Goal: Task Accomplishment & Management: Complete application form

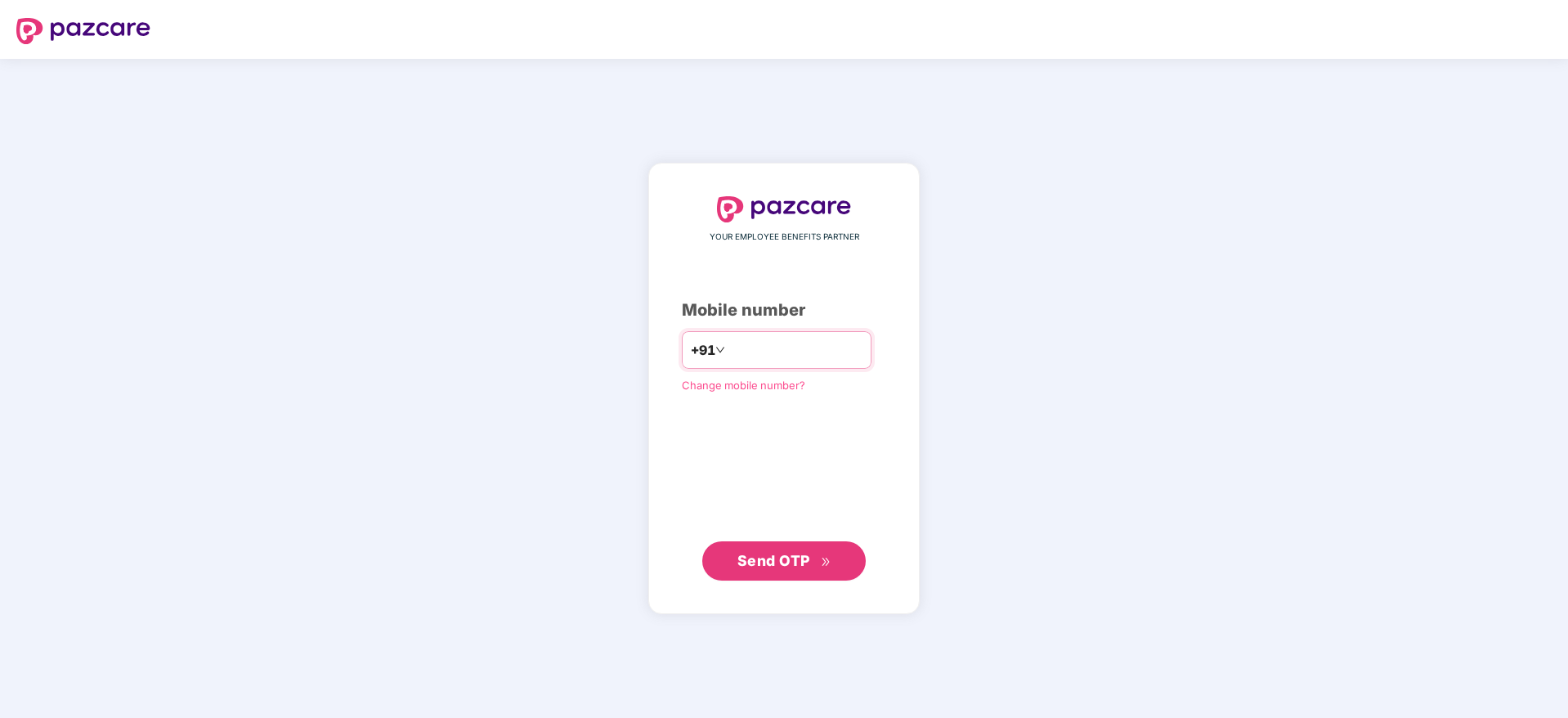
click at [728, 346] on input "number" at bounding box center [795, 350] width 134 height 26
type input "**********"
click at [783, 555] on span "Send OTP" at bounding box center [774, 560] width 72 height 17
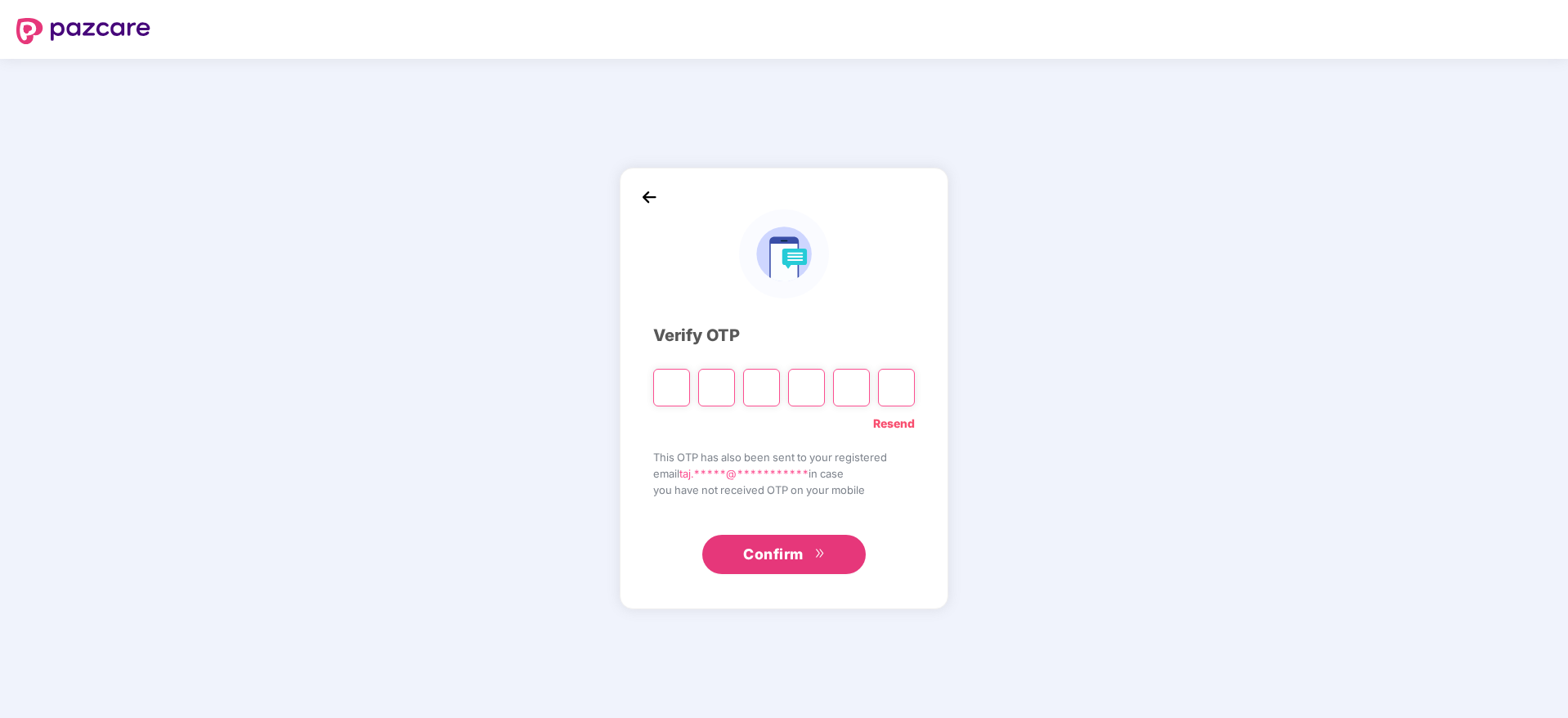
paste input "*"
type input "*"
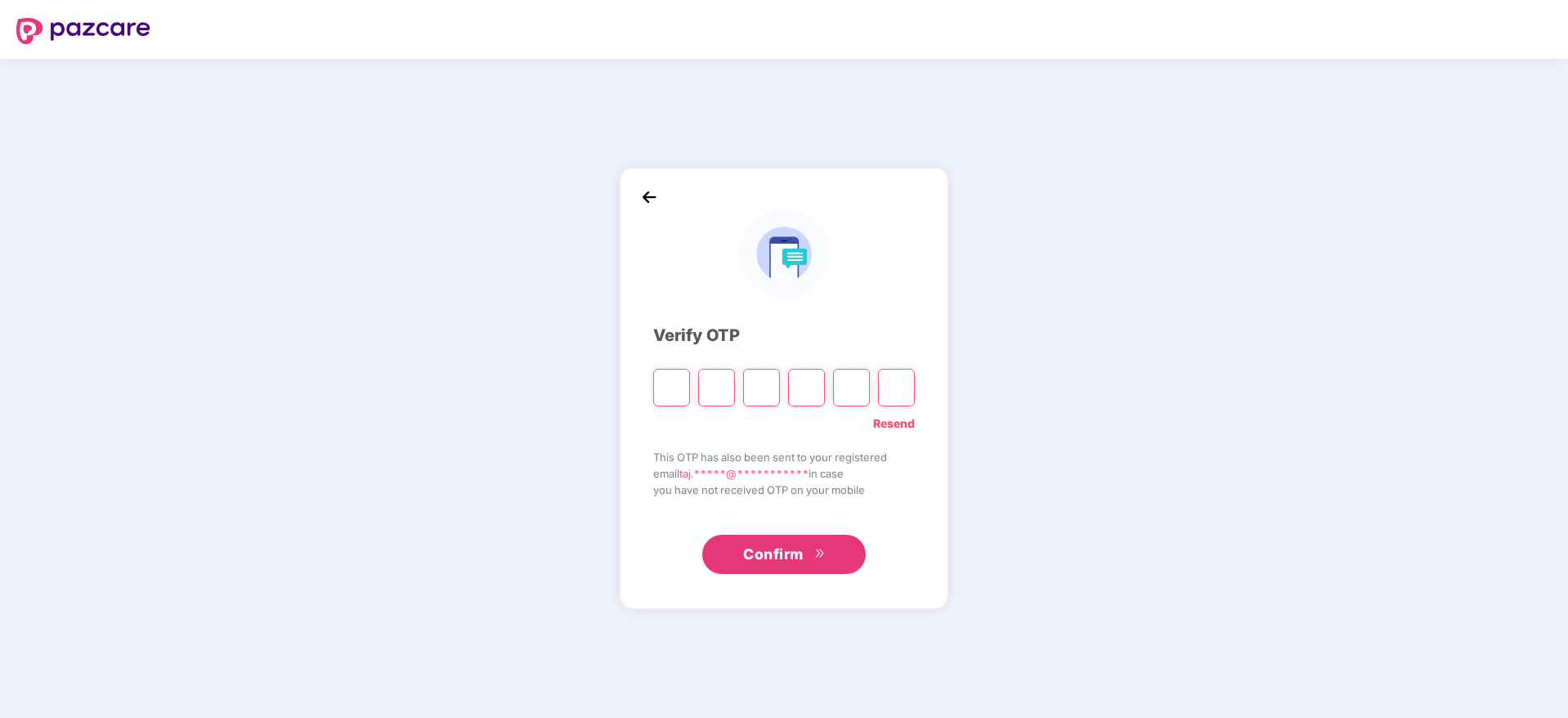
type input "*"
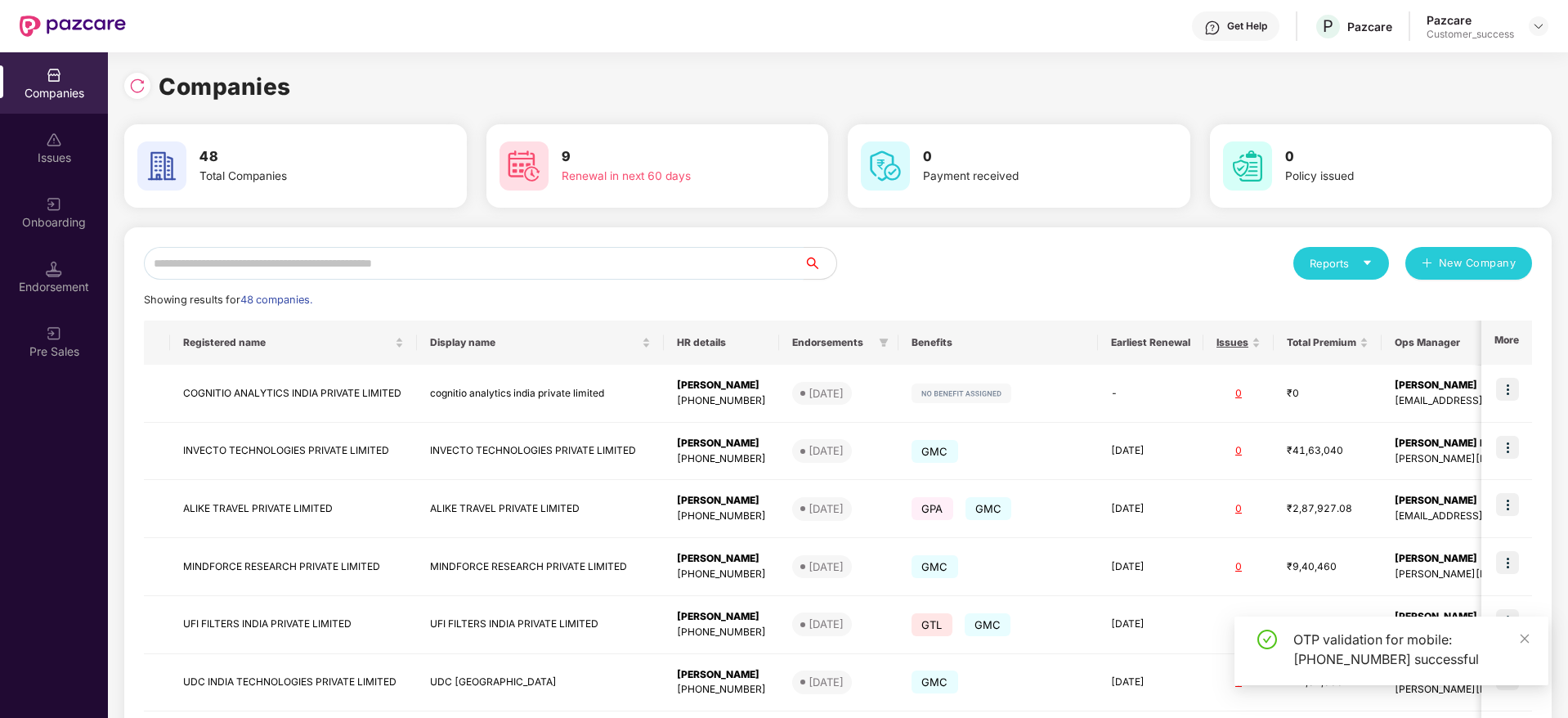
click at [375, 267] on input "text" at bounding box center [474, 263] width 659 height 33
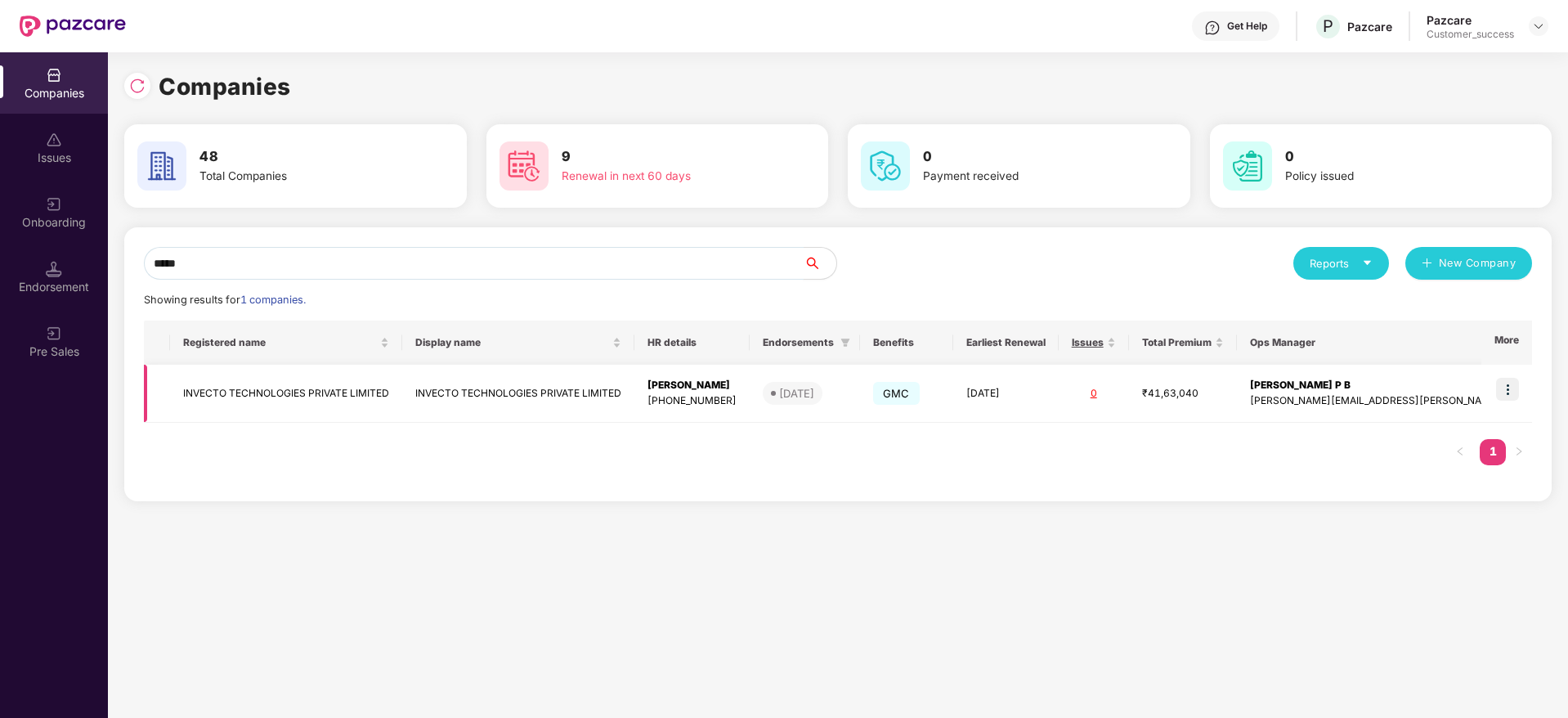
type input "*****"
click at [1512, 388] on img at bounding box center [1507, 389] width 23 height 23
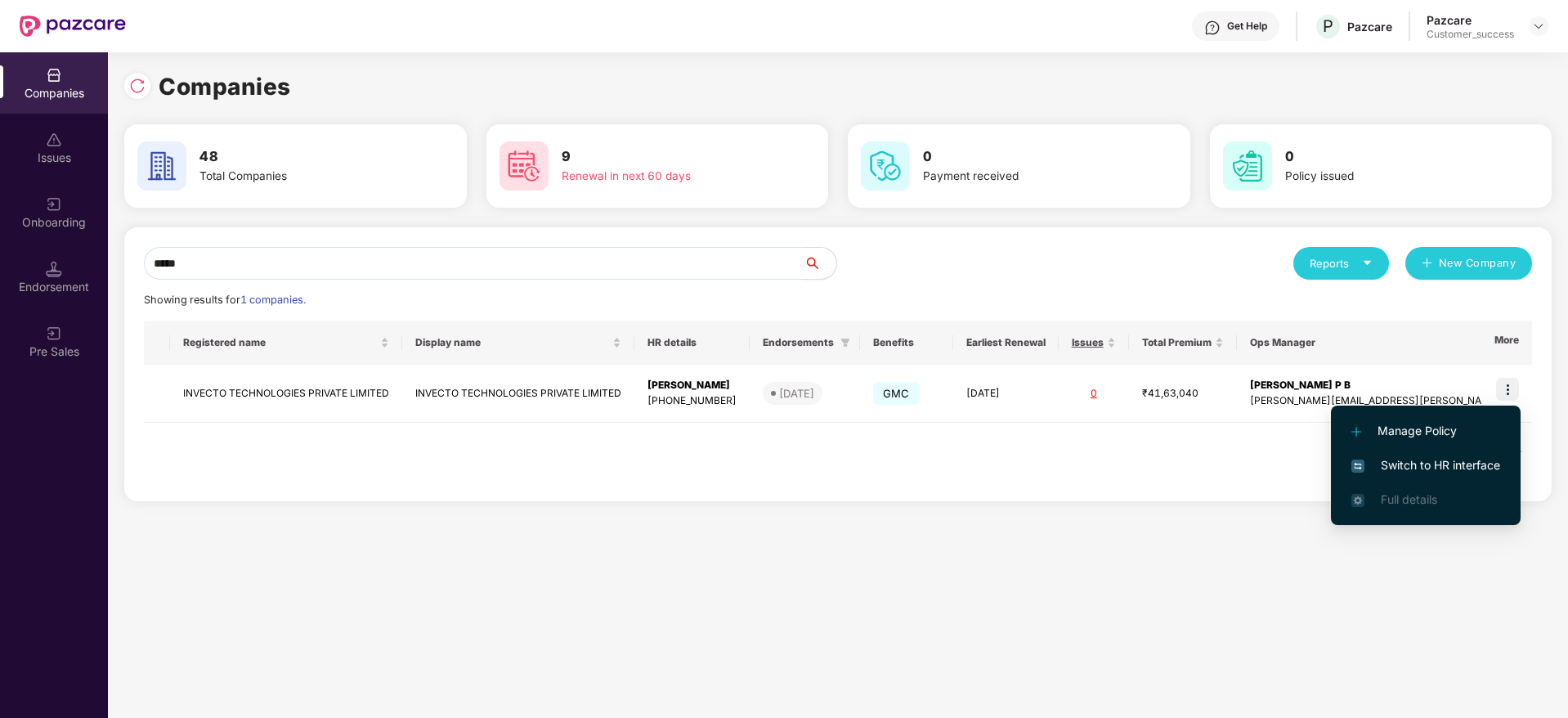
click at [1429, 475] on li "Switch to HR interface" at bounding box center [1425, 466] width 190 height 35
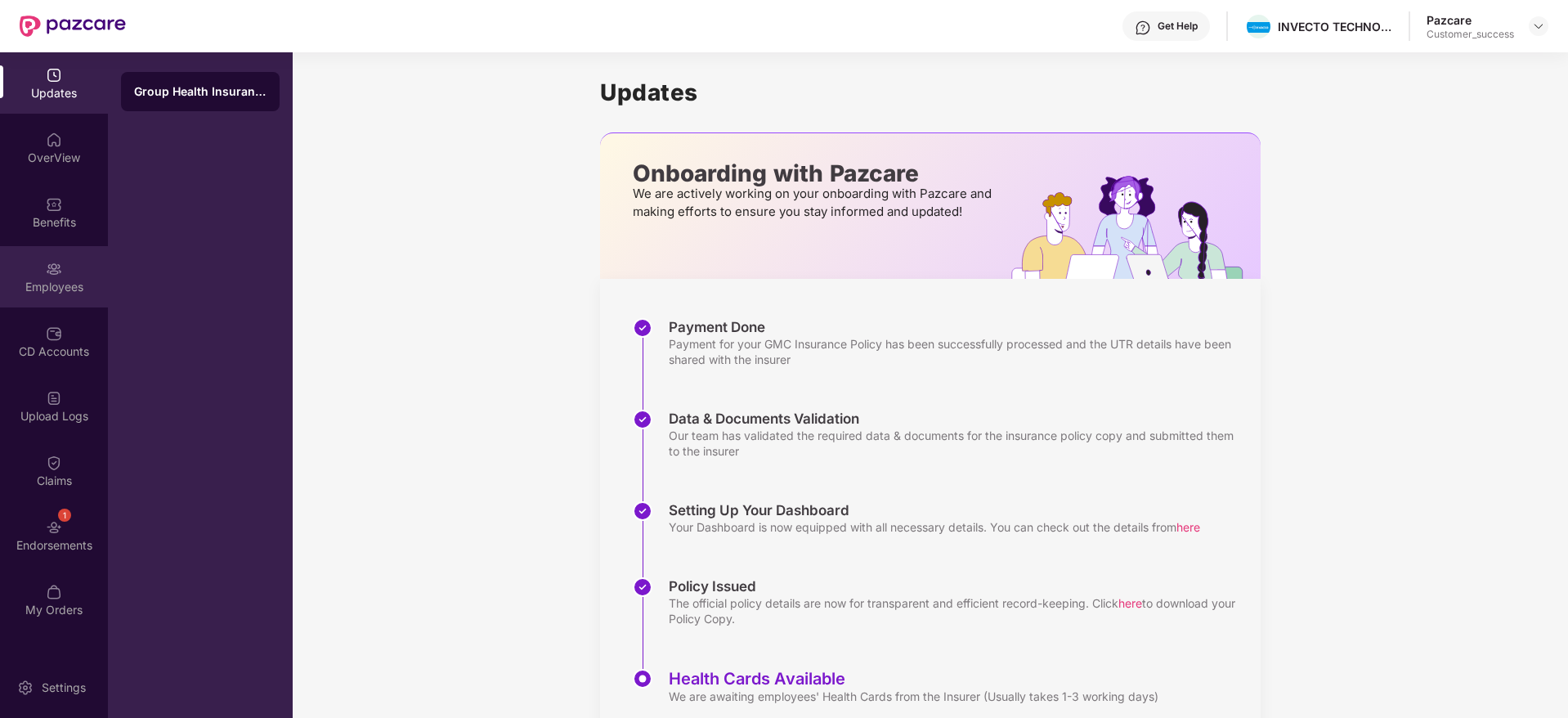
click at [52, 284] on div "Employees" at bounding box center [53, 287] width 108 height 16
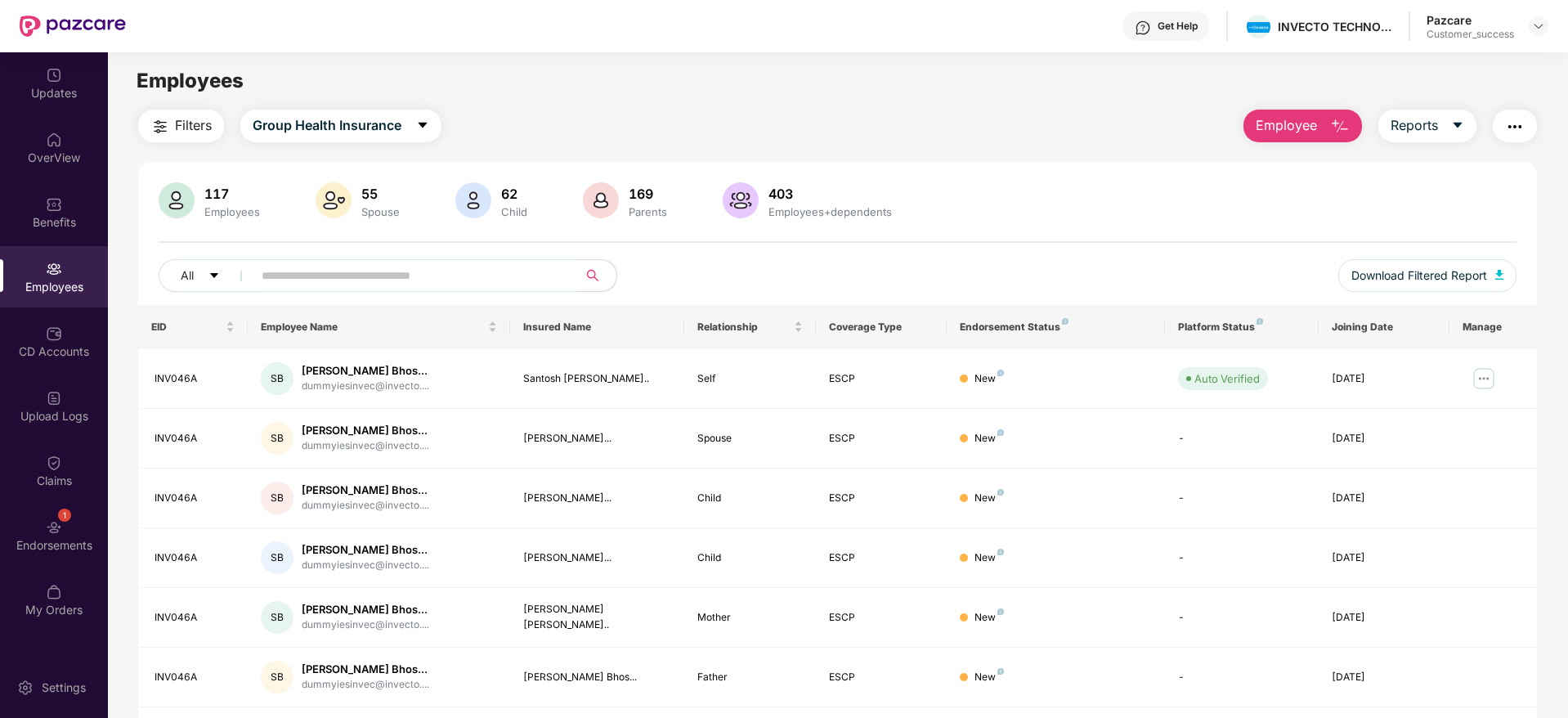
click at [275, 268] on input "text" at bounding box center [408, 276] width 294 height 25
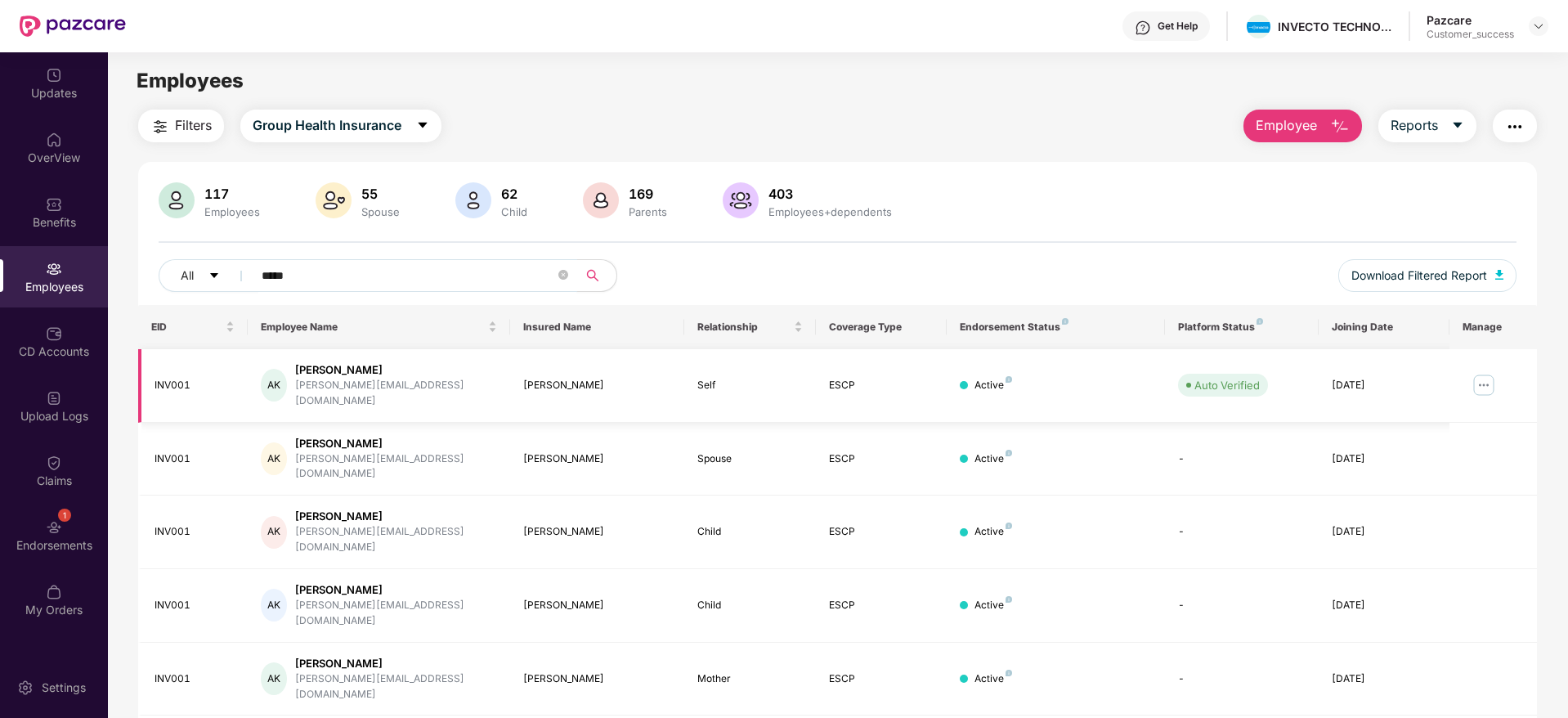
type input "*****"
click at [1487, 372] on img at bounding box center [1483, 385] width 26 height 26
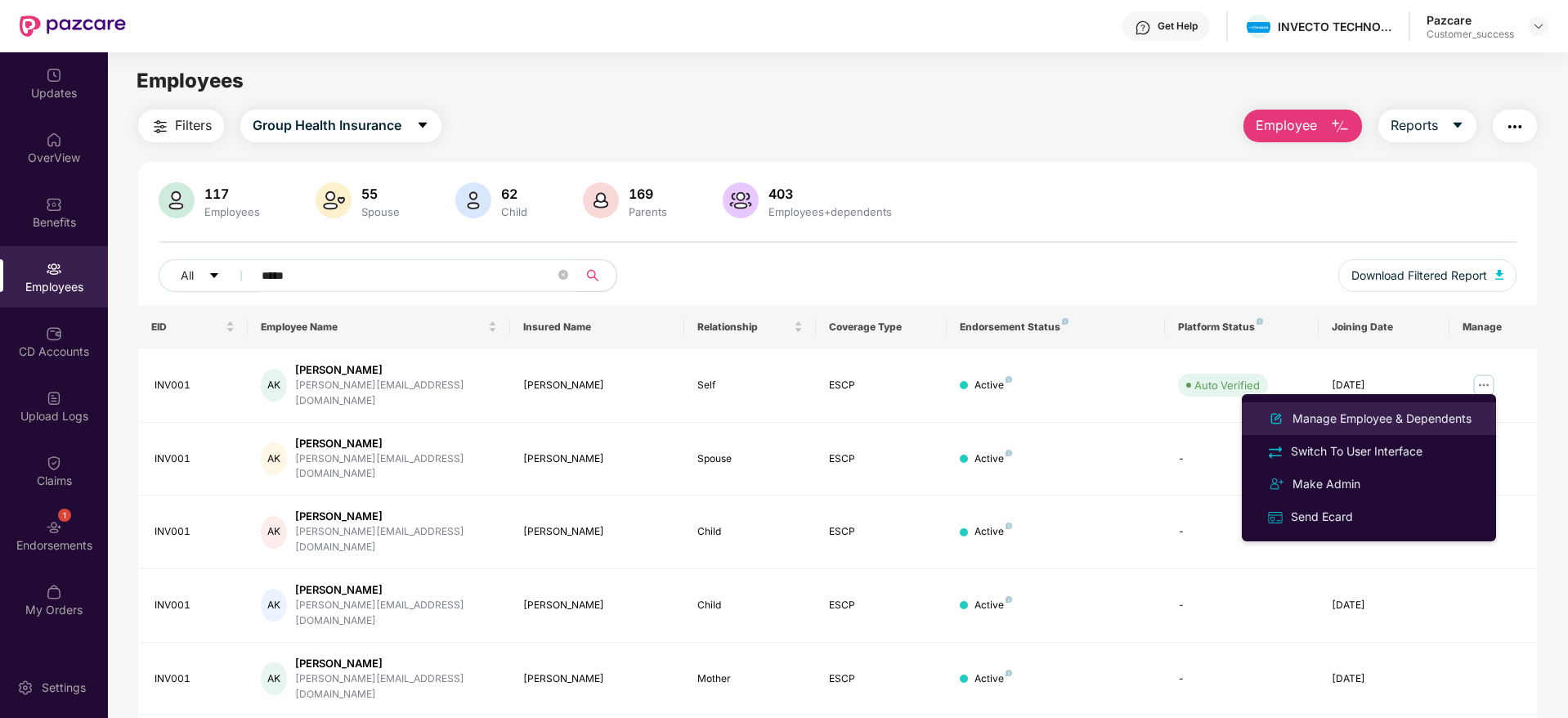
click at [1360, 414] on div "Manage Employee & Dependents" at bounding box center [1382, 419] width 186 height 18
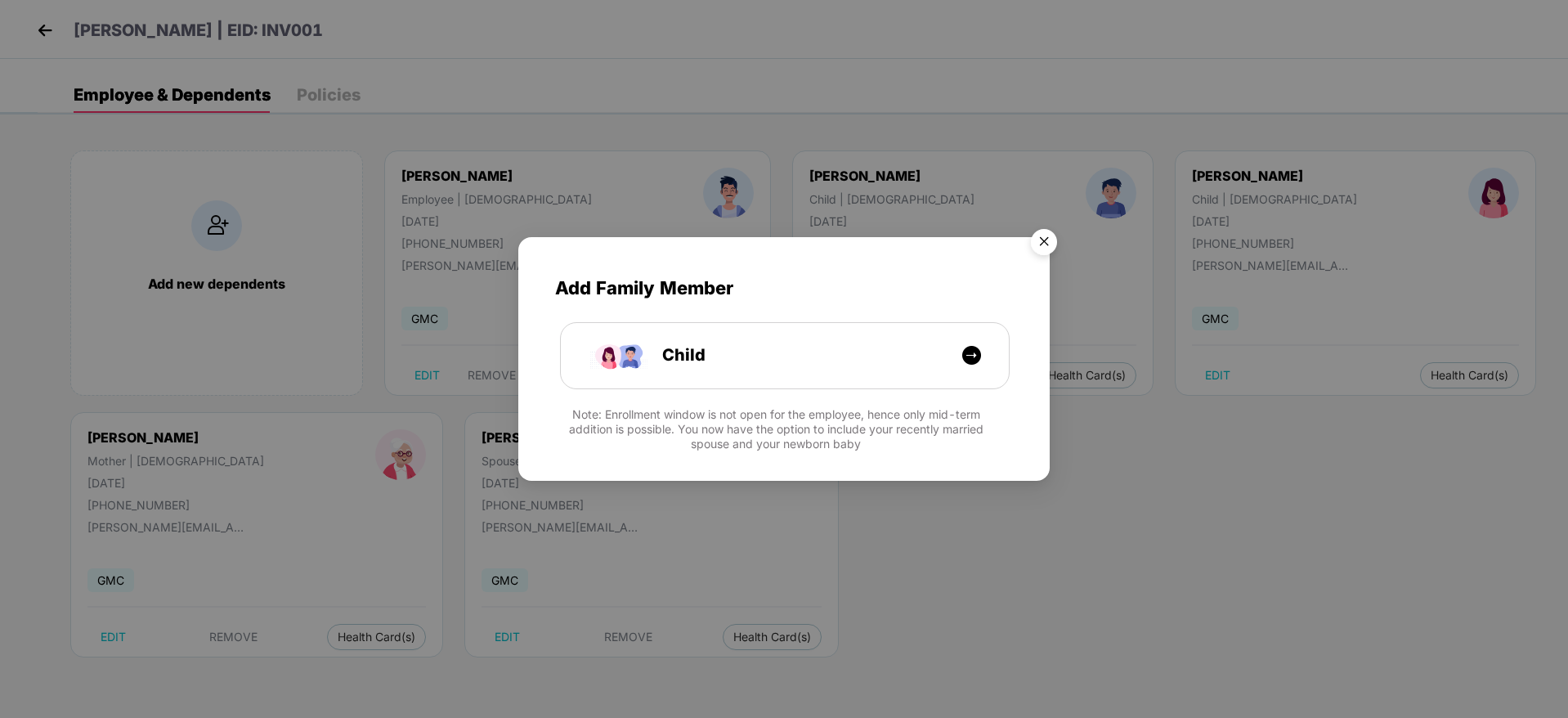
click at [1038, 244] on img "Close" at bounding box center [1044, 244] width 46 height 46
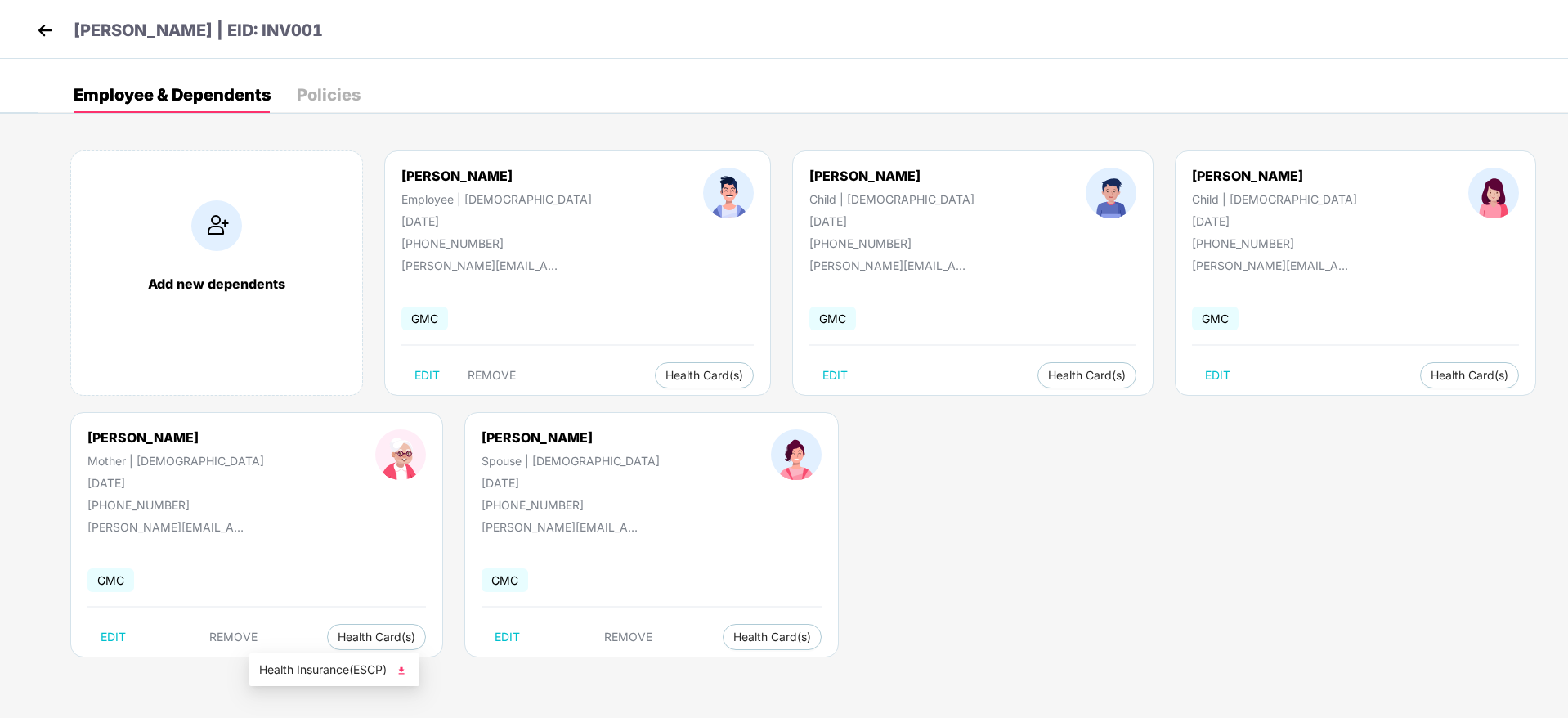
click at [330, 670] on span "Health Insurance(ESCP)" at bounding box center [334, 669] width 150 height 18
click at [42, 33] on img at bounding box center [45, 30] width 25 height 25
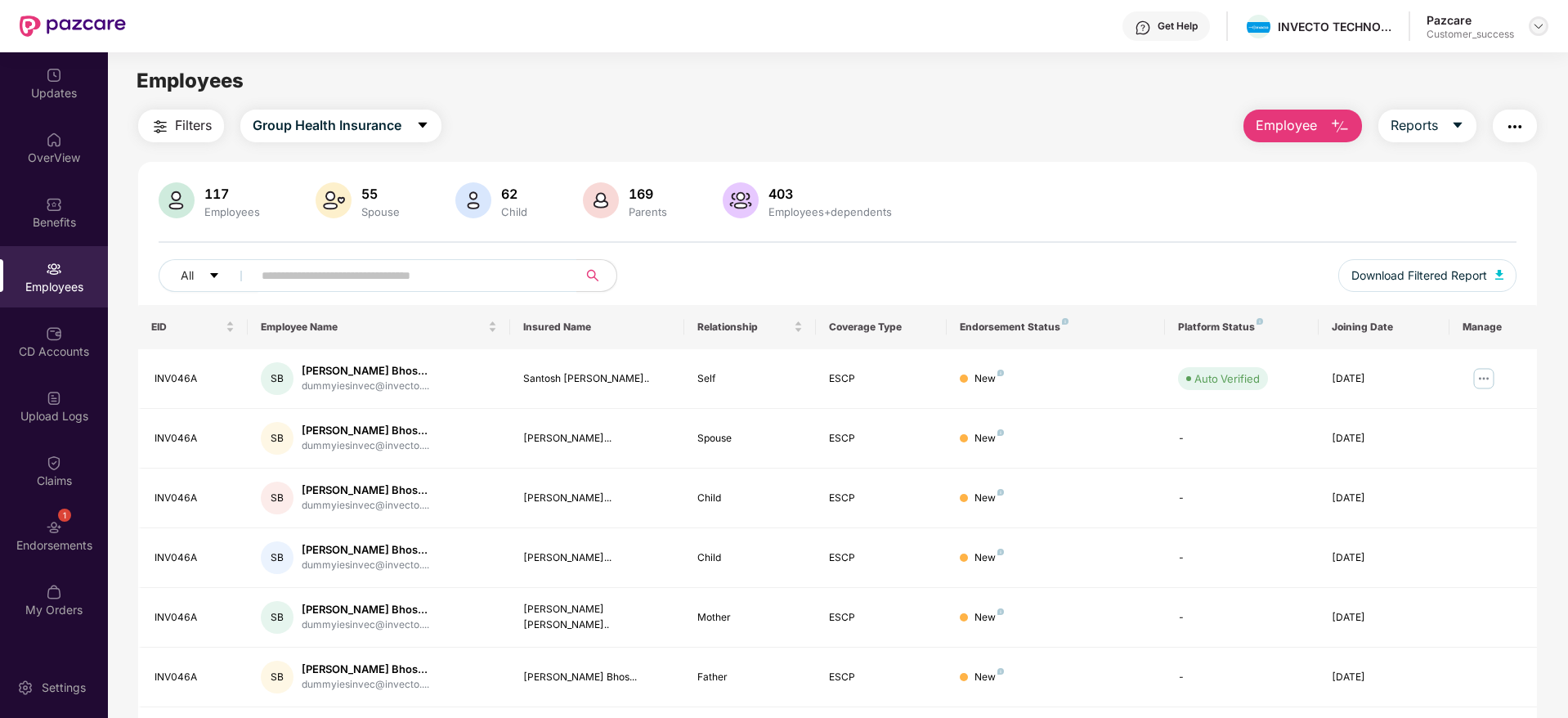
click at [1532, 22] on img at bounding box center [1538, 26] width 13 height 13
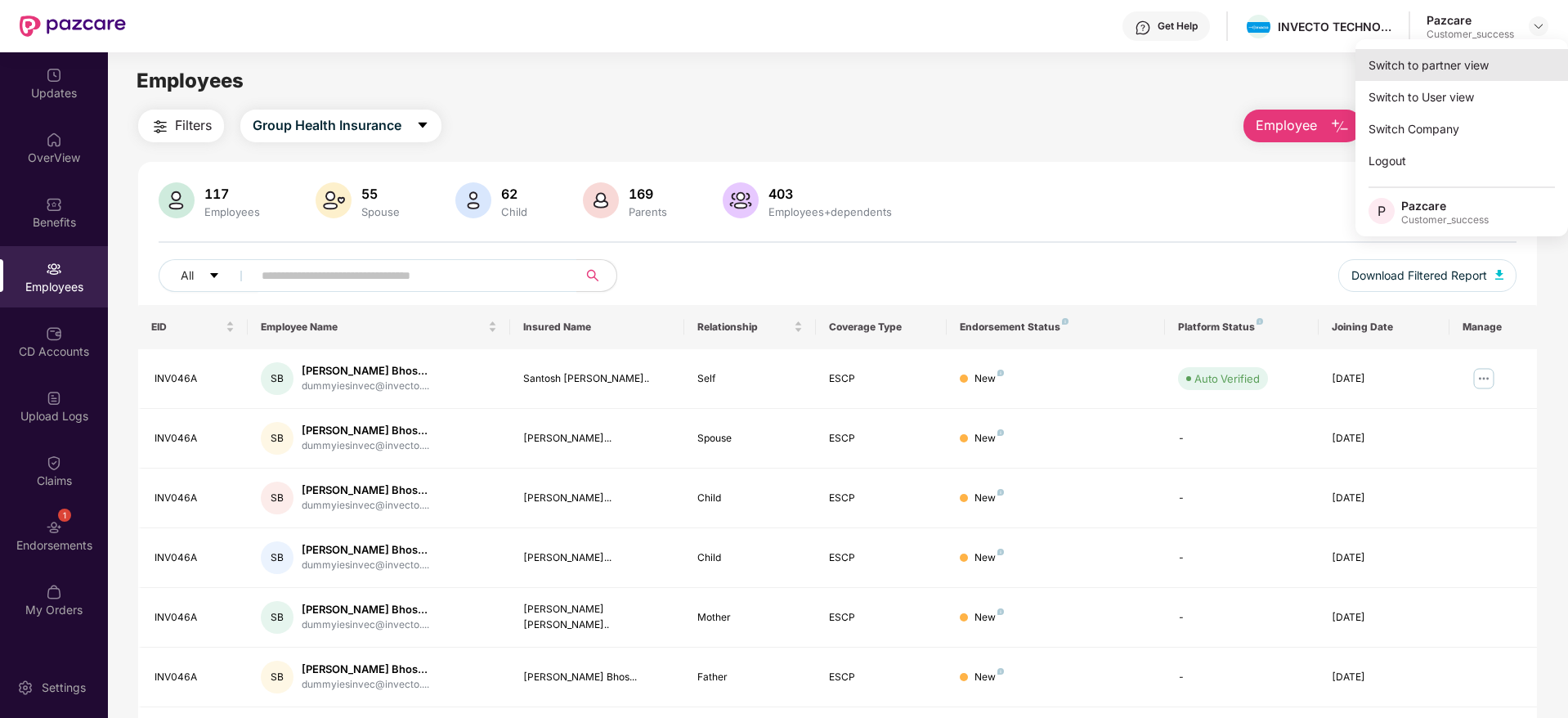
click at [1444, 68] on div "Switch to partner view" at bounding box center [1461, 65] width 212 height 32
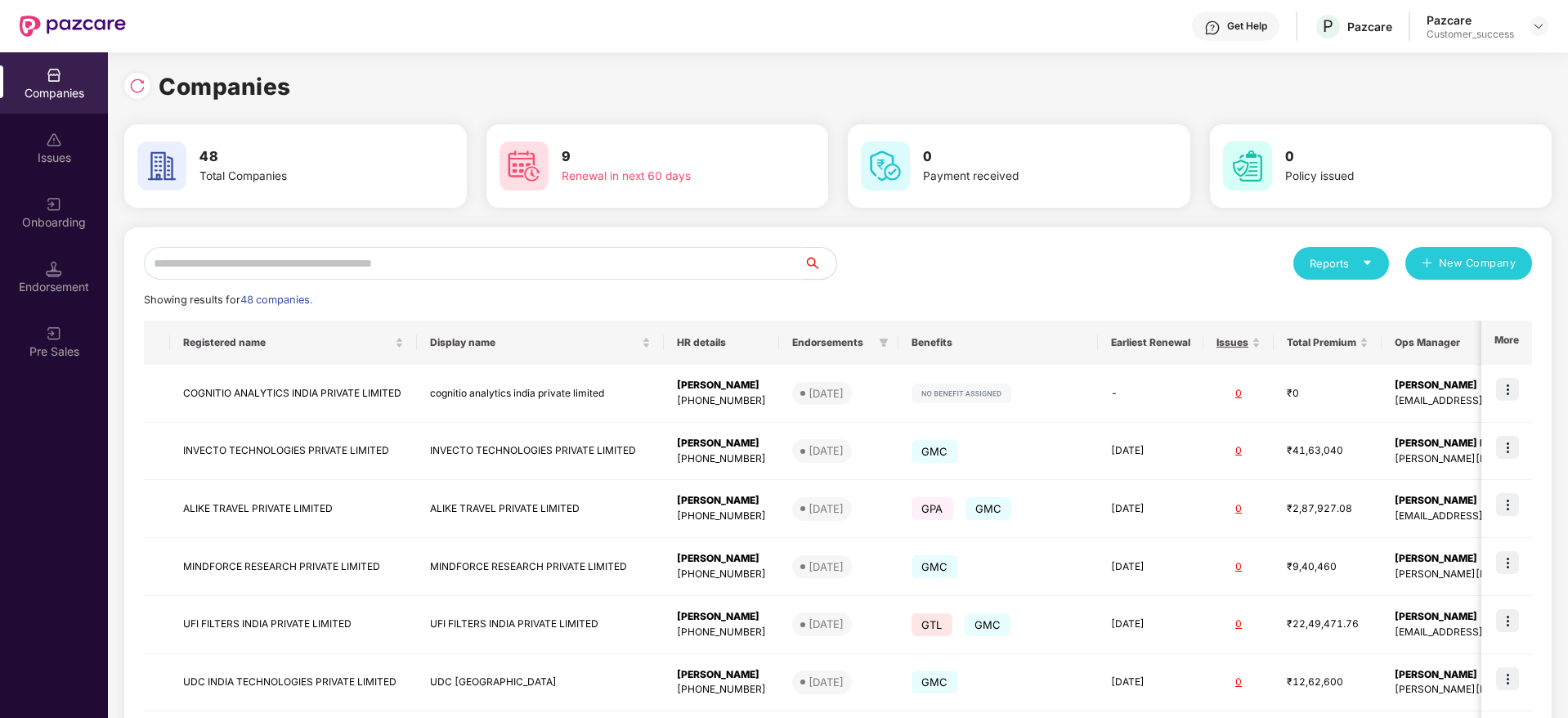
click at [672, 261] on input "text" at bounding box center [474, 263] width 659 height 33
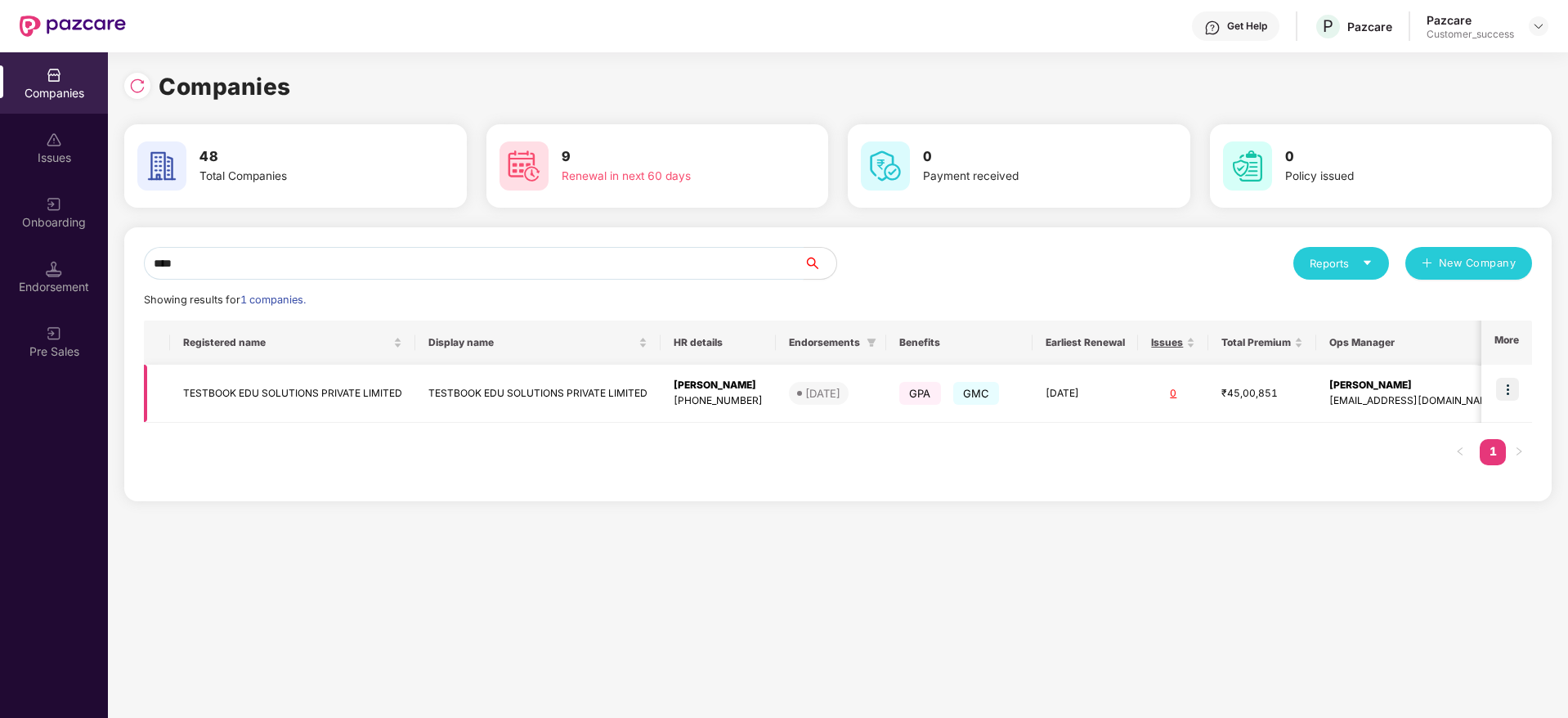
type input "****"
click at [1516, 387] on img at bounding box center [1507, 389] width 23 height 23
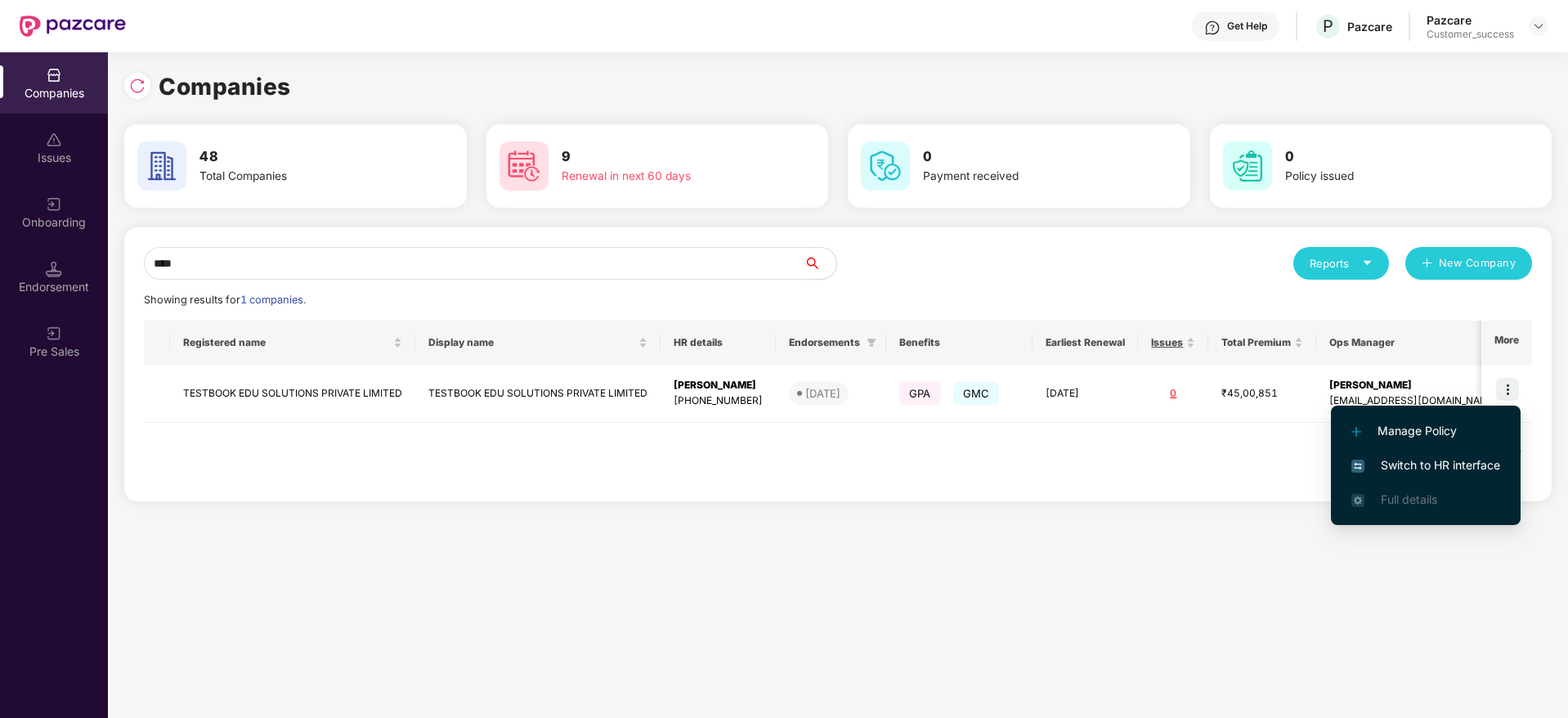
click at [1438, 457] on span "Switch to HR interface" at bounding box center [1425, 466] width 149 height 18
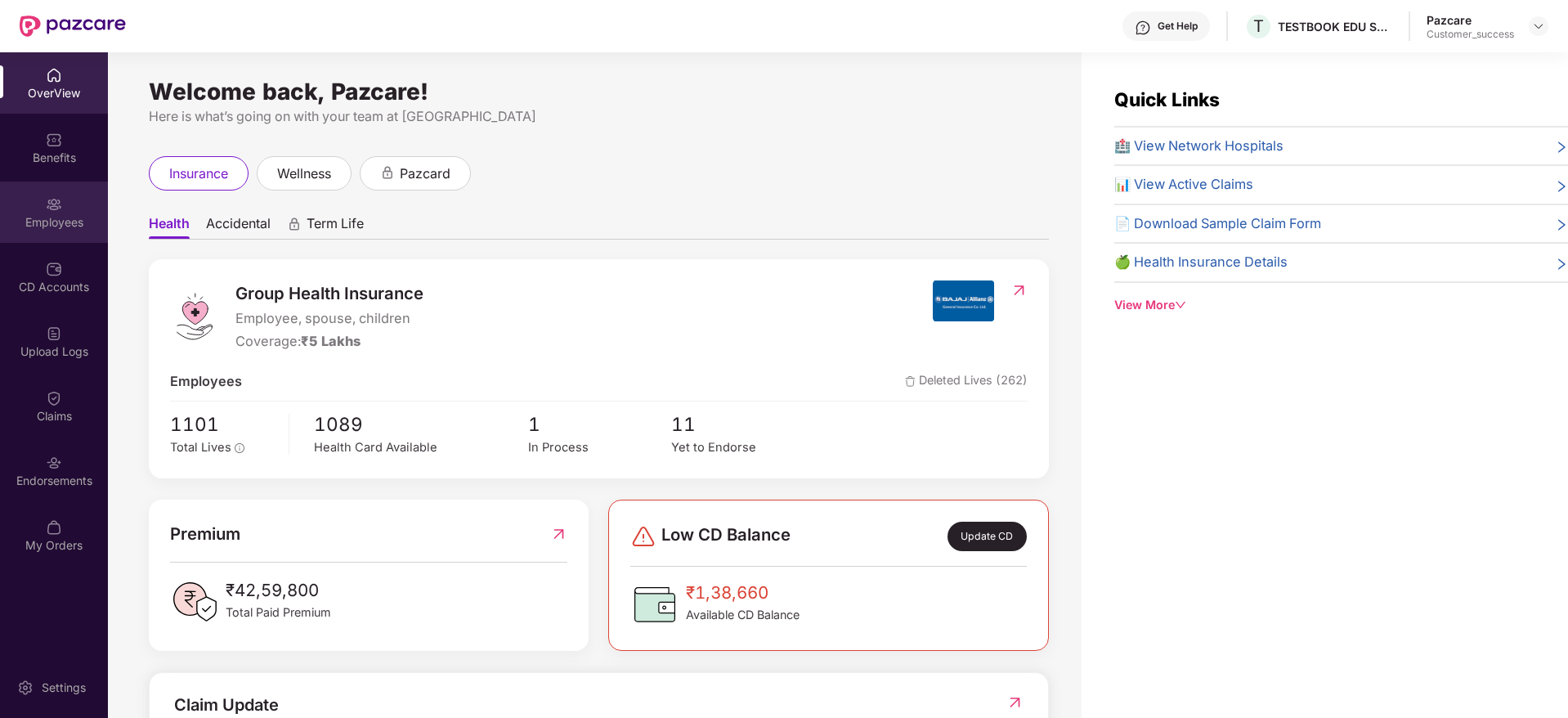
click at [49, 227] on div "Employees" at bounding box center [53, 222] width 108 height 16
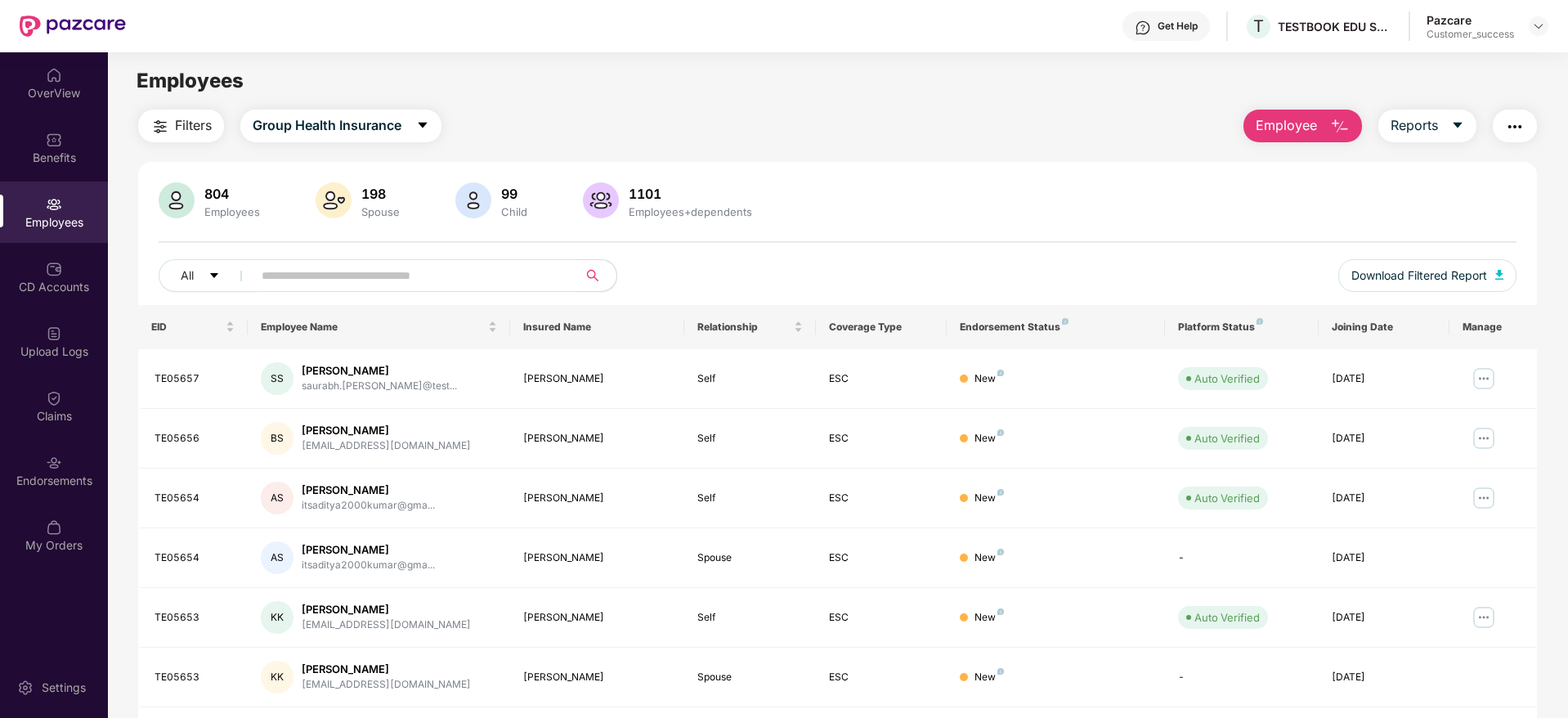
click at [318, 268] on input "text" at bounding box center [408, 276] width 294 height 25
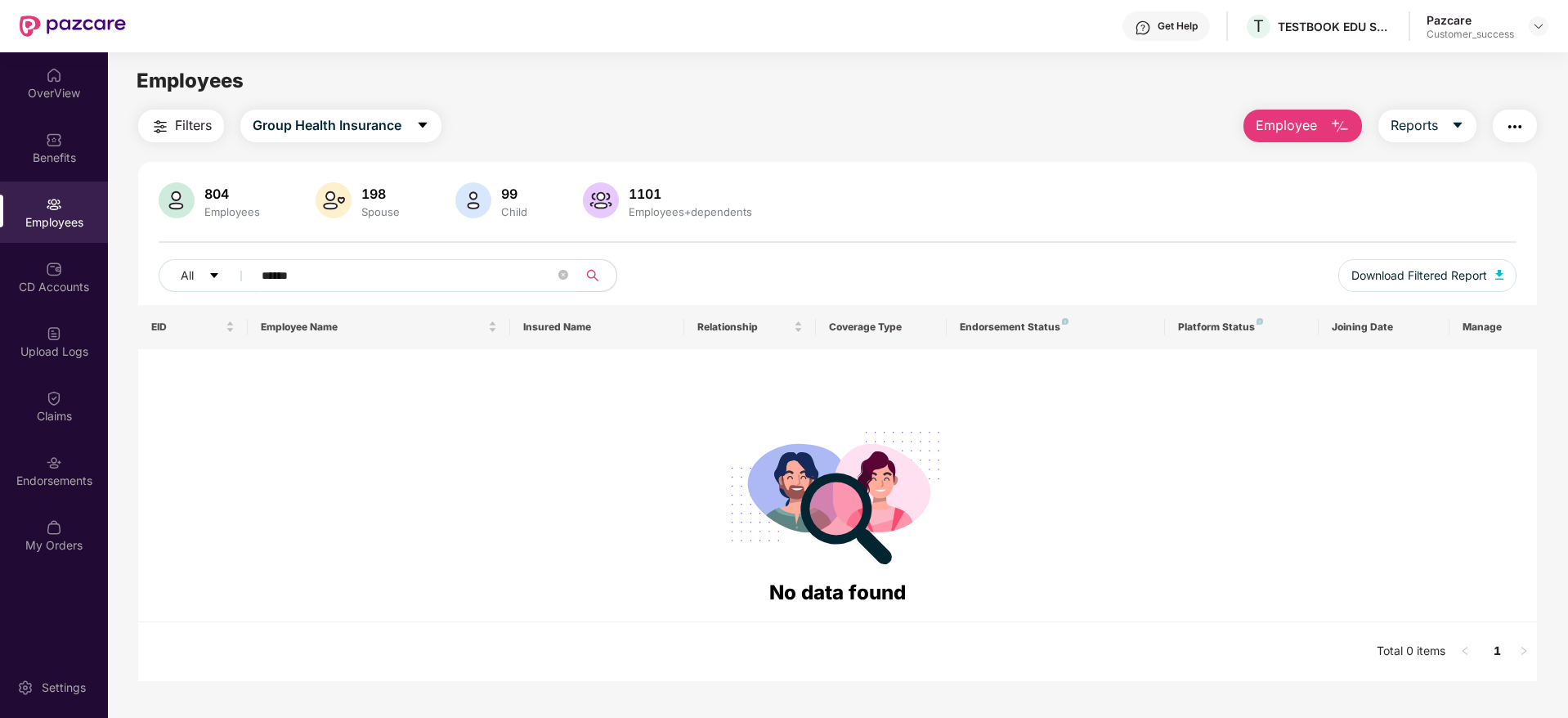
click at [307, 278] on input "******" at bounding box center [408, 276] width 294 height 25
click at [275, 275] on input "******" at bounding box center [408, 276] width 294 height 25
click at [297, 274] on input "******" at bounding box center [408, 276] width 294 height 25
type input "*"
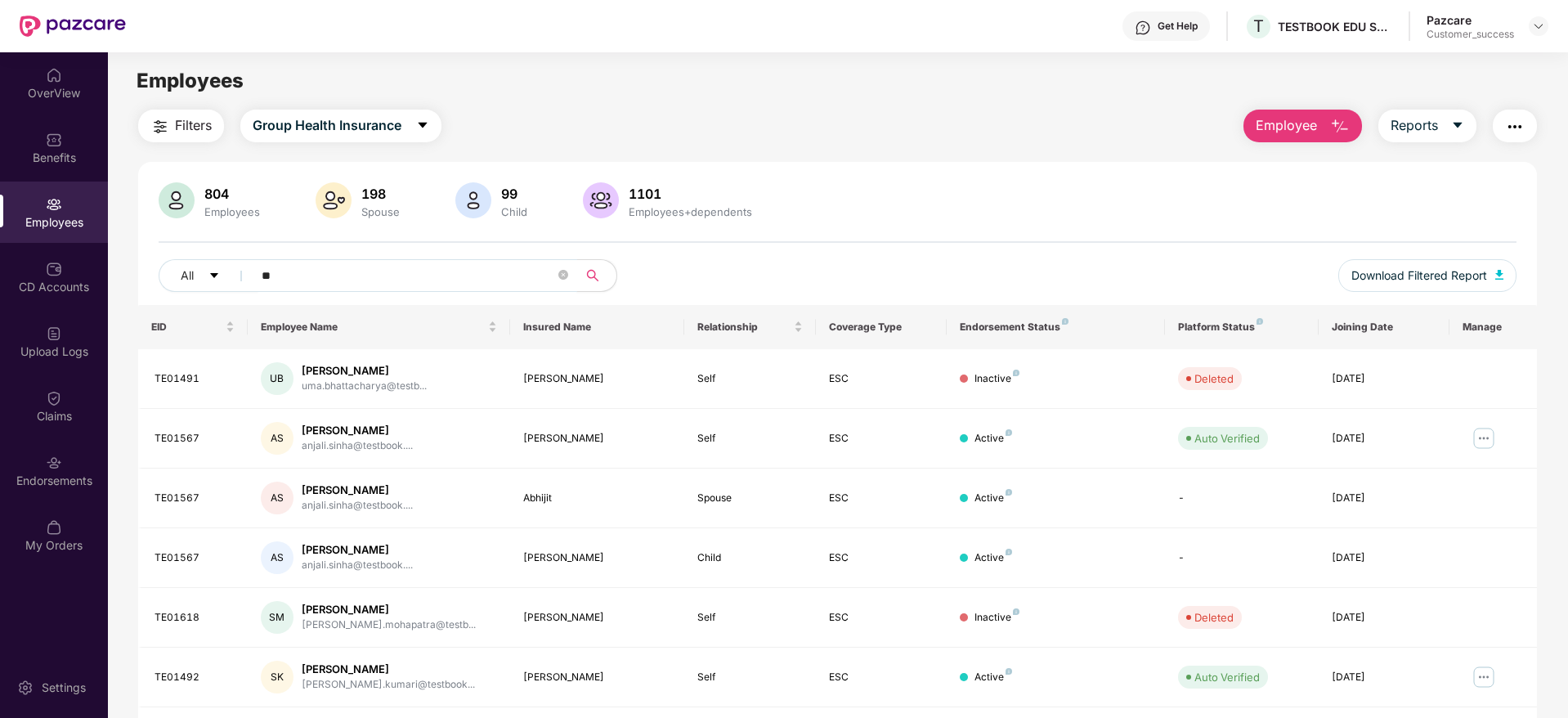
type input "*"
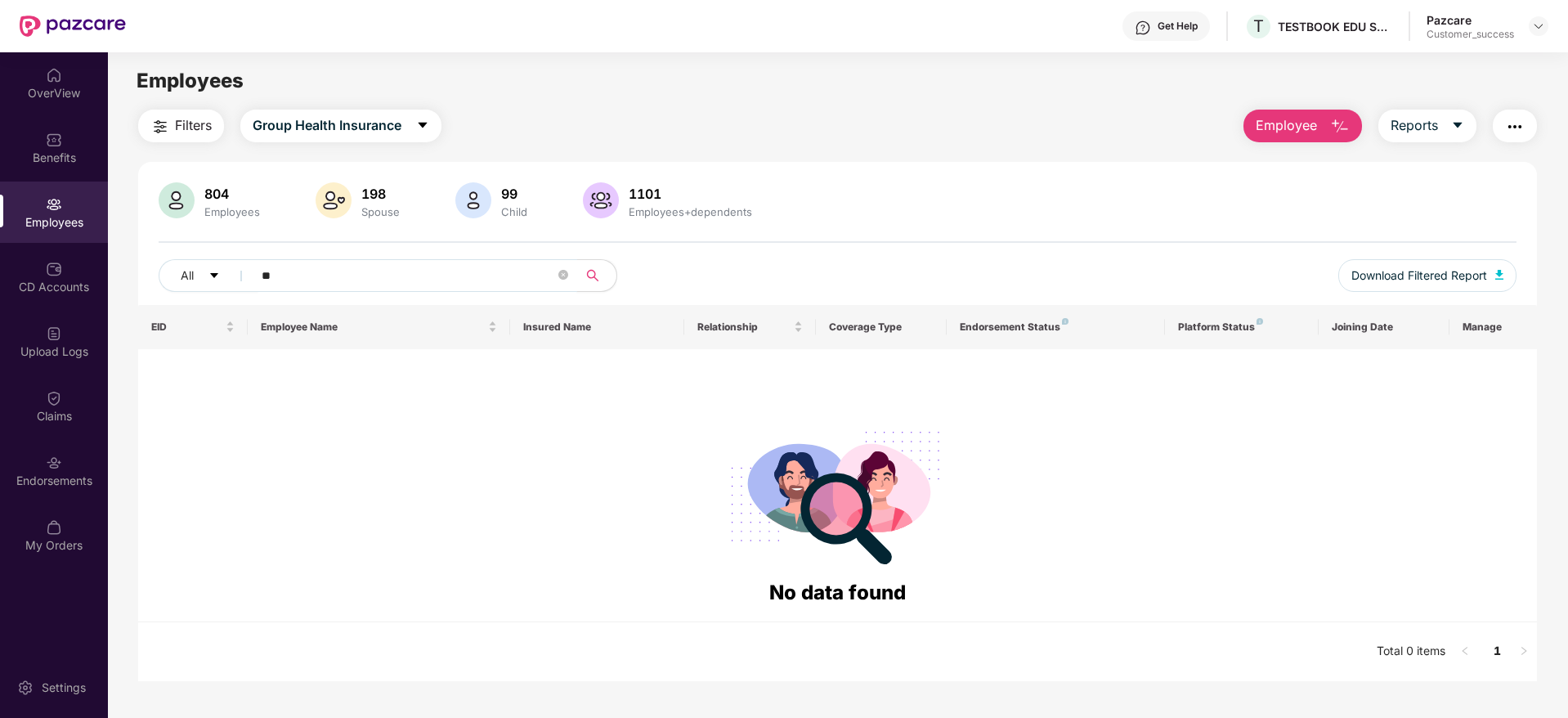
type input "*"
type input "*******"
click at [370, 120] on span "Group Health Insurance" at bounding box center [326, 125] width 149 height 21
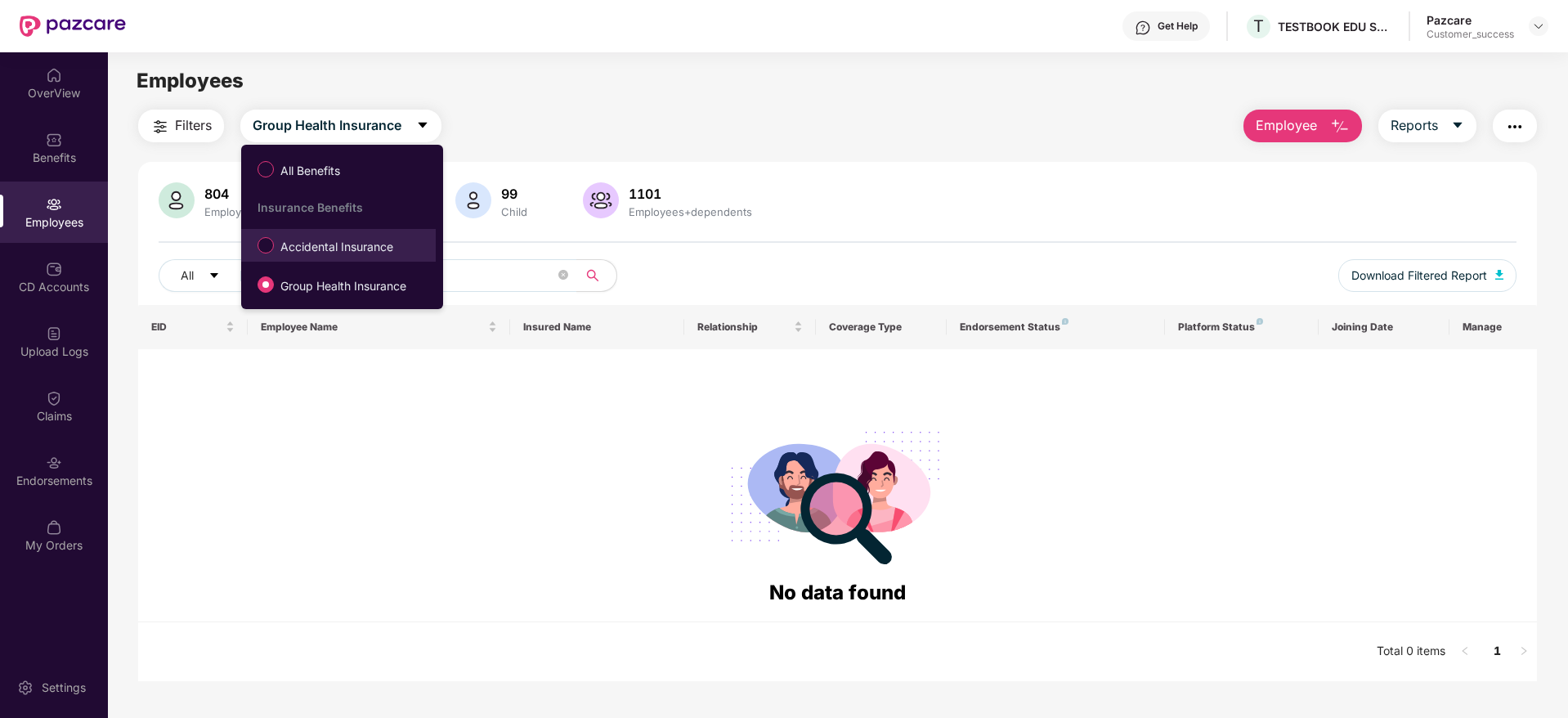
click at [355, 239] on span "Accidental Insurance" at bounding box center [336, 247] width 126 height 18
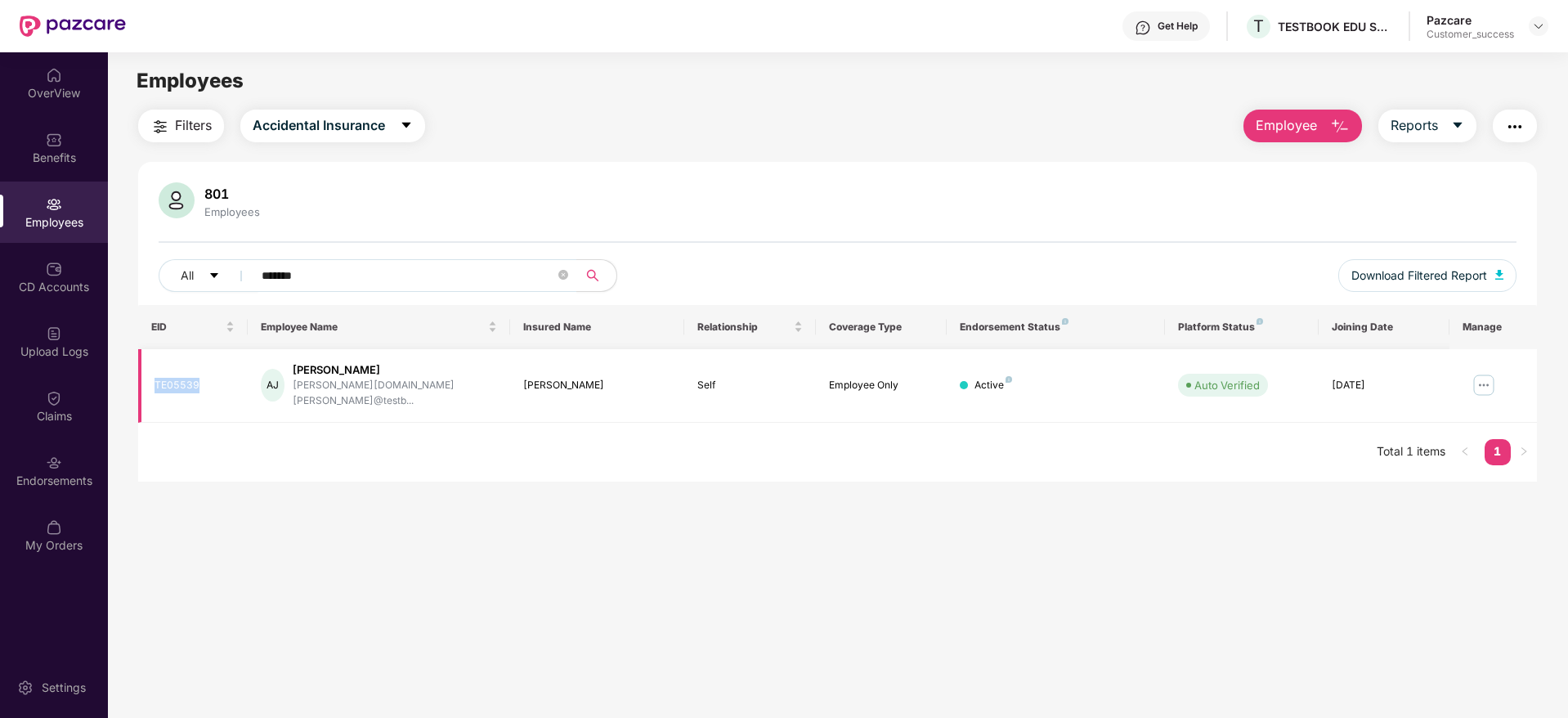
drag, startPoint x: 213, startPoint y: 378, endPoint x: 158, endPoint y: 382, distance: 55.1
click at [158, 382] on div "TE05539" at bounding box center [194, 385] width 80 height 16
copy div "TE05539"
click at [605, 183] on div "801 Employees" at bounding box center [837, 202] width 1358 height 39
click at [376, 132] on span "Accidental Insurance" at bounding box center [318, 125] width 132 height 21
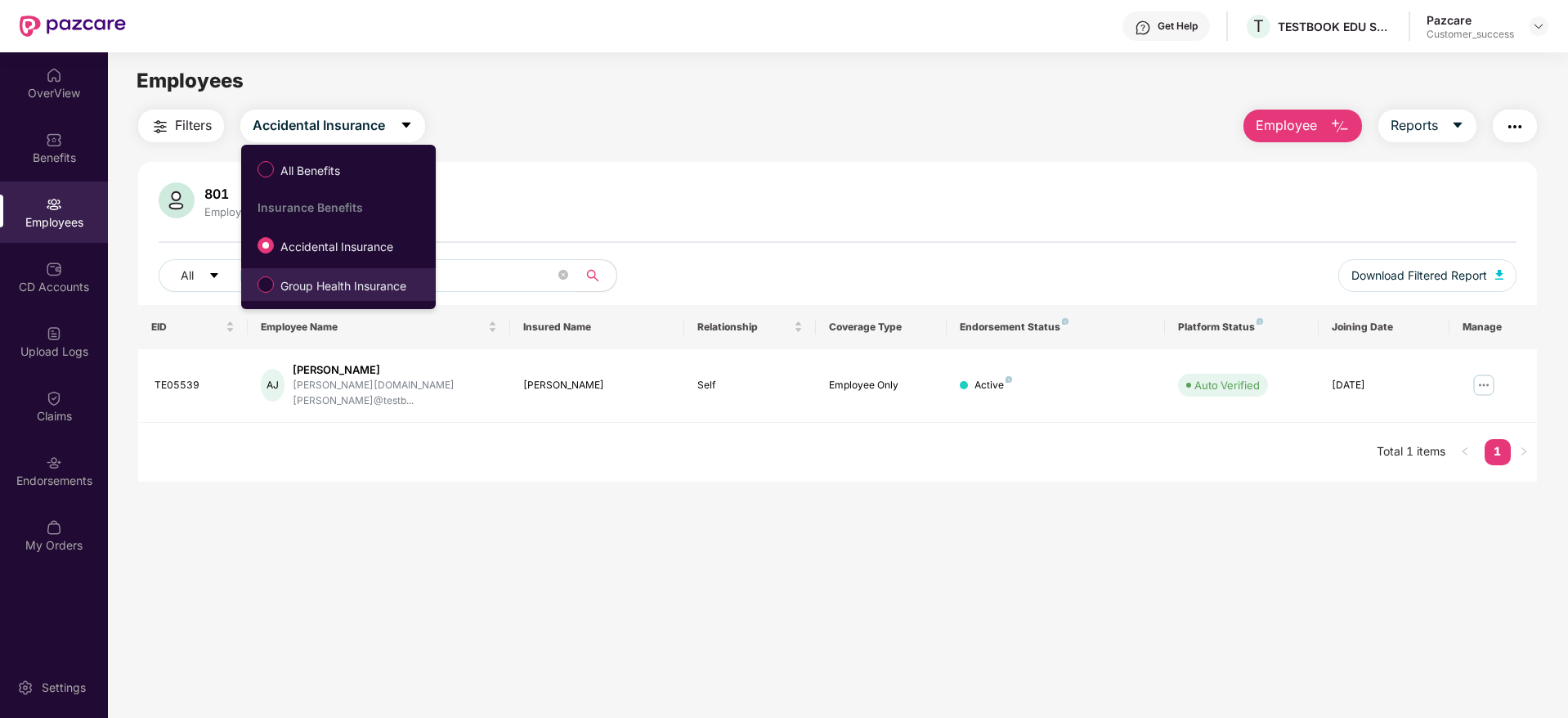
click at [323, 284] on span "Group Health Insurance" at bounding box center [343, 286] width 139 height 18
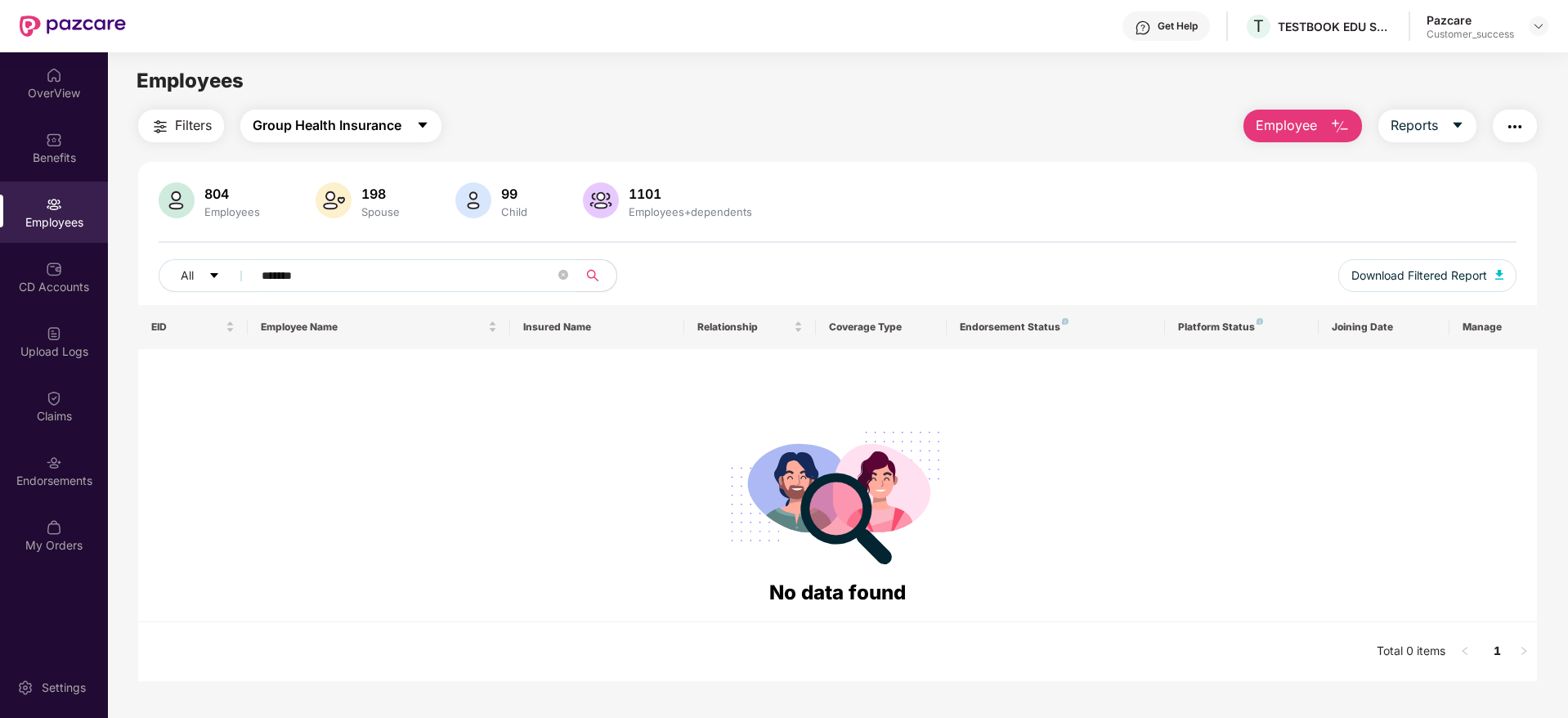
click at [375, 137] on button "Group Health Insurance" at bounding box center [340, 126] width 201 height 33
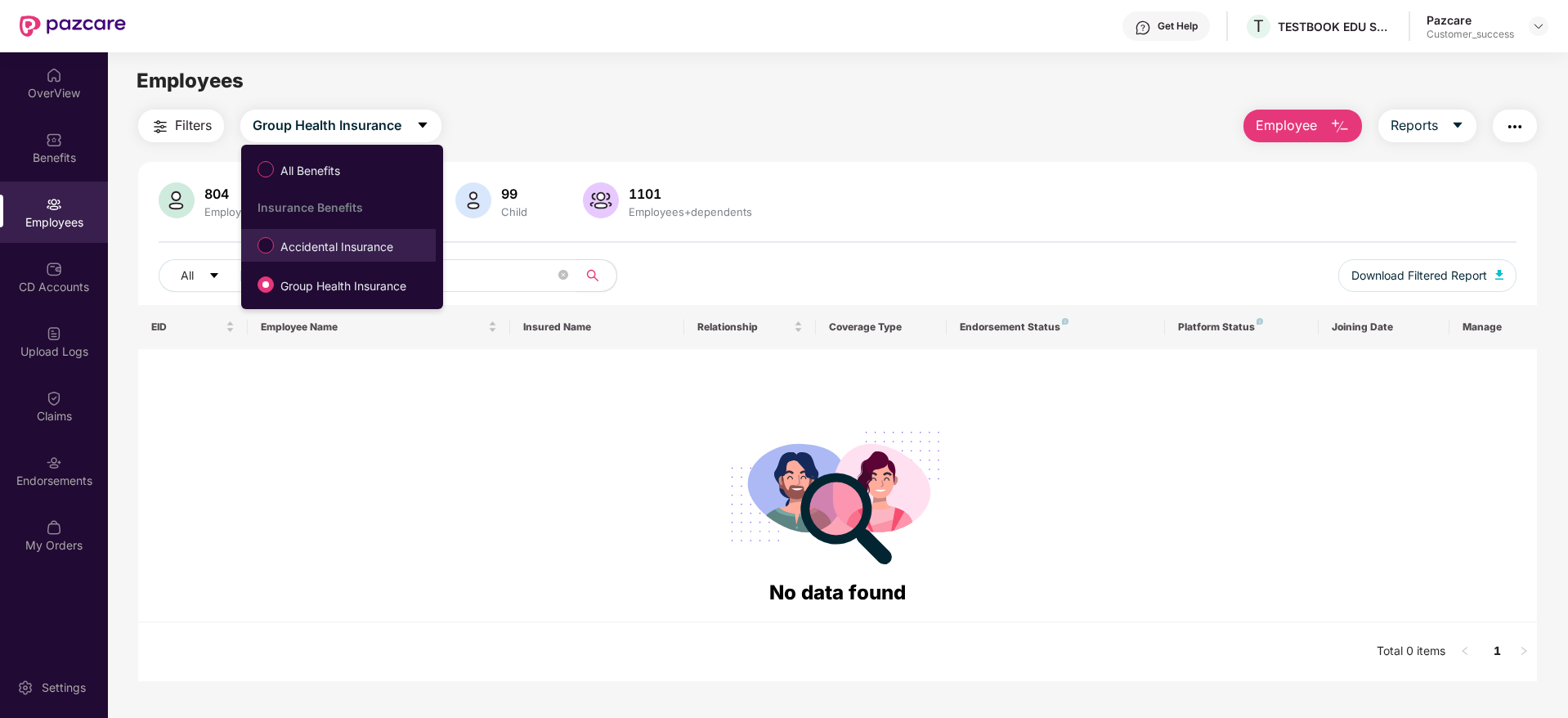
click at [348, 246] on span "Accidental Insurance" at bounding box center [336, 247] width 126 height 18
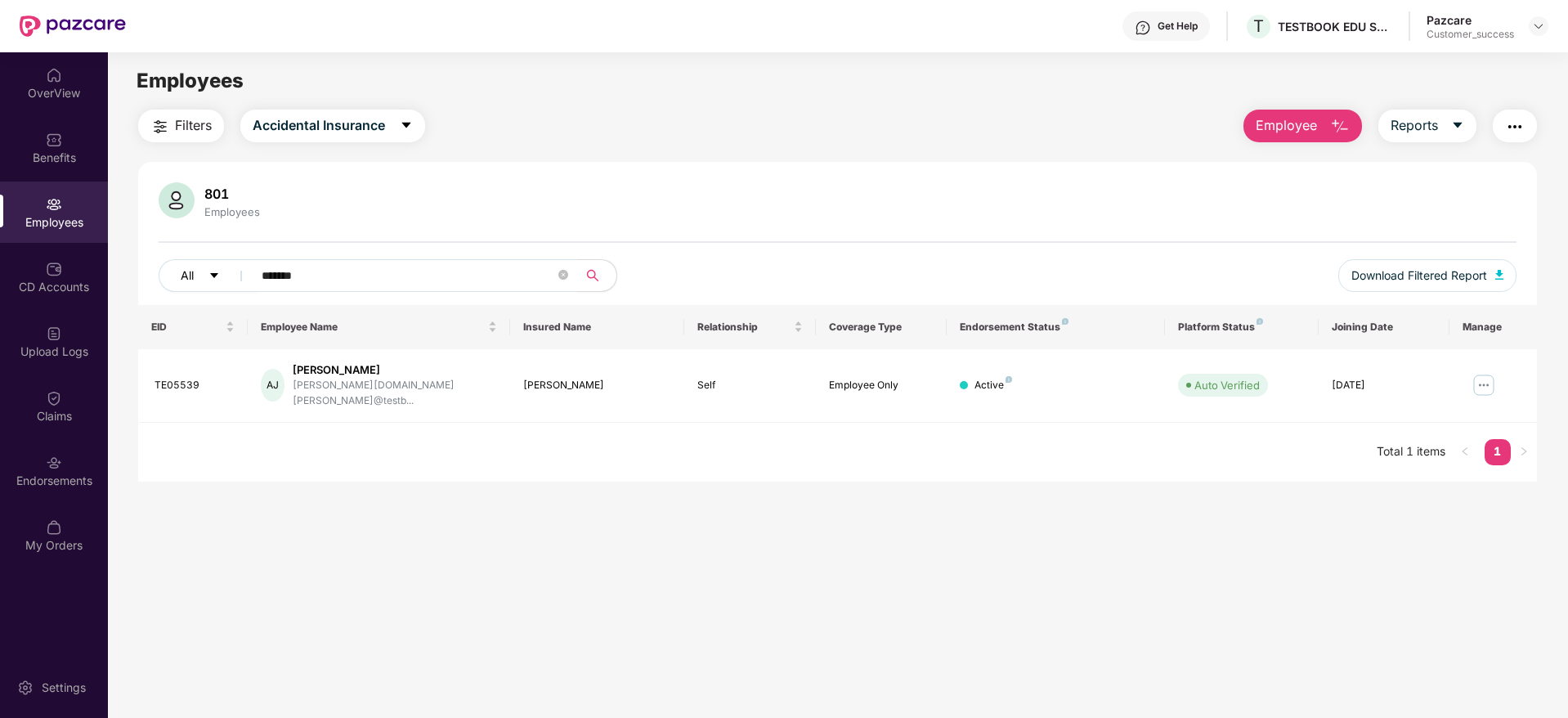
drag, startPoint x: 327, startPoint y: 276, endPoint x: 239, endPoint y: 271, distance: 88.1
click at [239, 271] on div "All *******" at bounding box center [554, 276] width 792 height 33
drag, startPoint x: 217, startPoint y: 378, endPoint x: 149, endPoint y: 380, distance: 68.0
click at [149, 380] on td "TE05539" at bounding box center [192, 385] width 109 height 73
click at [175, 397] on td "TE05539" at bounding box center [192, 385] width 109 height 73
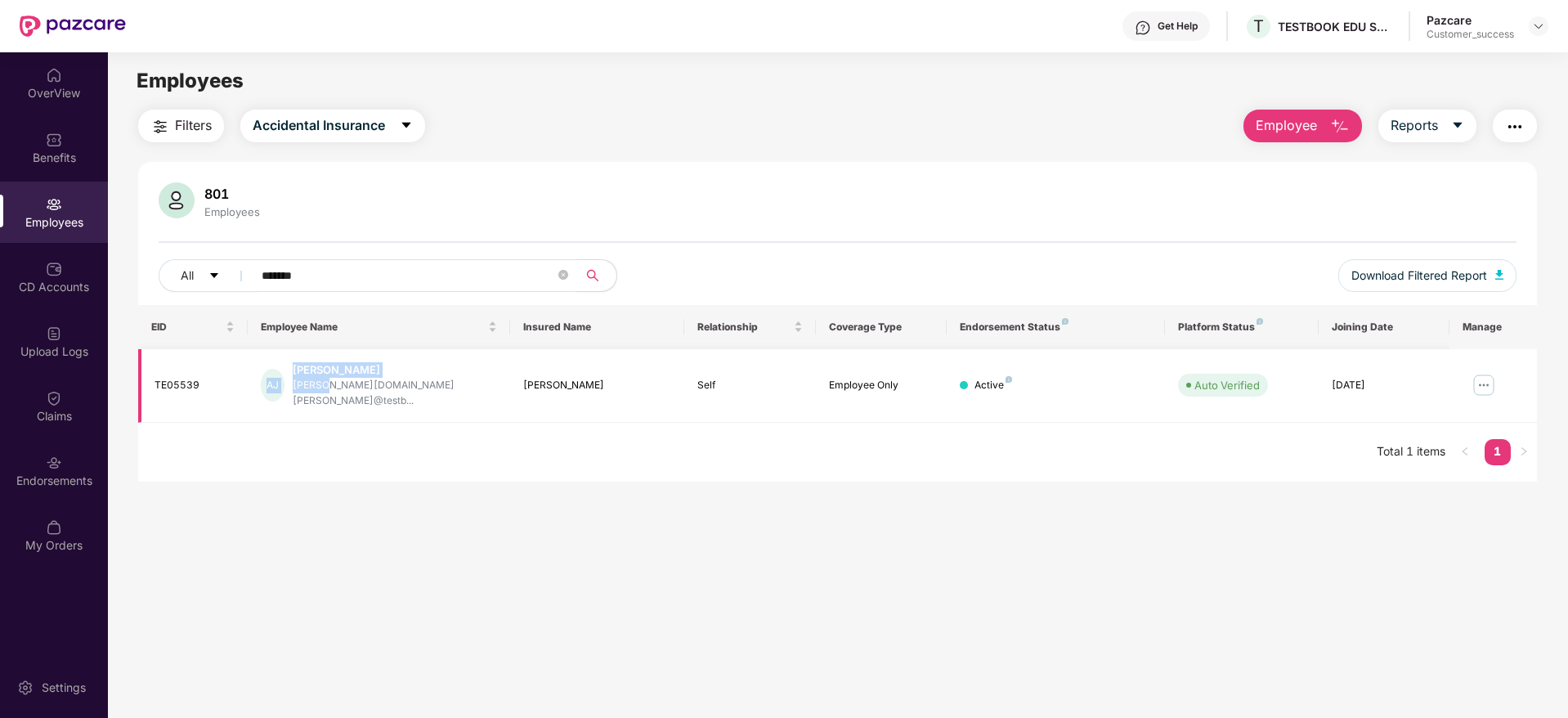
drag, startPoint x: 206, startPoint y: 380, endPoint x: 326, endPoint y: 382, distance: 120.0
click at [326, 382] on tr "TE05539 AJ Akrati Jadoun akrati.jadoun.bd@testb... Akrati Jadoun Self Employee …" at bounding box center [837, 385] width 1399 height 73
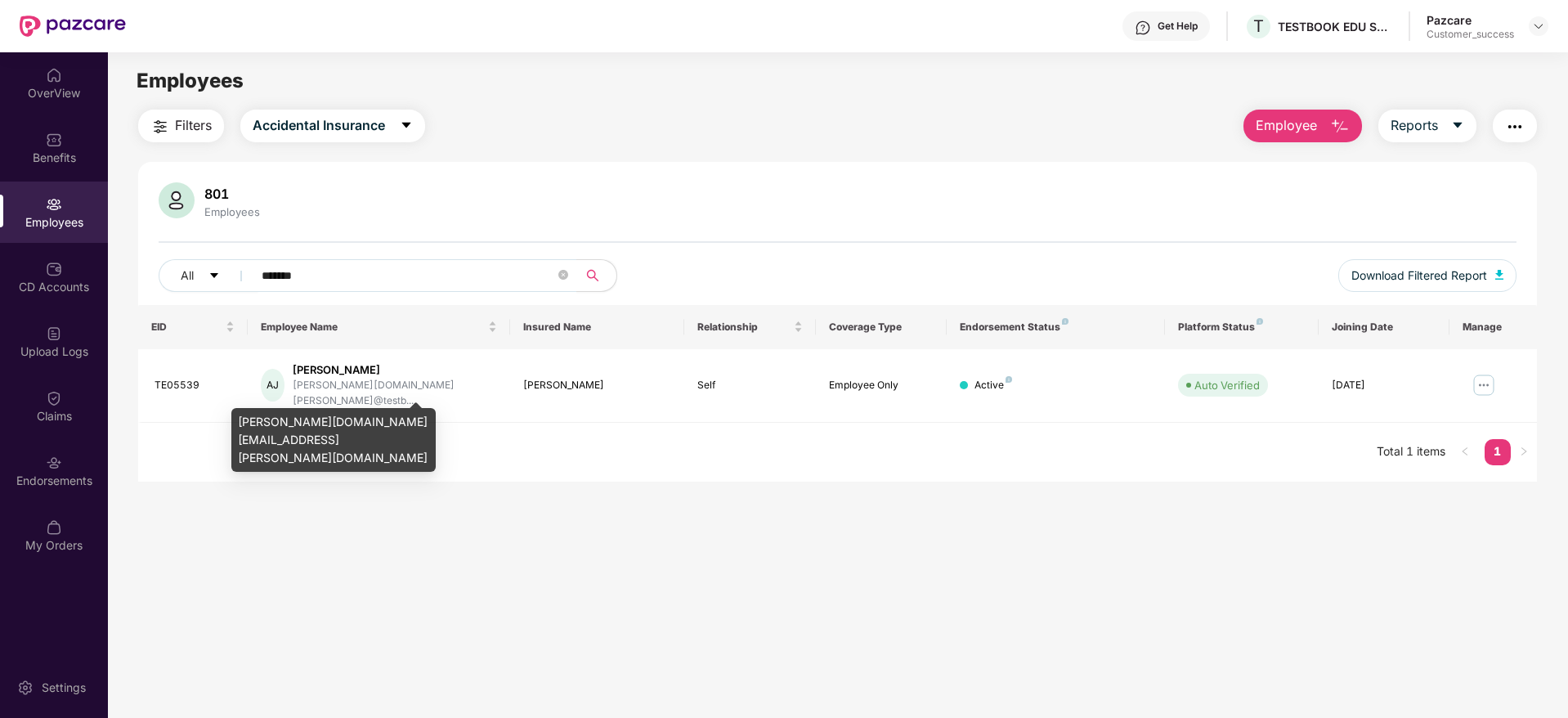
click at [370, 433] on div "akrati.jadoun.bd@testbook.com" at bounding box center [333, 440] width 205 height 64
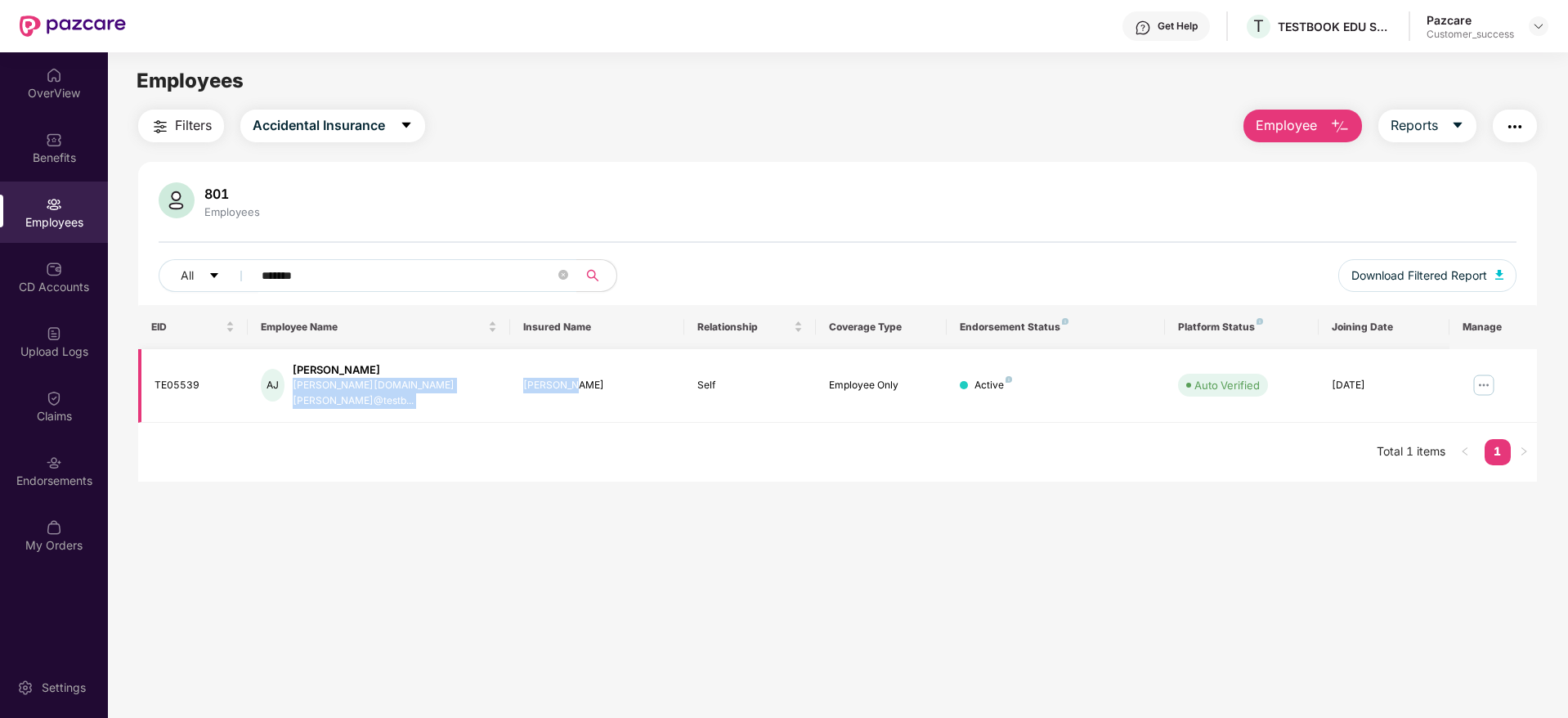
drag, startPoint x: 385, startPoint y: 373, endPoint x: 576, endPoint y: 378, distance: 191.1
click at [576, 378] on tr "TE05539 AJ Akrati Jadoun akrati.jadoun.bd@testb... Akrati Jadoun Self Employee …" at bounding box center [837, 385] width 1399 height 73
click at [590, 380] on div "Akrati Jadoun" at bounding box center [597, 385] width 149 height 16
drag, startPoint x: 590, startPoint y: 380, endPoint x: 513, endPoint y: 392, distance: 77.9
click at [513, 392] on td "Akrati Jadoun" at bounding box center [597, 385] width 175 height 73
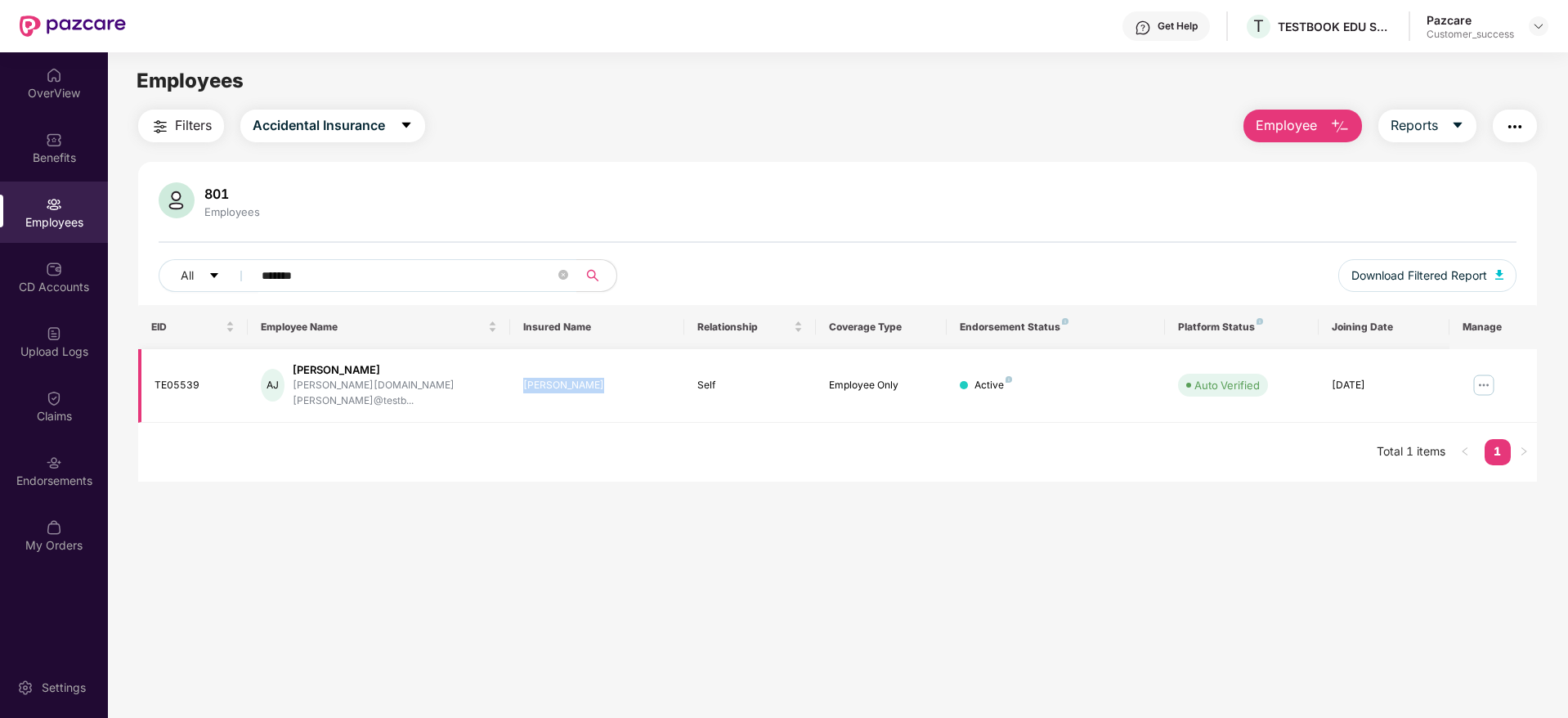
copy div "Akrati Jadoun"
click at [1482, 380] on img at bounding box center [1483, 385] width 26 height 26
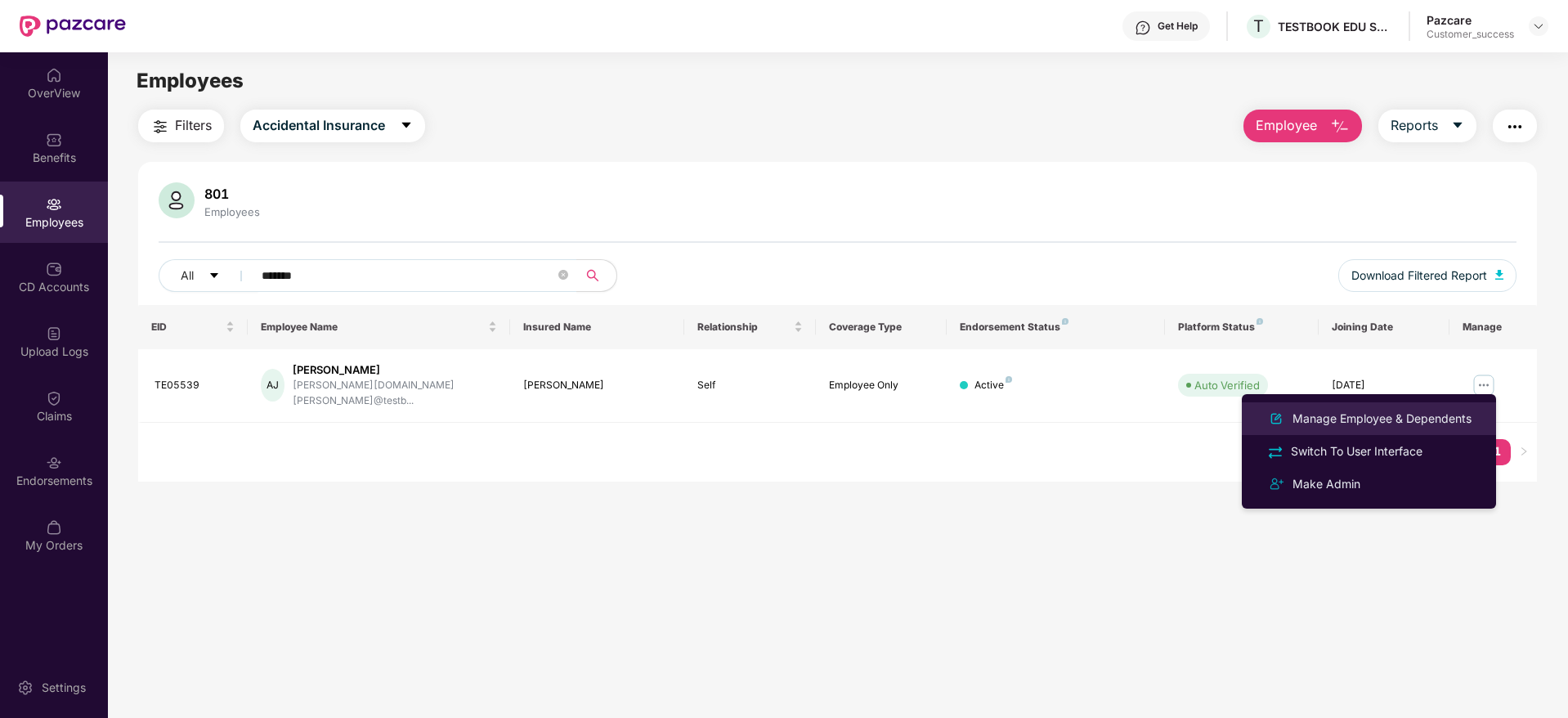
click at [1341, 417] on div "Manage Employee & Dependents" at bounding box center [1382, 419] width 186 height 18
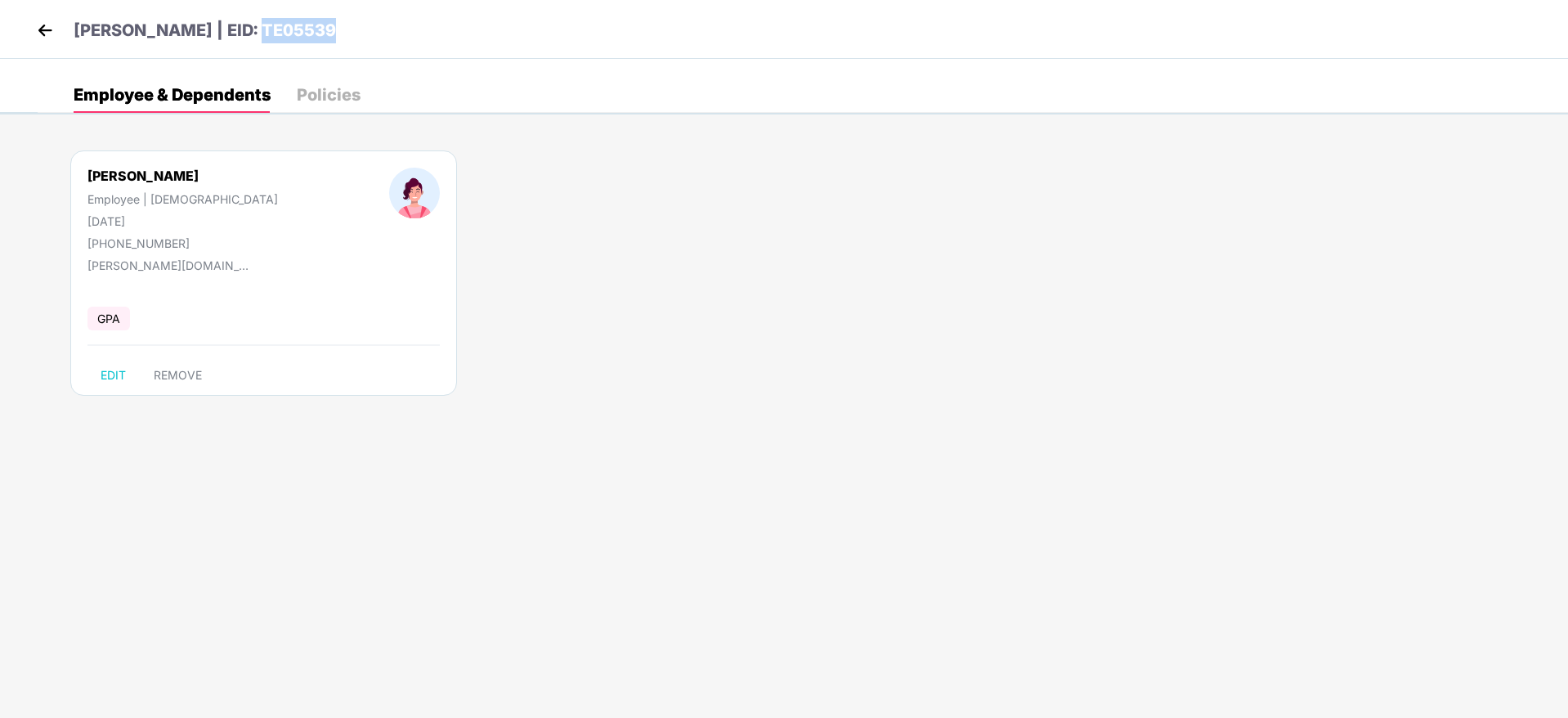
drag, startPoint x: 323, startPoint y: 18, endPoint x: 239, endPoint y: 45, distance: 88.2
click at [239, 45] on div "Akrati Jadoun | EID: TE05539" at bounding box center [784, 30] width 1568 height 59
copy p "TE05539"
click at [192, 182] on div "Akrati Jadoun Employee | Female 28 Oct 1998 +918273336328" at bounding box center [183, 209] width 302 height 82
drag, startPoint x: 192, startPoint y: 182, endPoint x: 90, endPoint y: 183, distance: 102.0
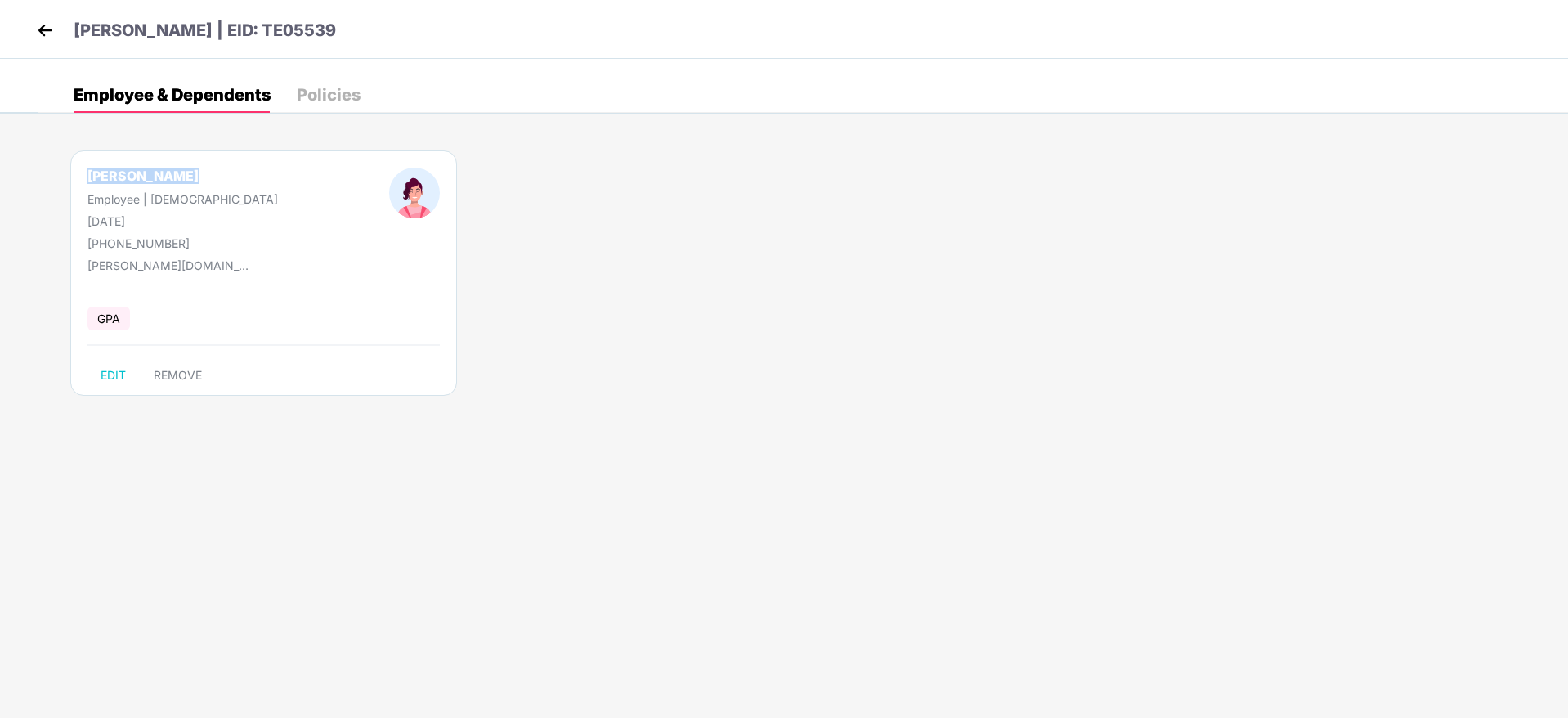
click at [90, 183] on div "Akrati Jadoun Employee | Female 28 Oct 1998 +918273336328" at bounding box center [183, 209] width 302 height 82
copy div "Akrati Jadoun"
drag, startPoint x: 175, startPoint y: 234, endPoint x: 232, endPoint y: 247, distance: 58.5
click at [232, 114] on div "Akrati Jadoun | EID: TE05539 Employee & Dependents Policies Akrati Jadoun Emplo…" at bounding box center [784, 57] width 1568 height 114
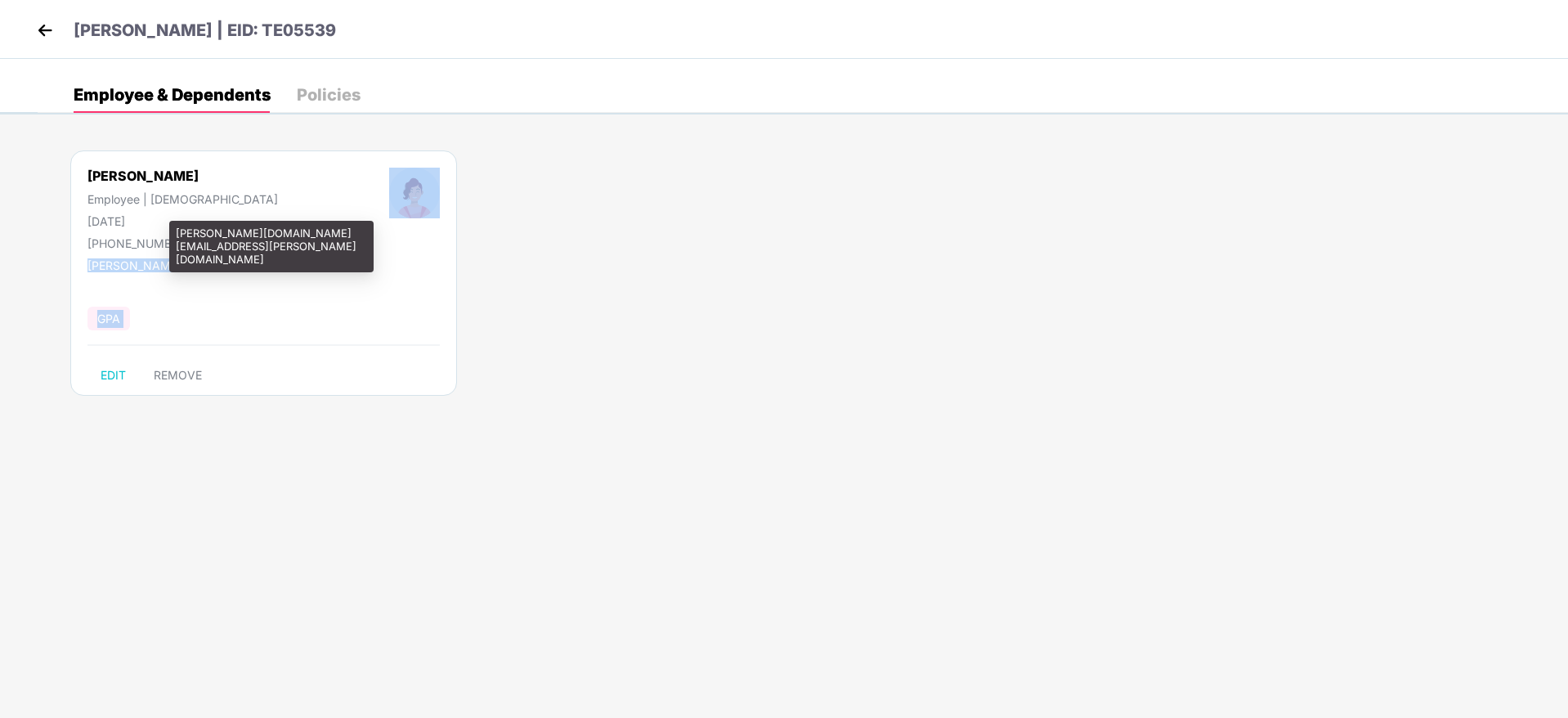
click at [212, 266] on div "akrati.jadoun.bd@testbook.com" at bounding box center [169, 265] width 164 height 14
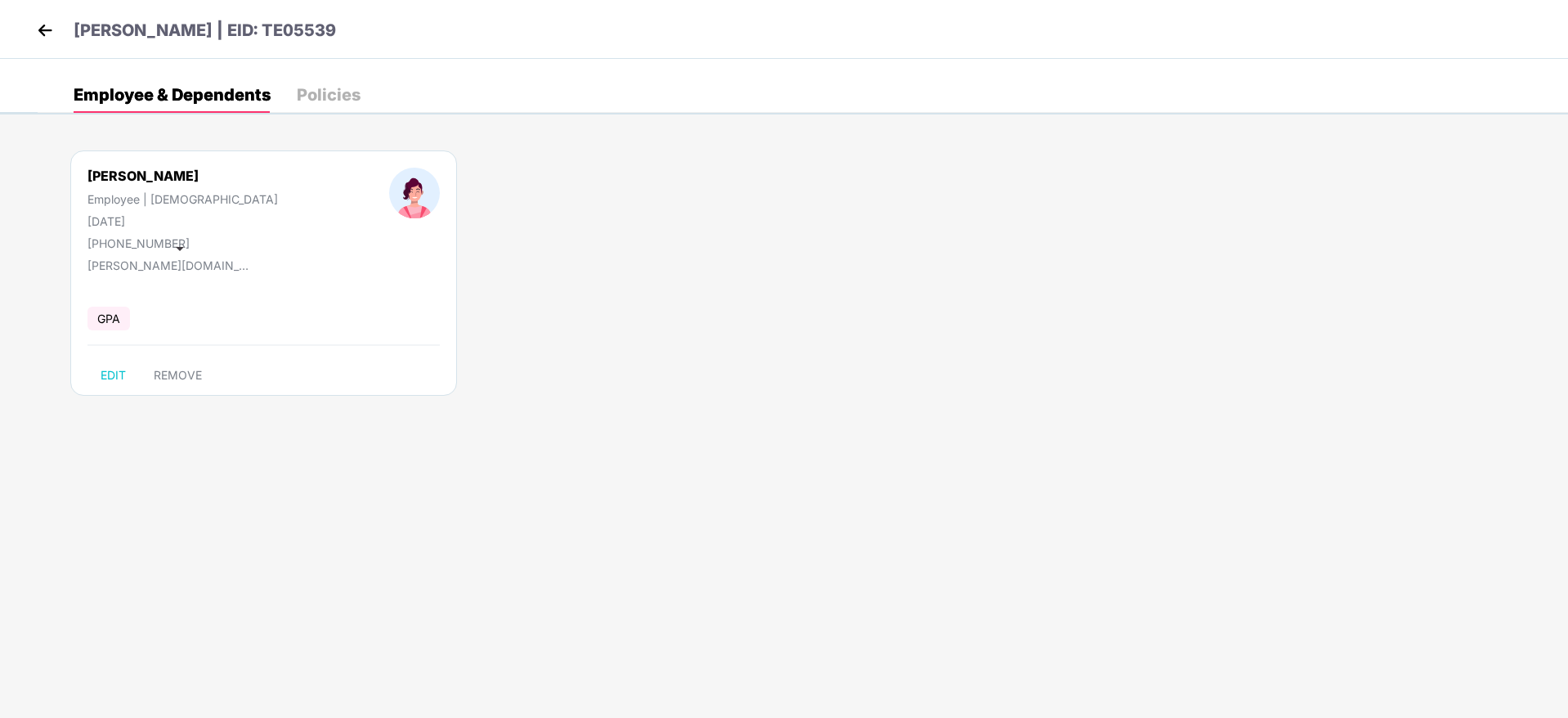
click at [196, 265] on div "akrati.jadoun.bd@testbook.com" at bounding box center [169, 265] width 164 height 14
click at [102, 262] on div "akrati.jadoun.bd@testbook.com" at bounding box center [169, 265] width 164 height 14
click at [203, 260] on div "akrati.jadoun.bd@testbook.com" at bounding box center [169, 265] width 164 height 14
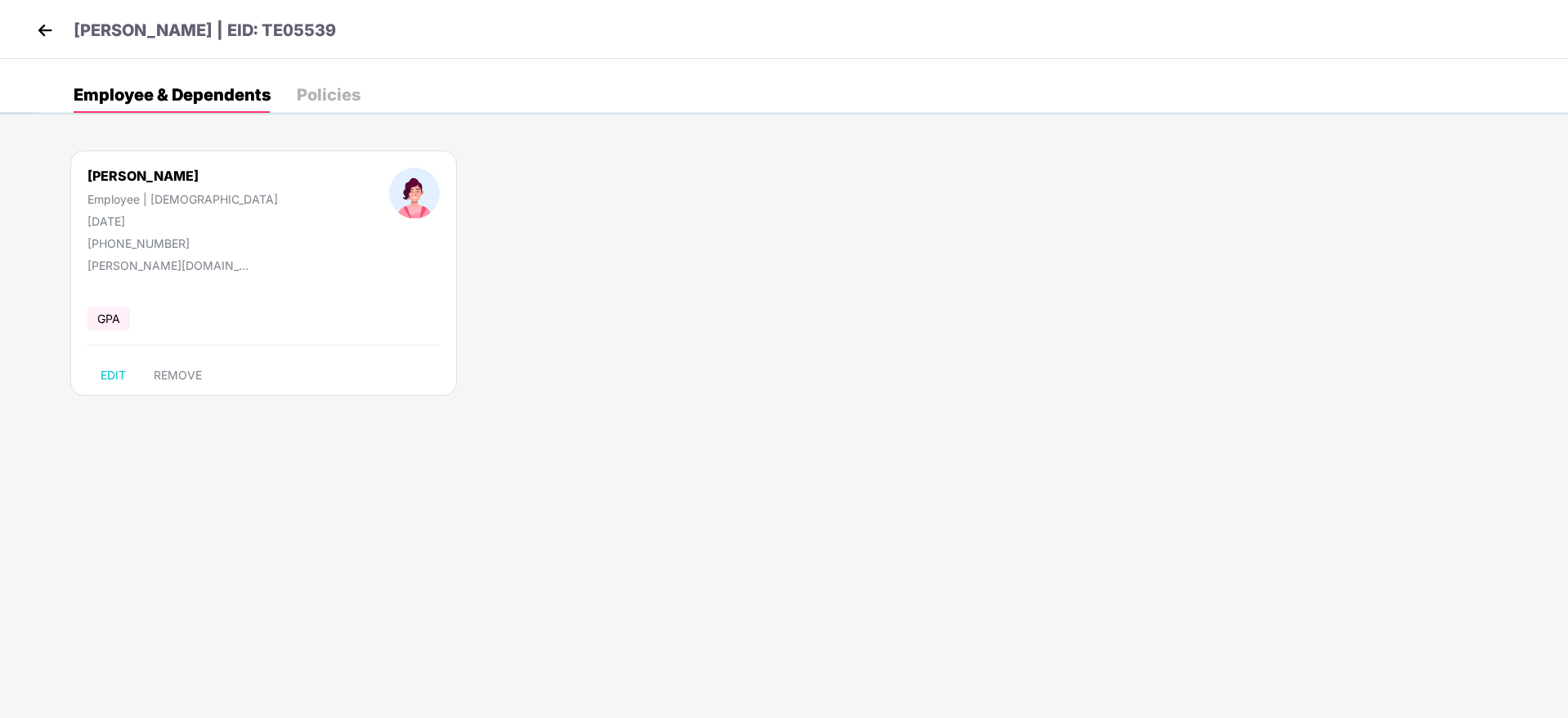
click at [178, 327] on div "GPA" at bounding box center [263, 319] width 352 height 35
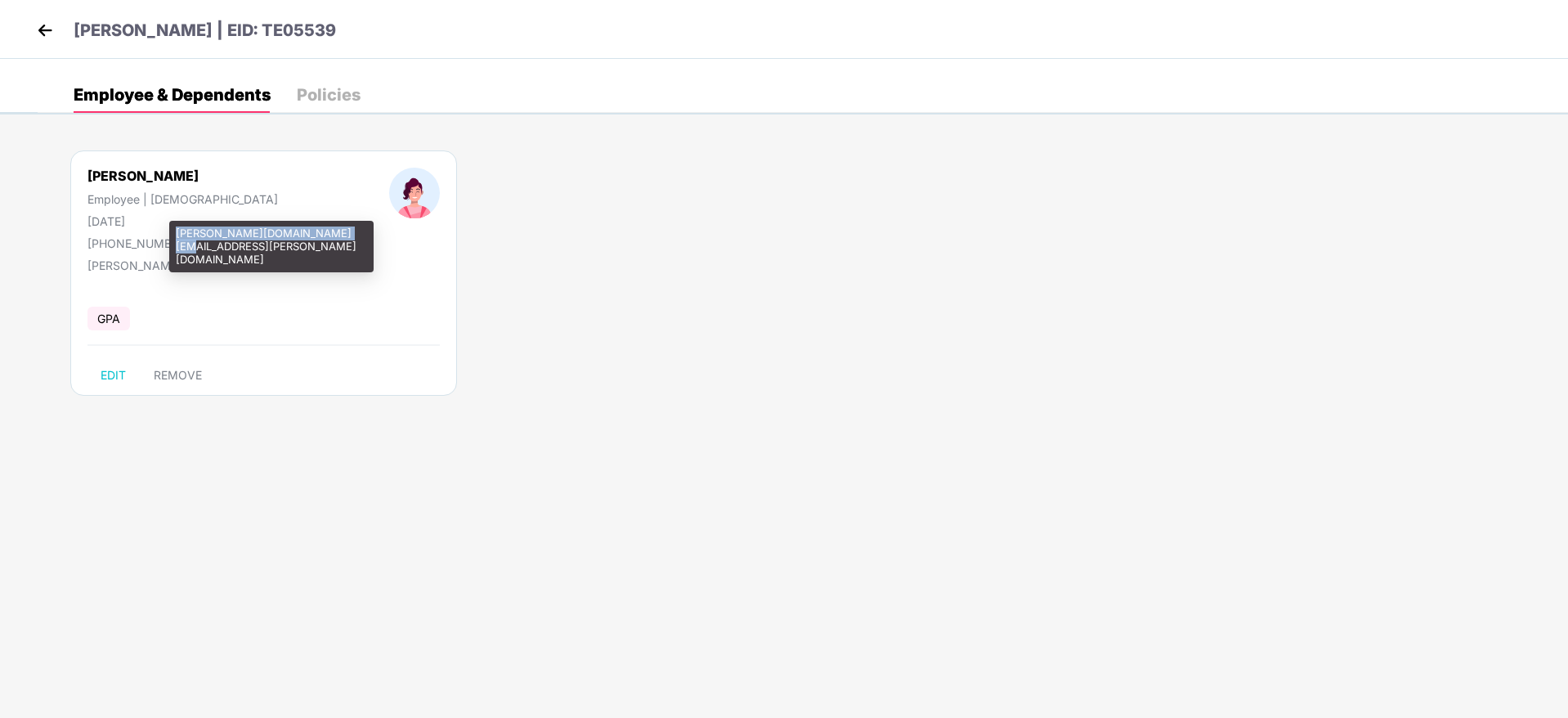
drag, startPoint x: 178, startPoint y: 233, endPoint x: 334, endPoint y: 234, distance: 156.0
click at [334, 234] on div "akrati.jadoun.bd@testbook.com" at bounding box center [271, 246] width 205 height 52
copy div "akrati.jadoun.bd@testbook.com"
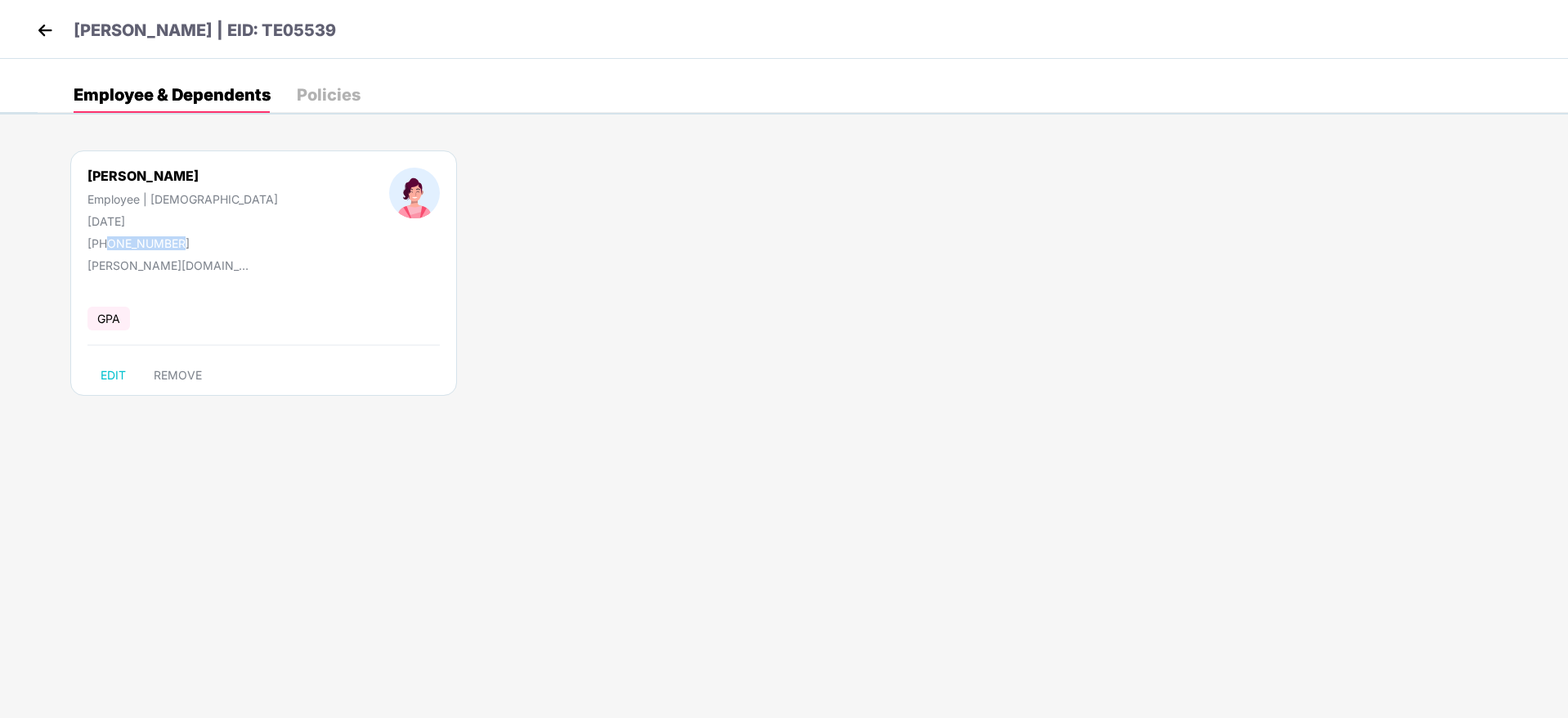
drag, startPoint x: 178, startPoint y: 243, endPoint x: 104, endPoint y: 240, distance: 74.1
click at [104, 240] on div "+918273336328" at bounding box center [183, 243] width 191 height 14
copy div "8273336328"
click at [49, 32] on img at bounding box center [45, 30] width 25 height 25
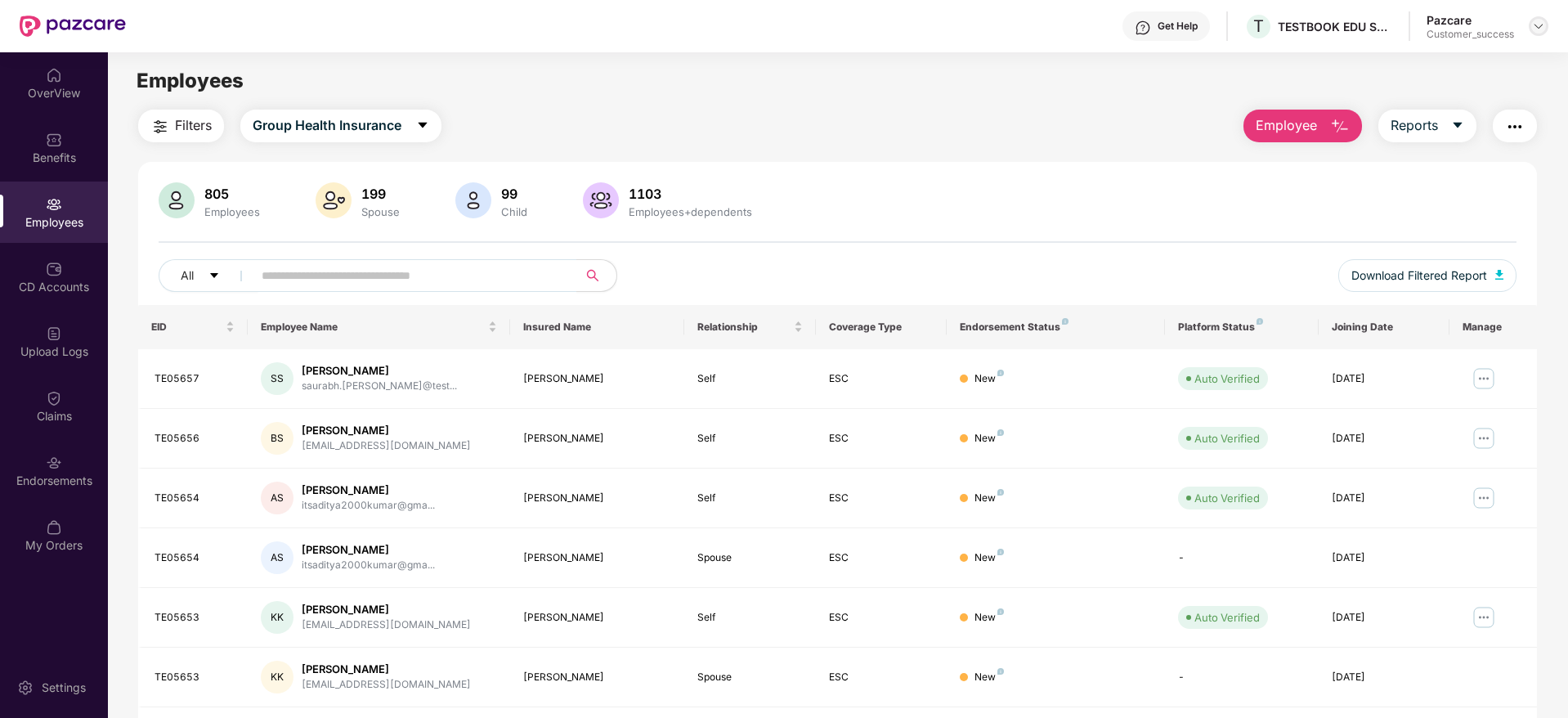
click at [1540, 27] on img at bounding box center [1538, 26] width 13 height 13
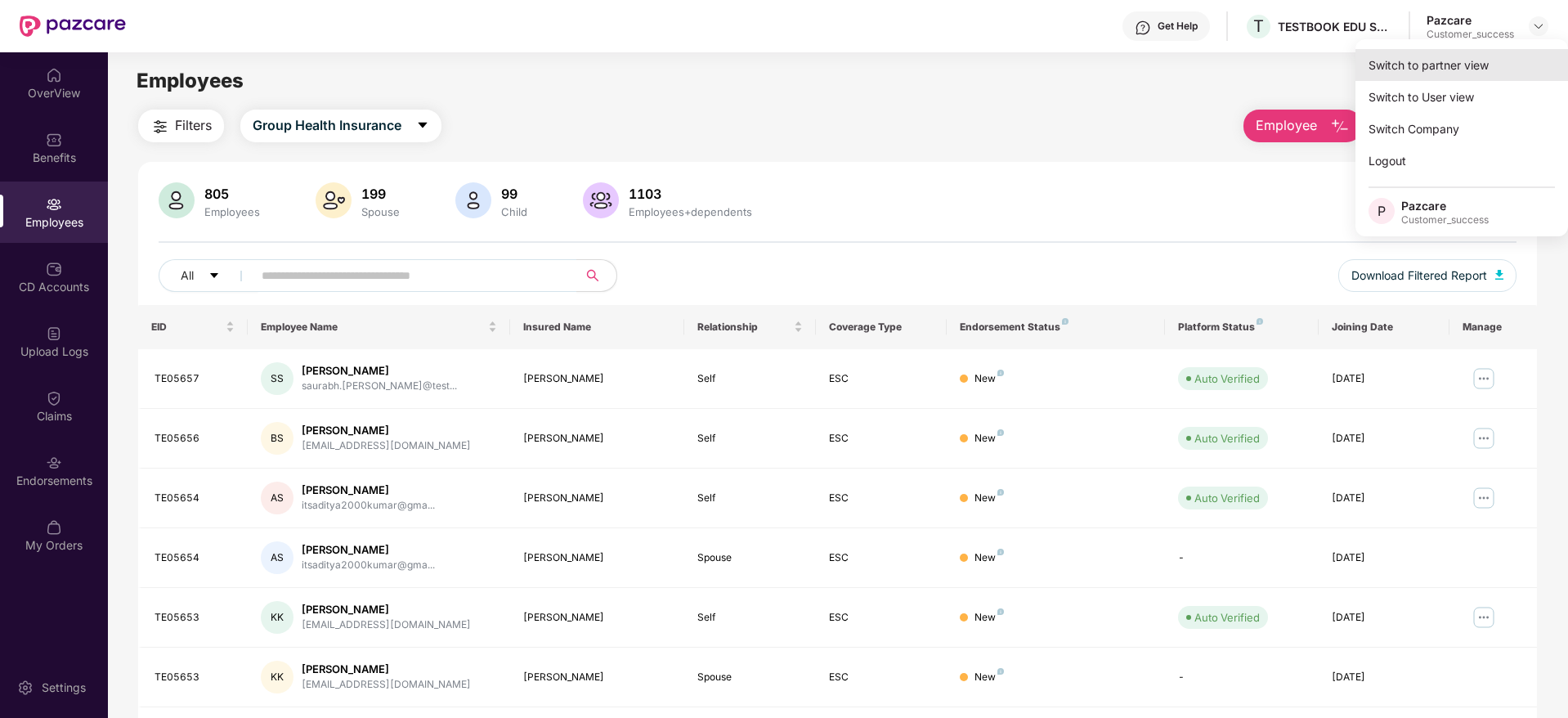
click at [1473, 66] on div "Switch to partner view" at bounding box center [1461, 65] width 212 height 32
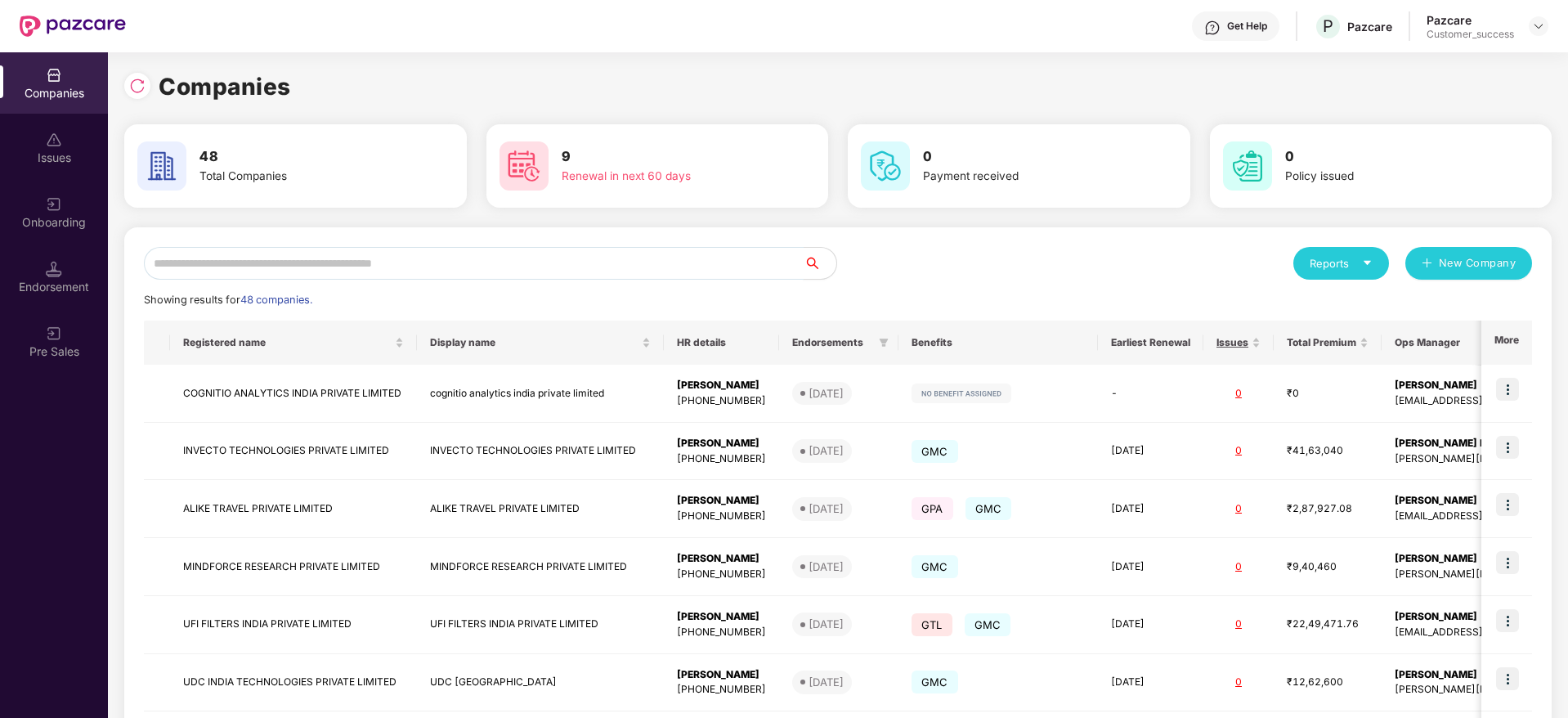
click at [427, 266] on input "text" at bounding box center [474, 263] width 659 height 33
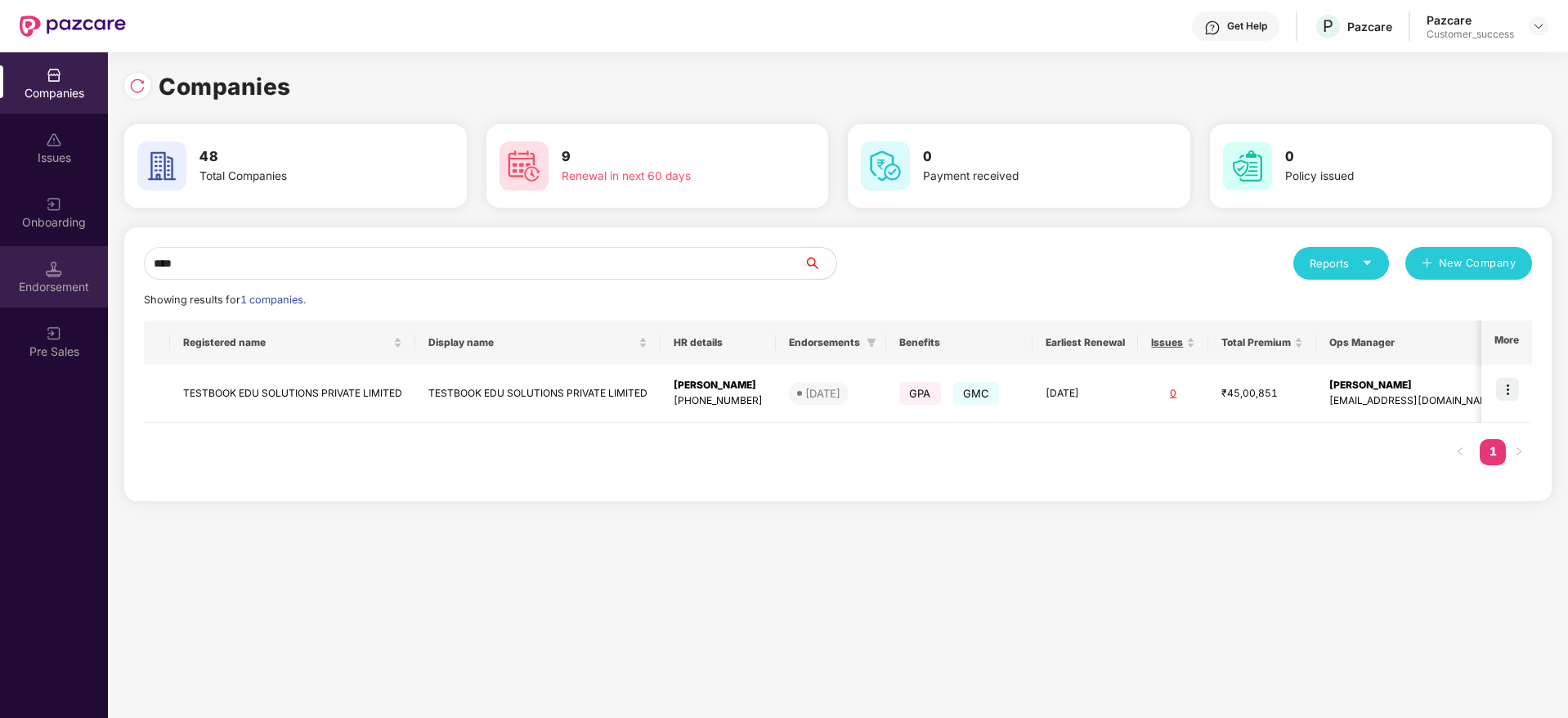
type input "****"
click at [62, 285] on div "Endorsement" at bounding box center [53, 287] width 108 height 16
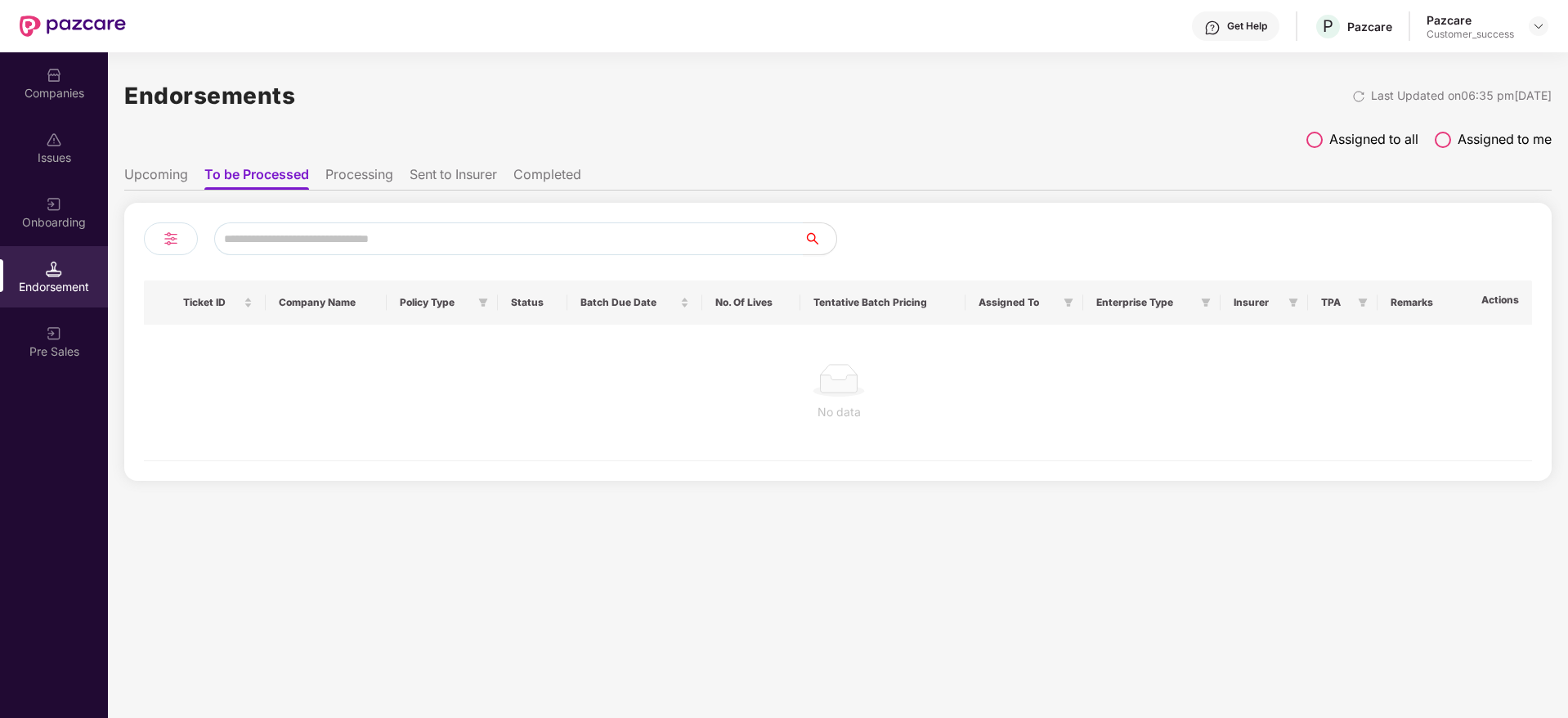
click at [164, 171] on li "Upcoming" at bounding box center [156, 178] width 64 height 24
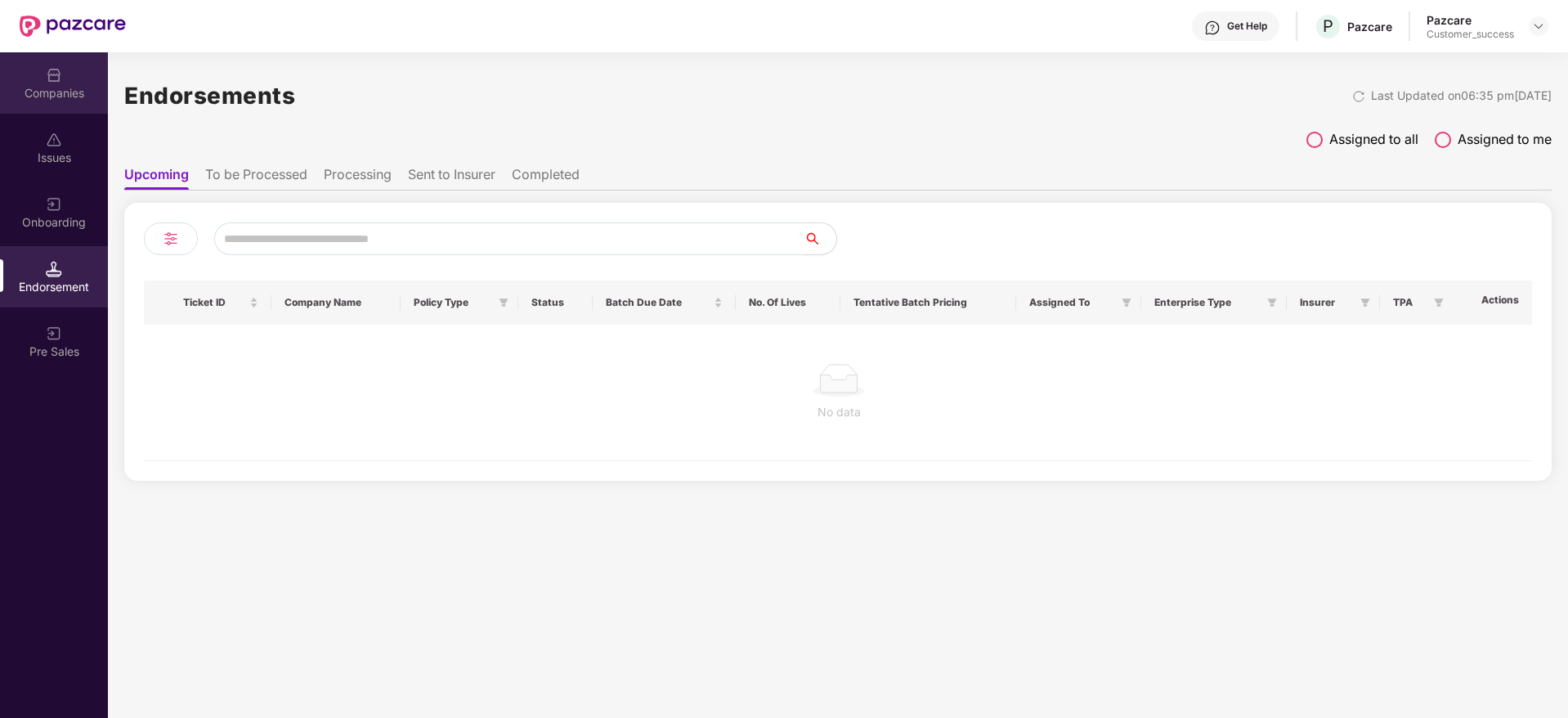
click at [53, 82] on img at bounding box center [54, 76] width 16 height 16
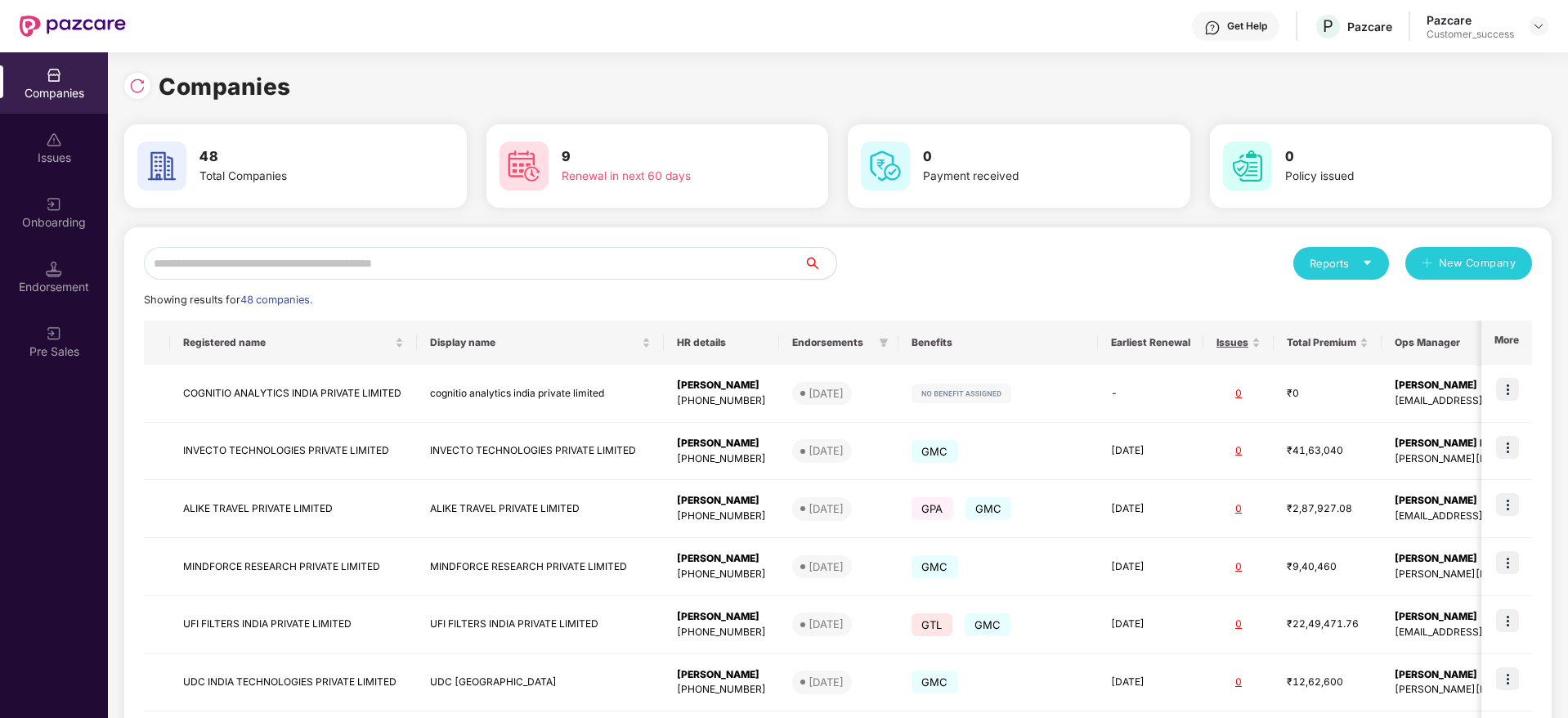
click at [233, 266] on input "text" at bounding box center [474, 263] width 659 height 33
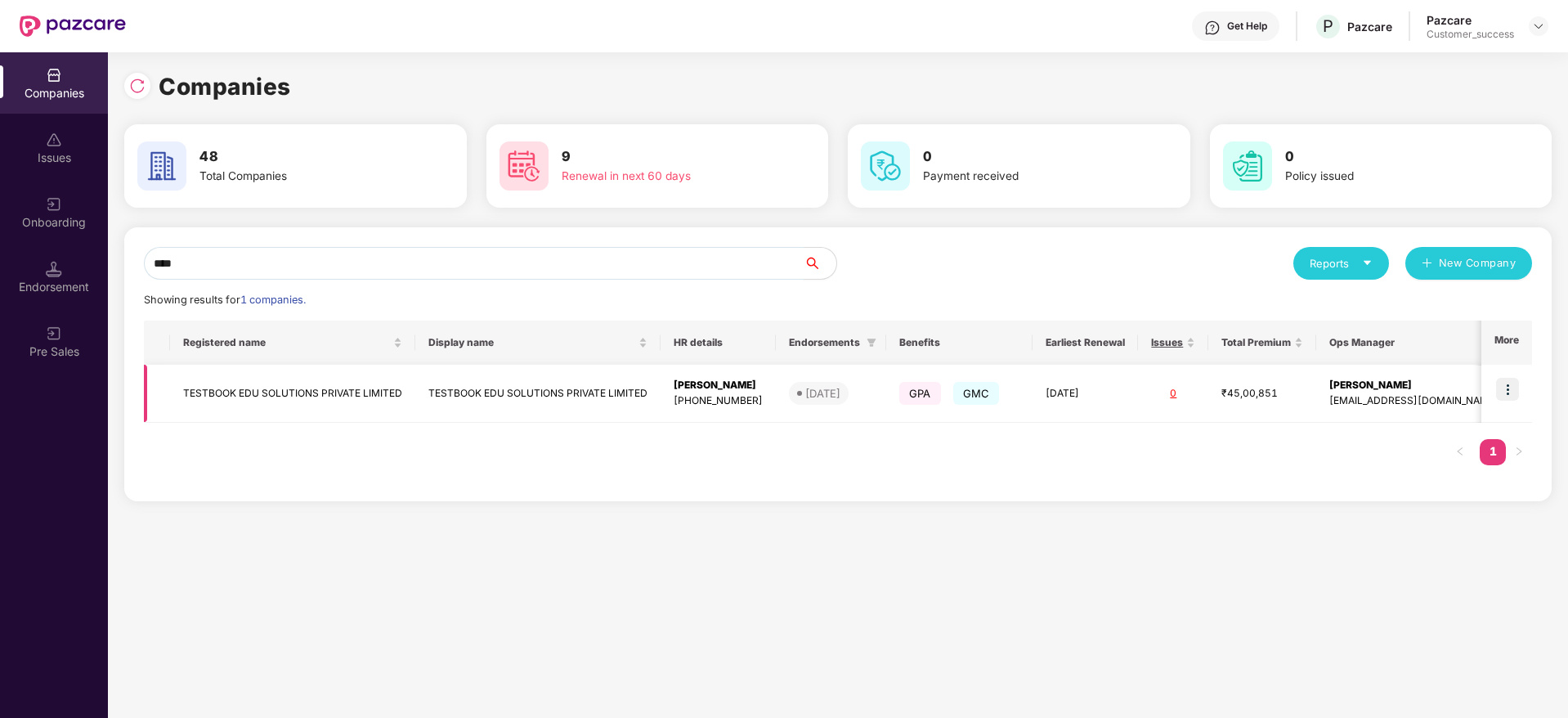
type input "****"
click at [1512, 384] on img at bounding box center [1507, 389] width 23 height 23
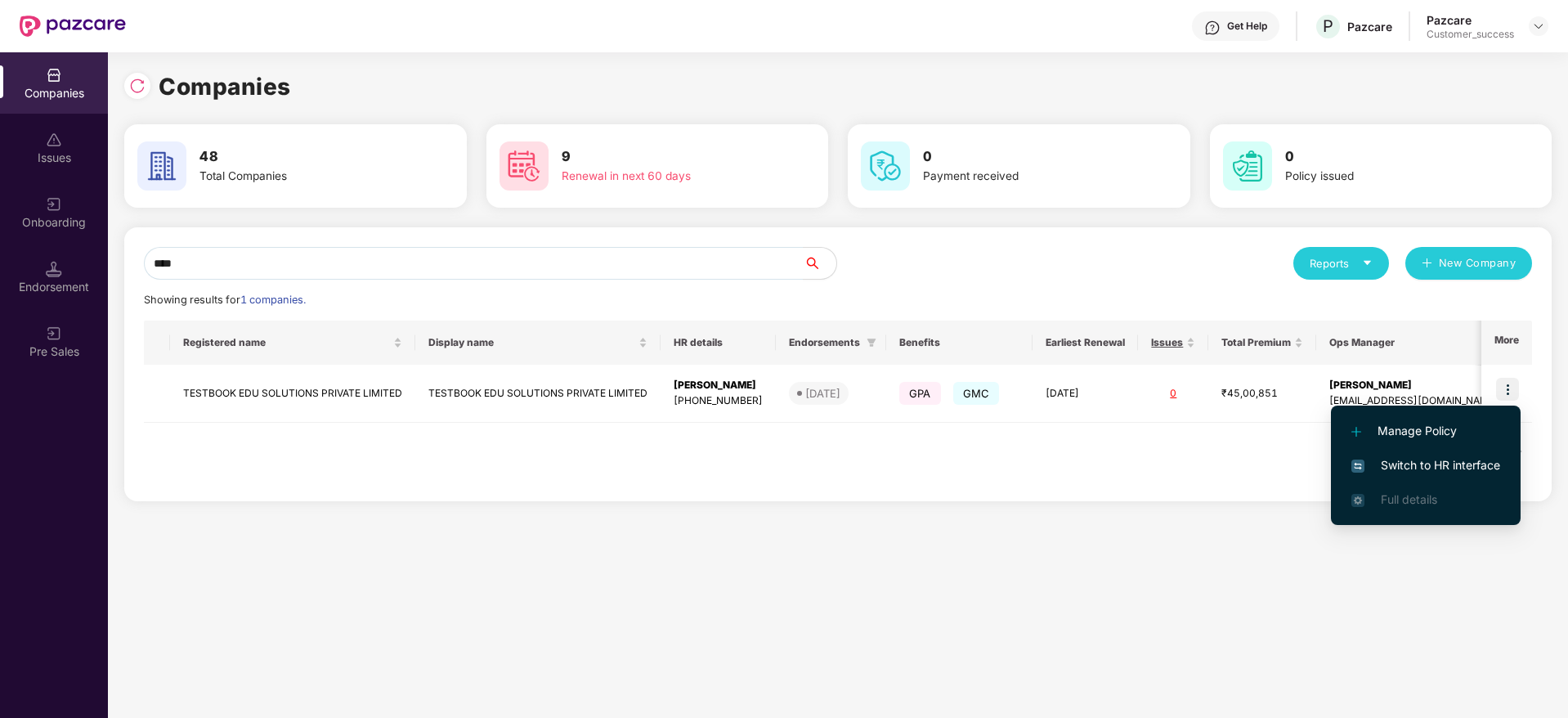
click at [1436, 460] on span "Switch to HR interface" at bounding box center [1425, 466] width 149 height 18
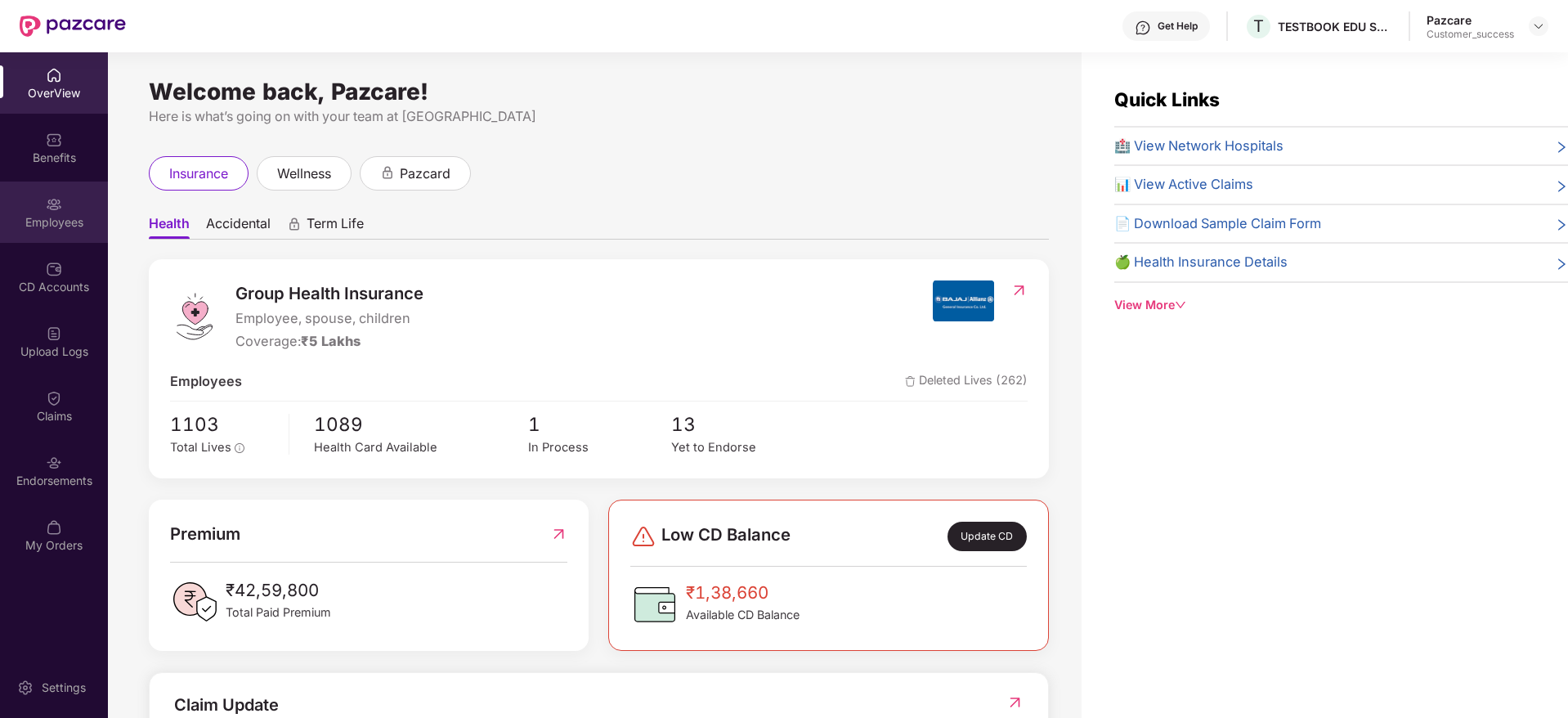
click at [51, 214] on div "Employees" at bounding box center [53, 222] width 108 height 16
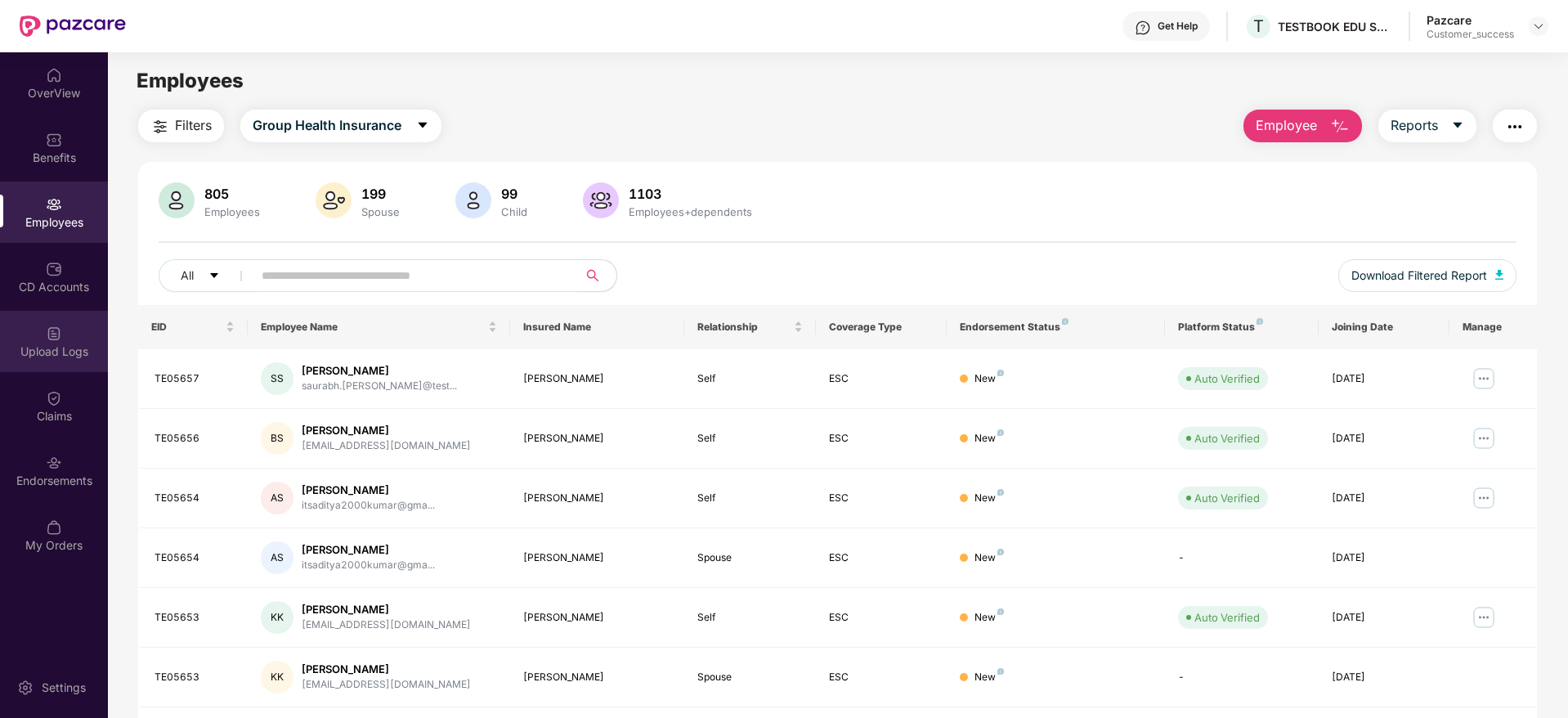
click at [56, 350] on div "Upload Logs" at bounding box center [53, 351] width 108 height 16
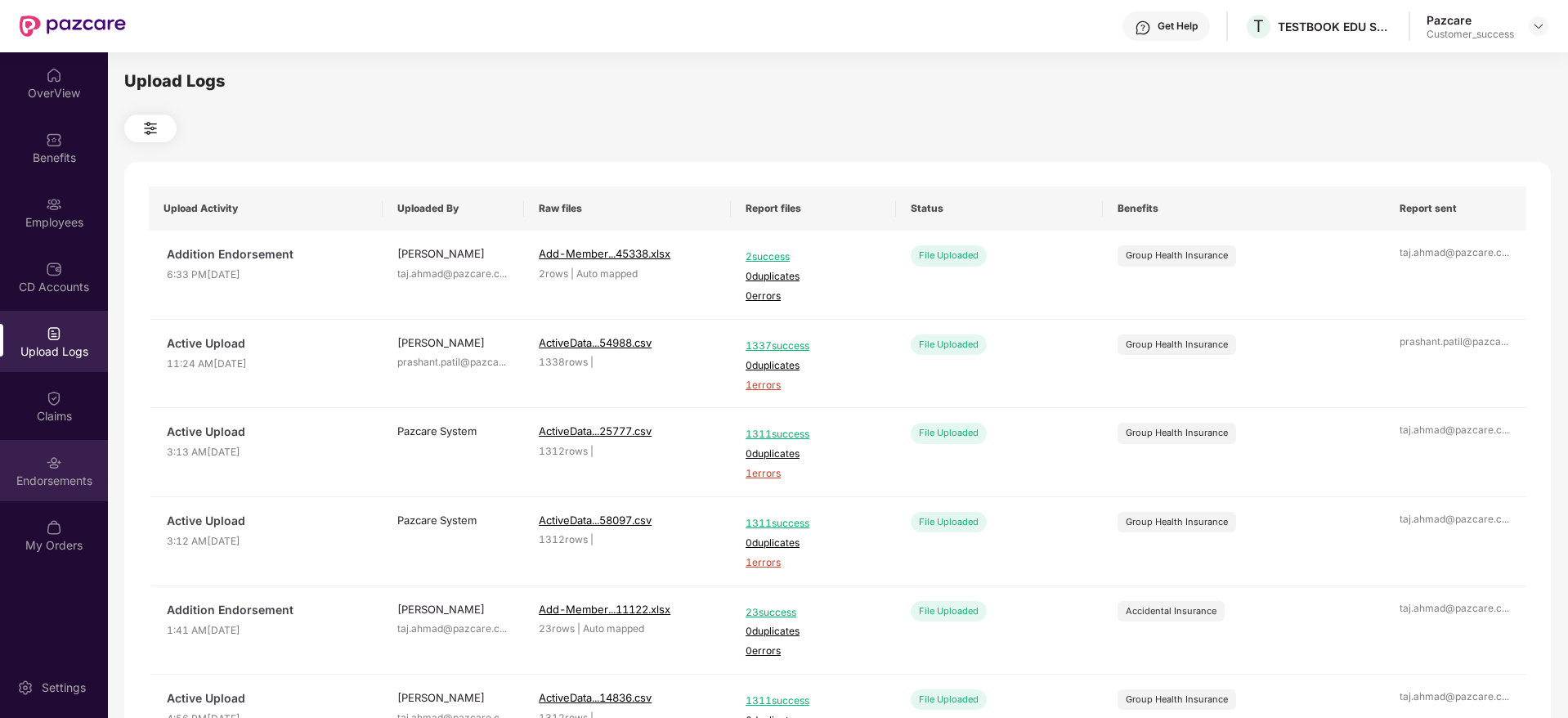
click at [57, 451] on div "Endorsements" at bounding box center [53, 470] width 108 height 62
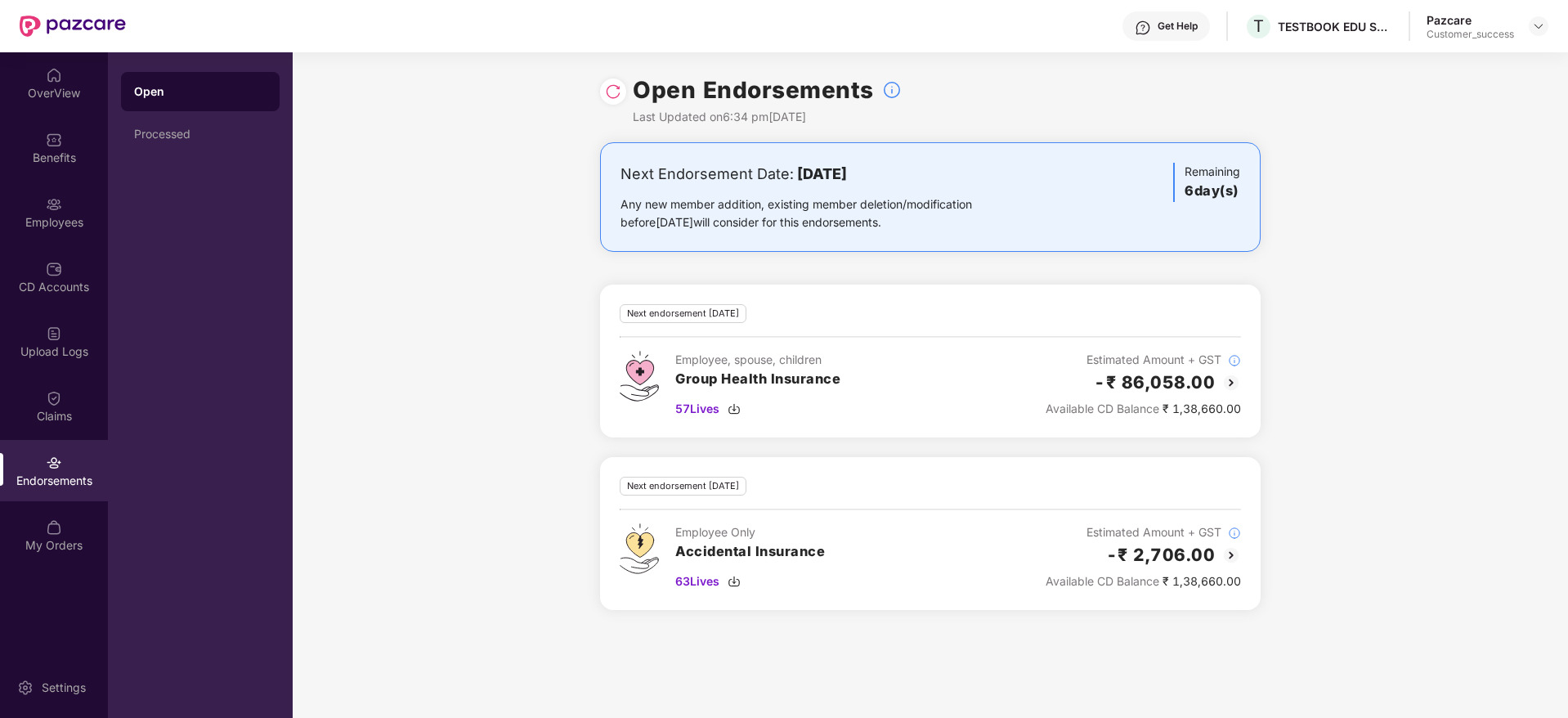
click at [617, 88] on img at bounding box center [613, 91] width 16 height 16
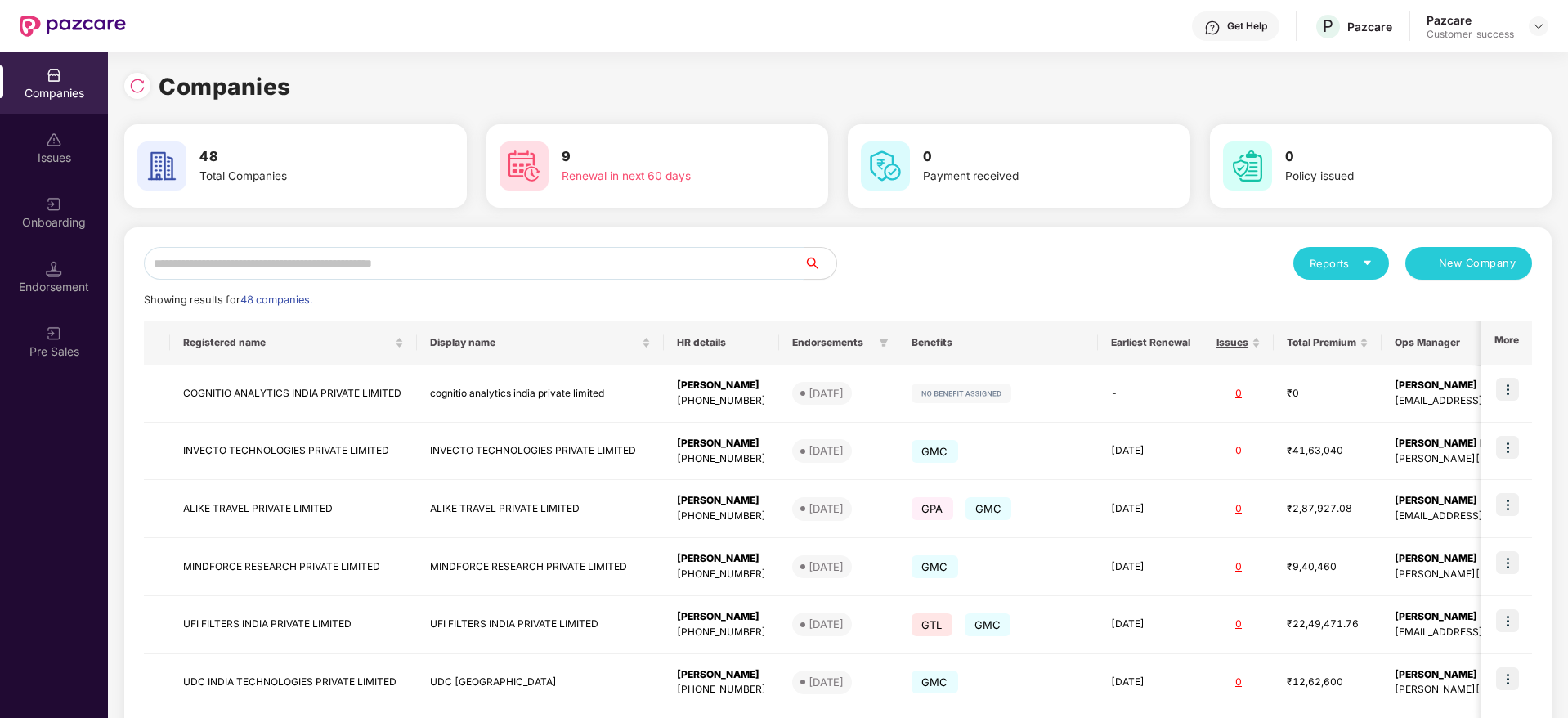
click at [365, 248] on input "text" at bounding box center [474, 263] width 659 height 33
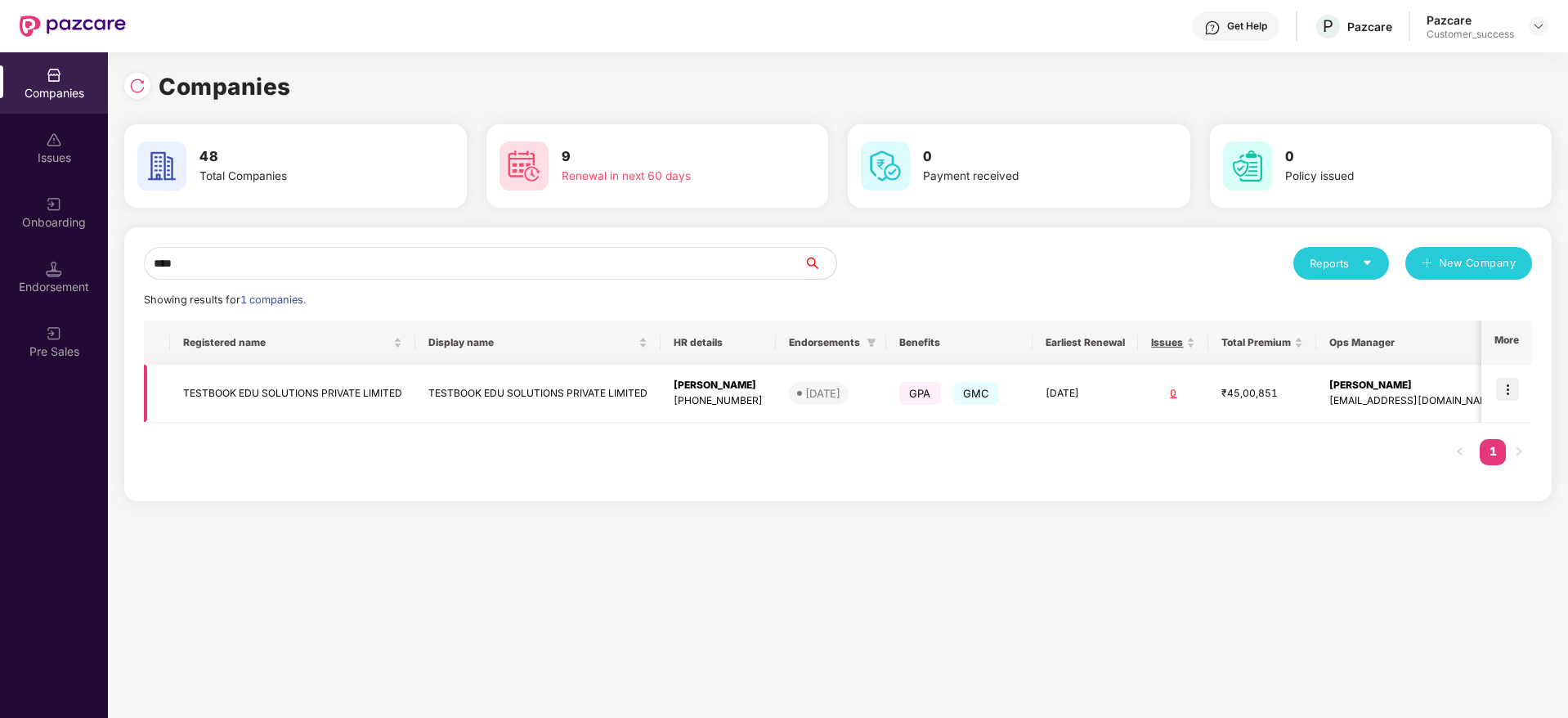
type input "****"
click at [1513, 395] on img at bounding box center [1507, 389] width 23 height 23
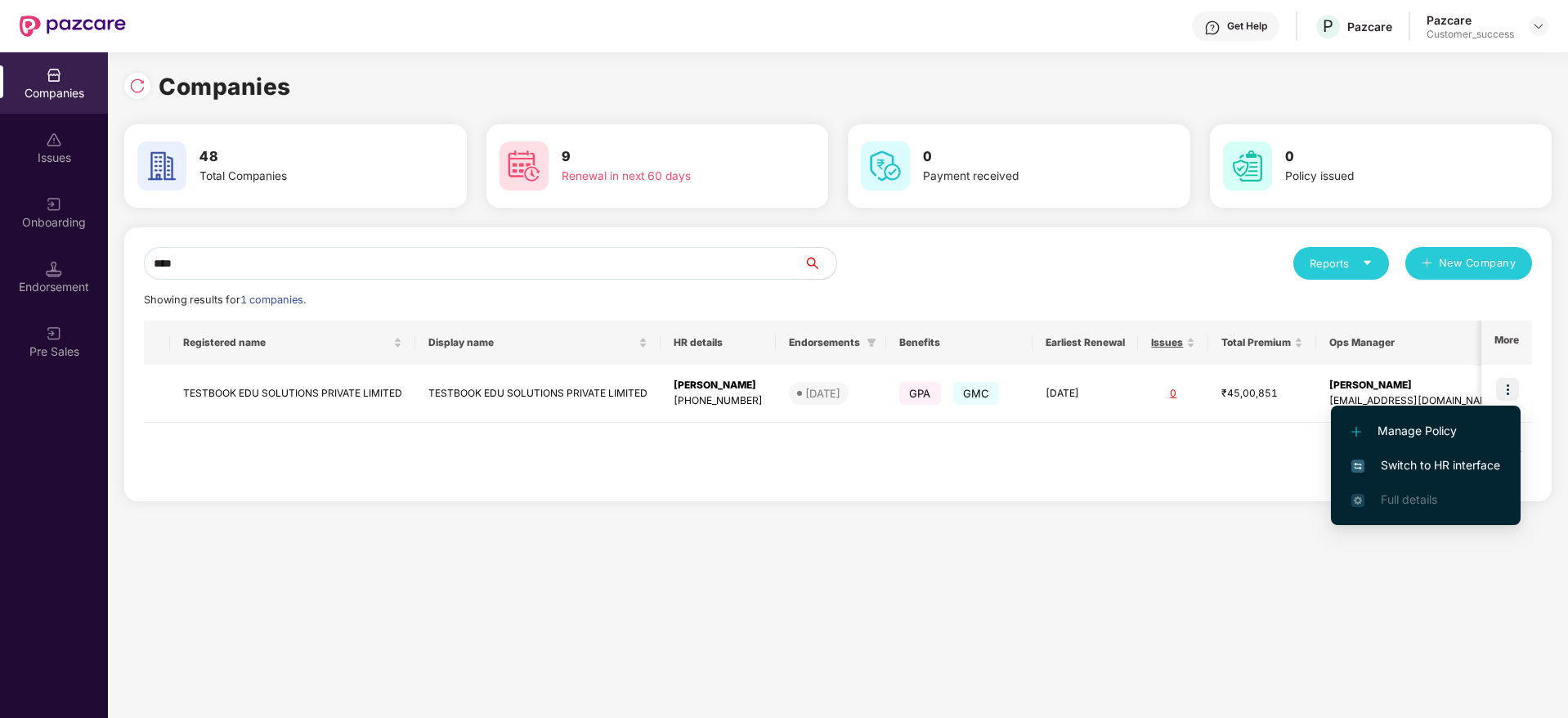
click at [1445, 464] on span "Switch to HR interface" at bounding box center [1425, 466] width 149 height 18
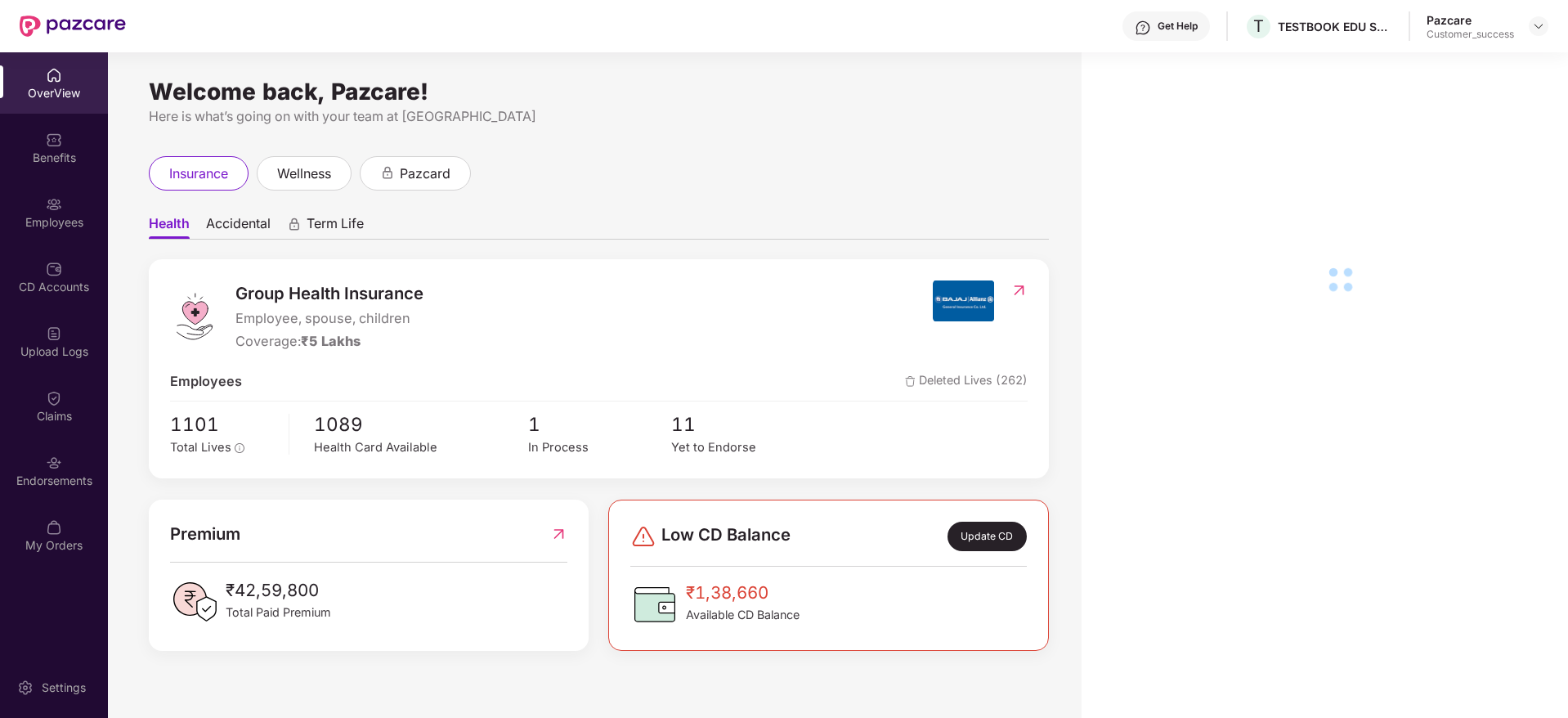
click at [39, 218] on div "Employees" at bounding box center [53, 222] width 108 height 16
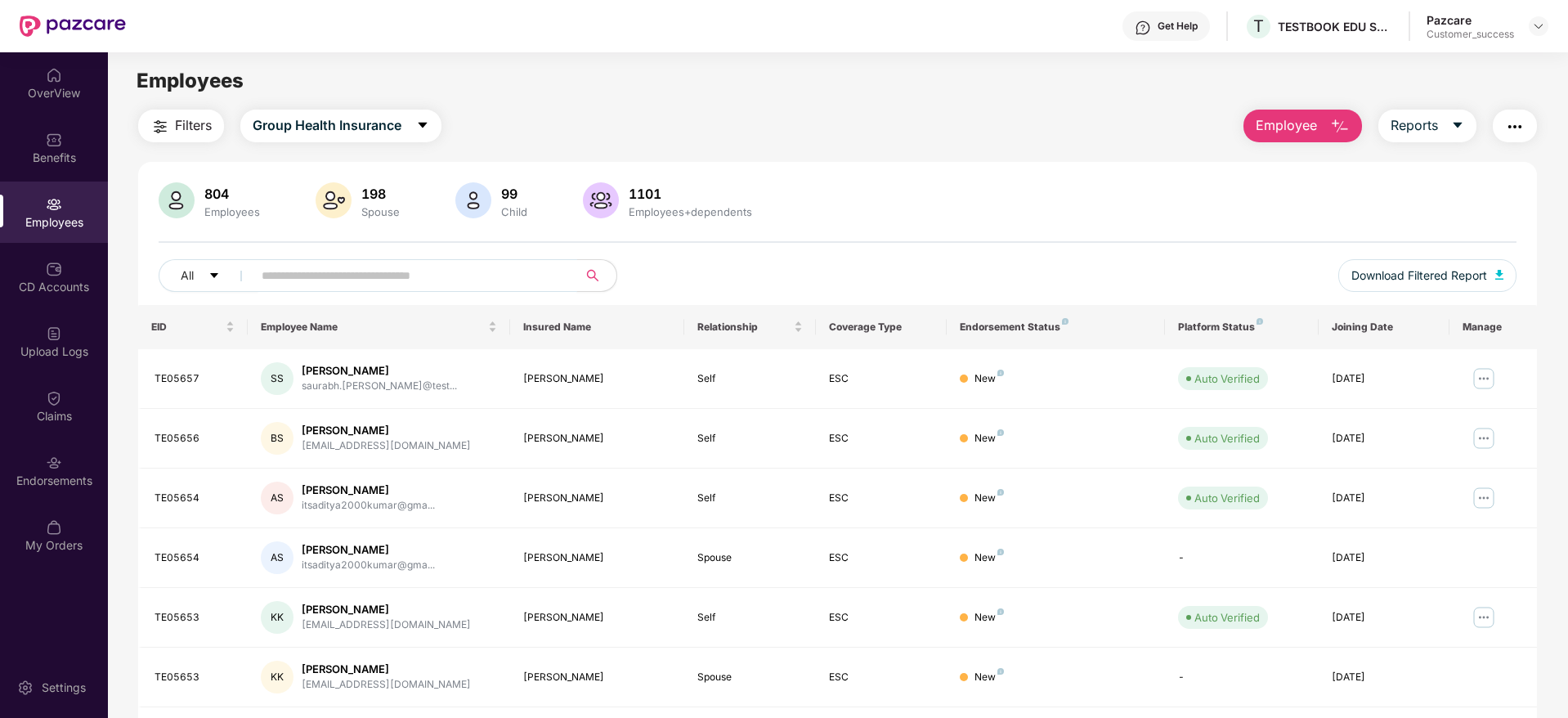
click at [278, 271] on input "text" at bounding box center [408, 276] width 294 height 25
paste input "*******"
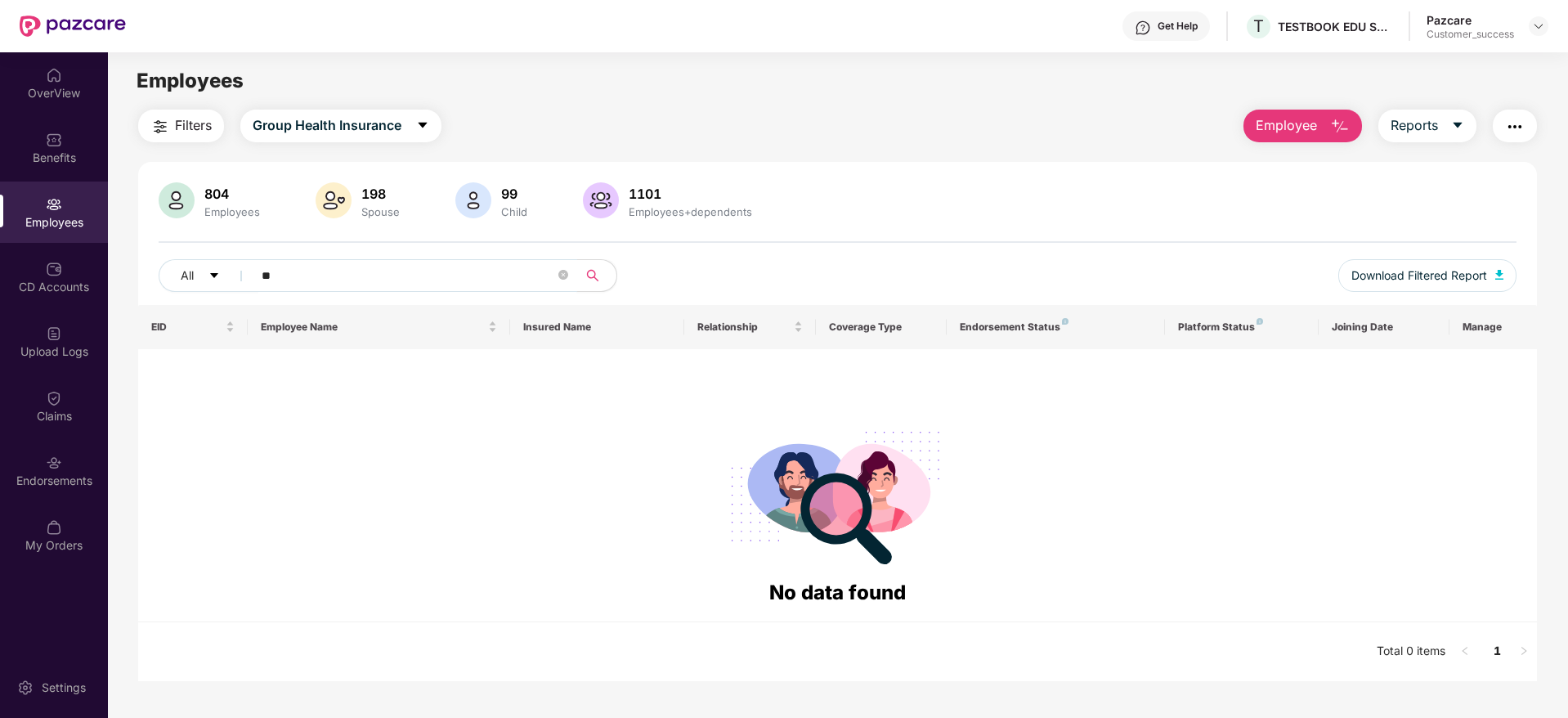
type input "*"
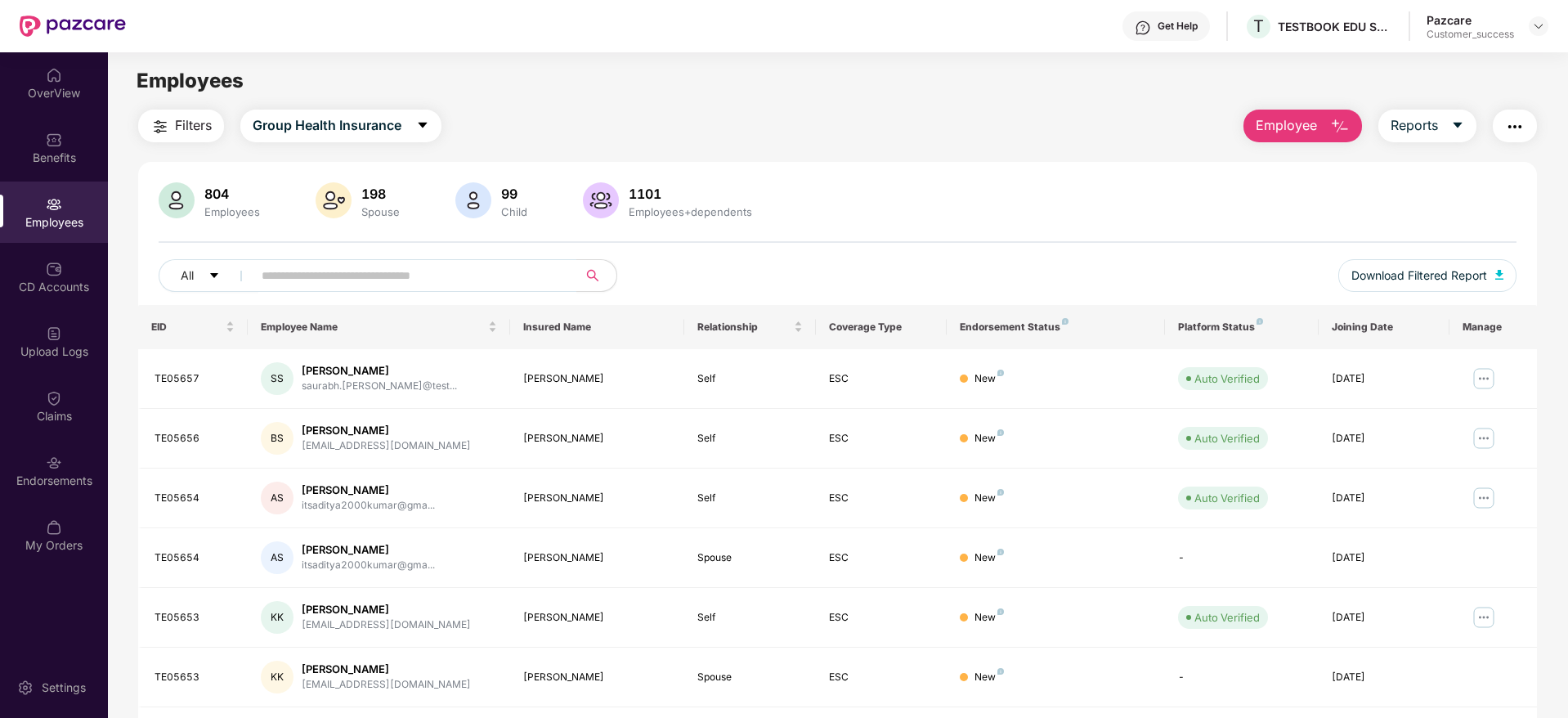
click at [1294, 120] on span "Employee" at bounding box center [1286, 125] width 62 height 21
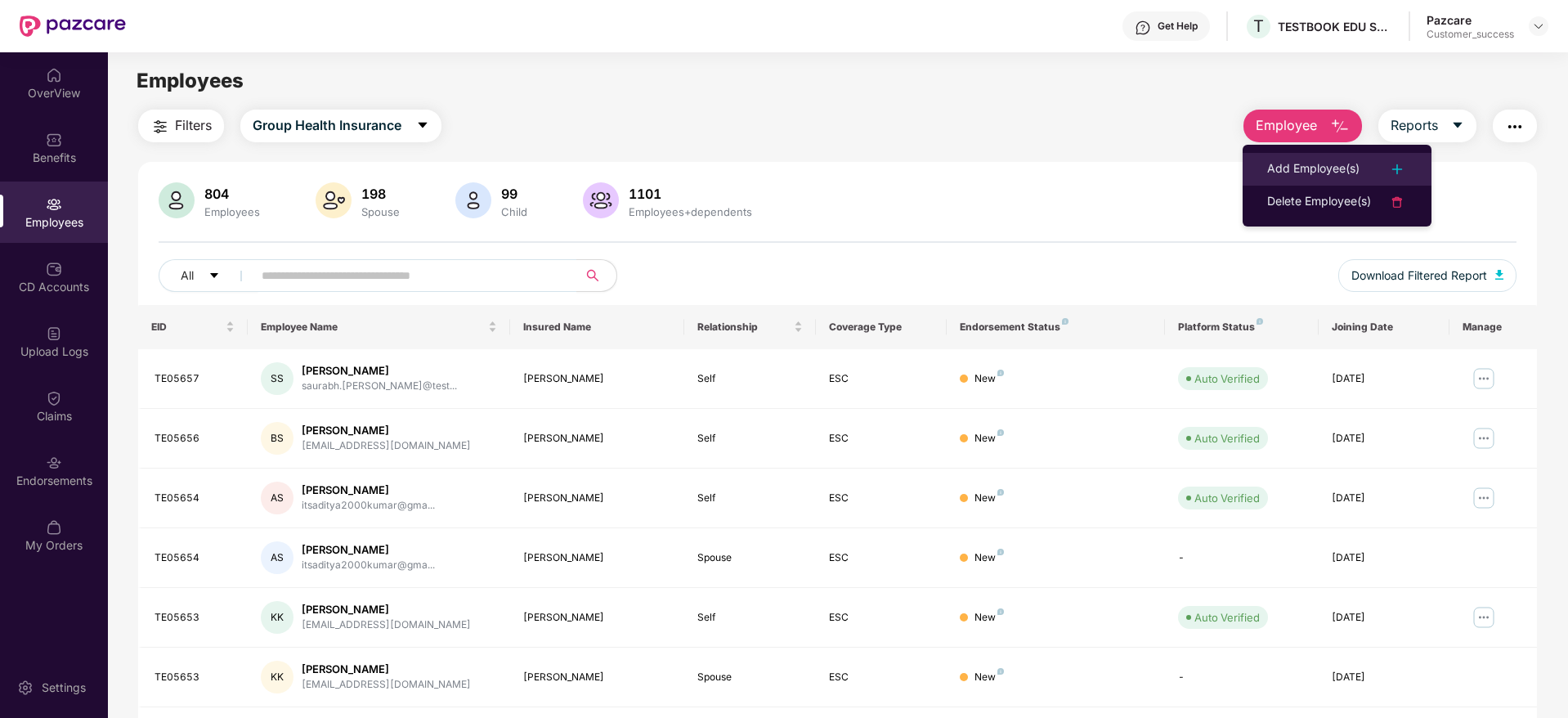
click at [1289, 174] on div "Add Employee(s)" at bounding box center [1313, 169] width 92 height 20
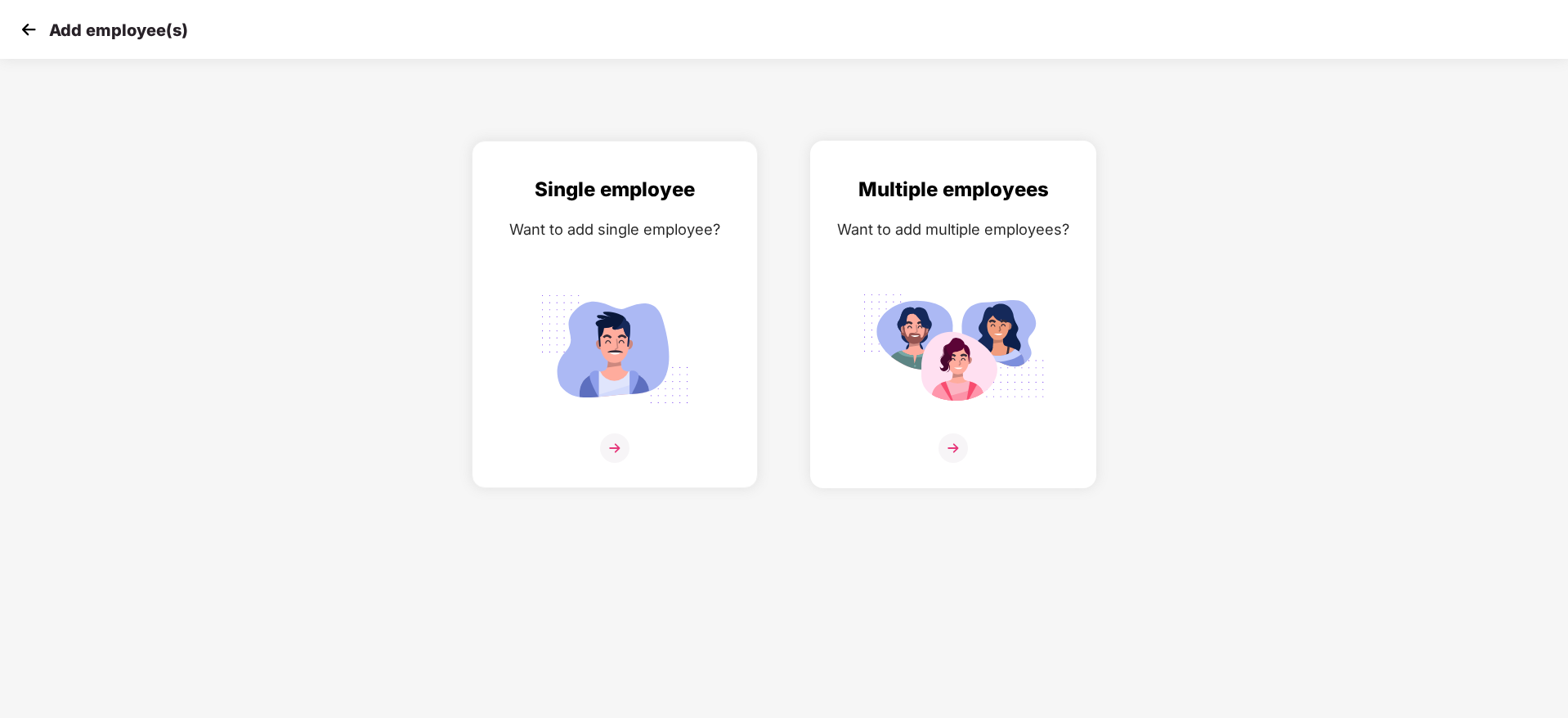
click at [954, 452] on img at bounding box center [953, 448] width 30 height 30
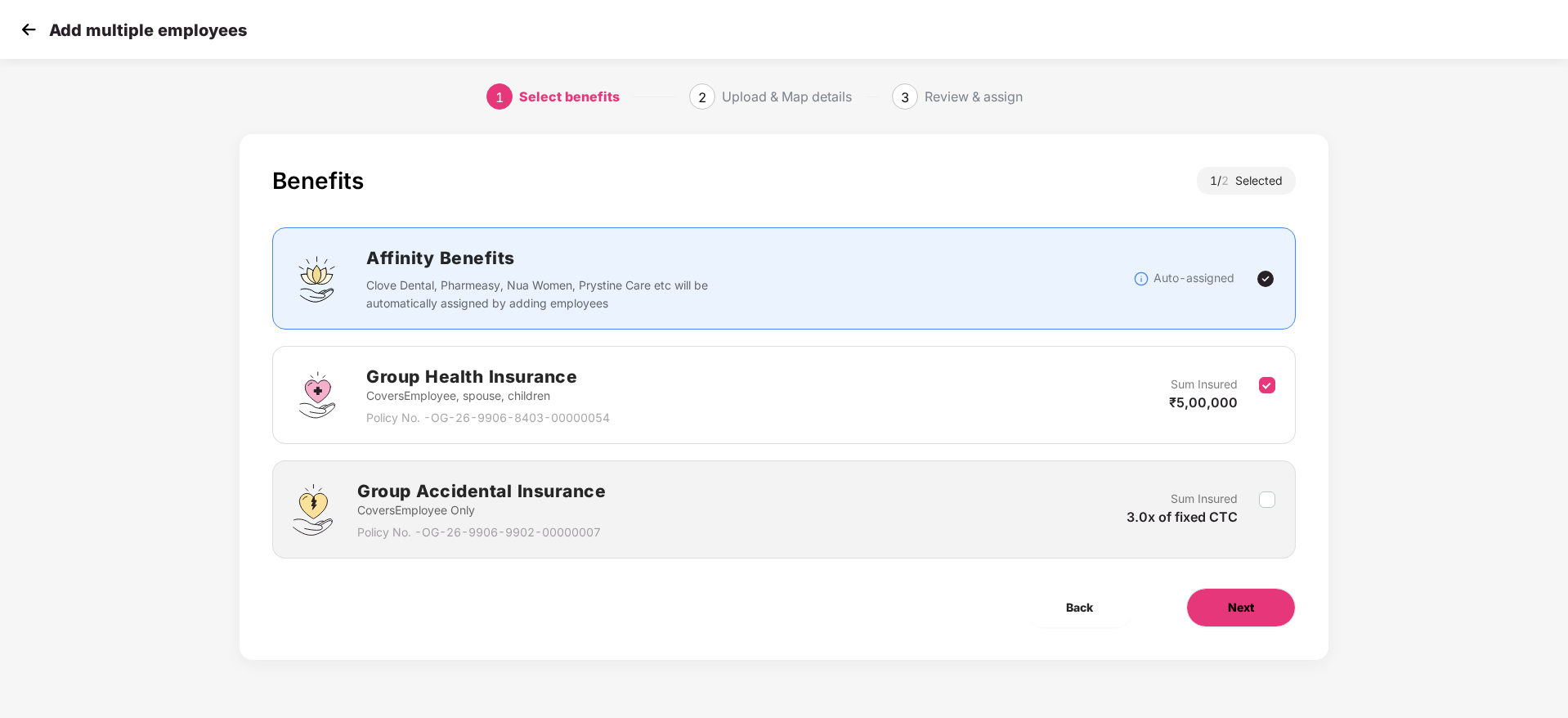
click at [1239, 614] on span "Next" at bounding box center [1241, 608] width 26 height 18
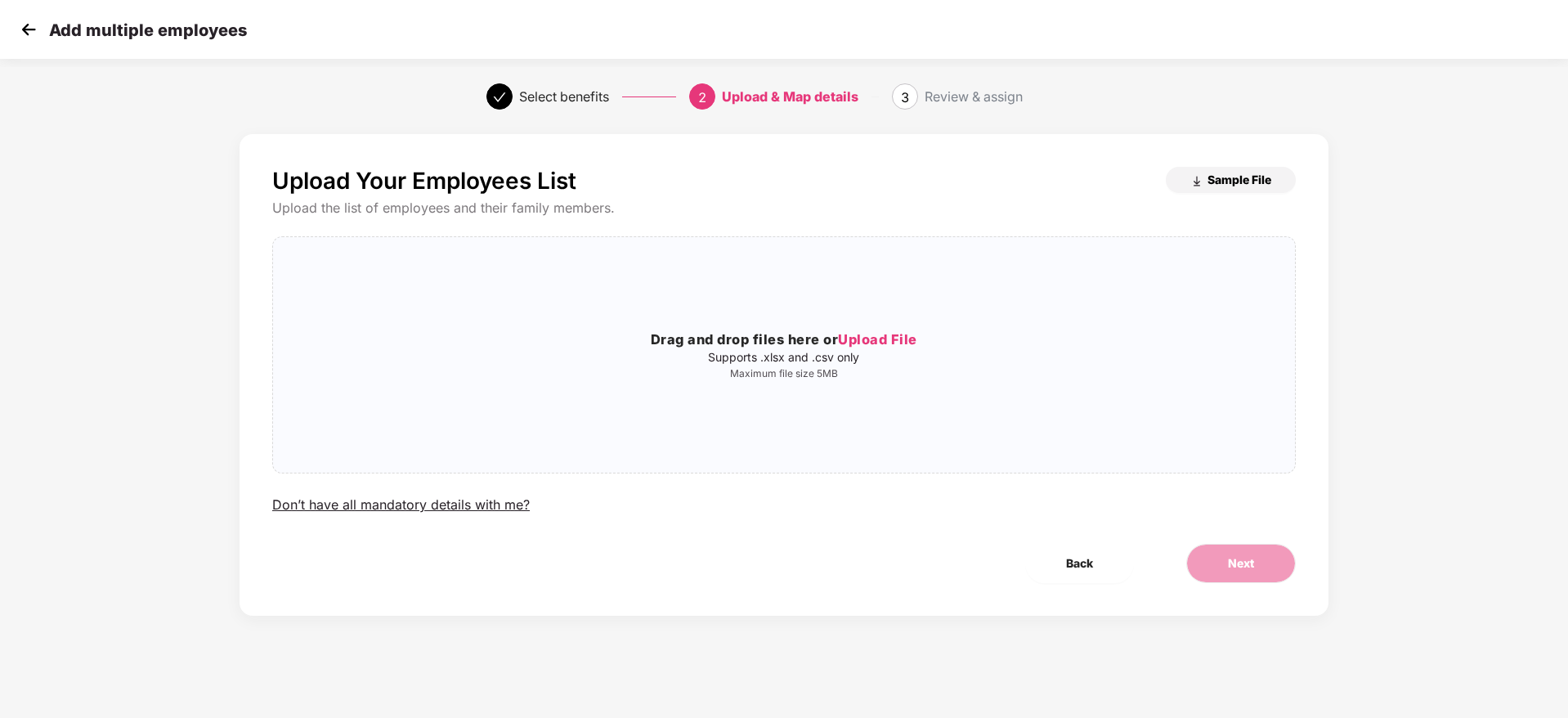
click at [1211, 188] on button "Sample File" at bounding box center [1230, 180] width 130 height 26
click at [856, 330] on h3 "Drag and drop files here or Upload File" at bounding box center [784, 340] width 1022 height 21
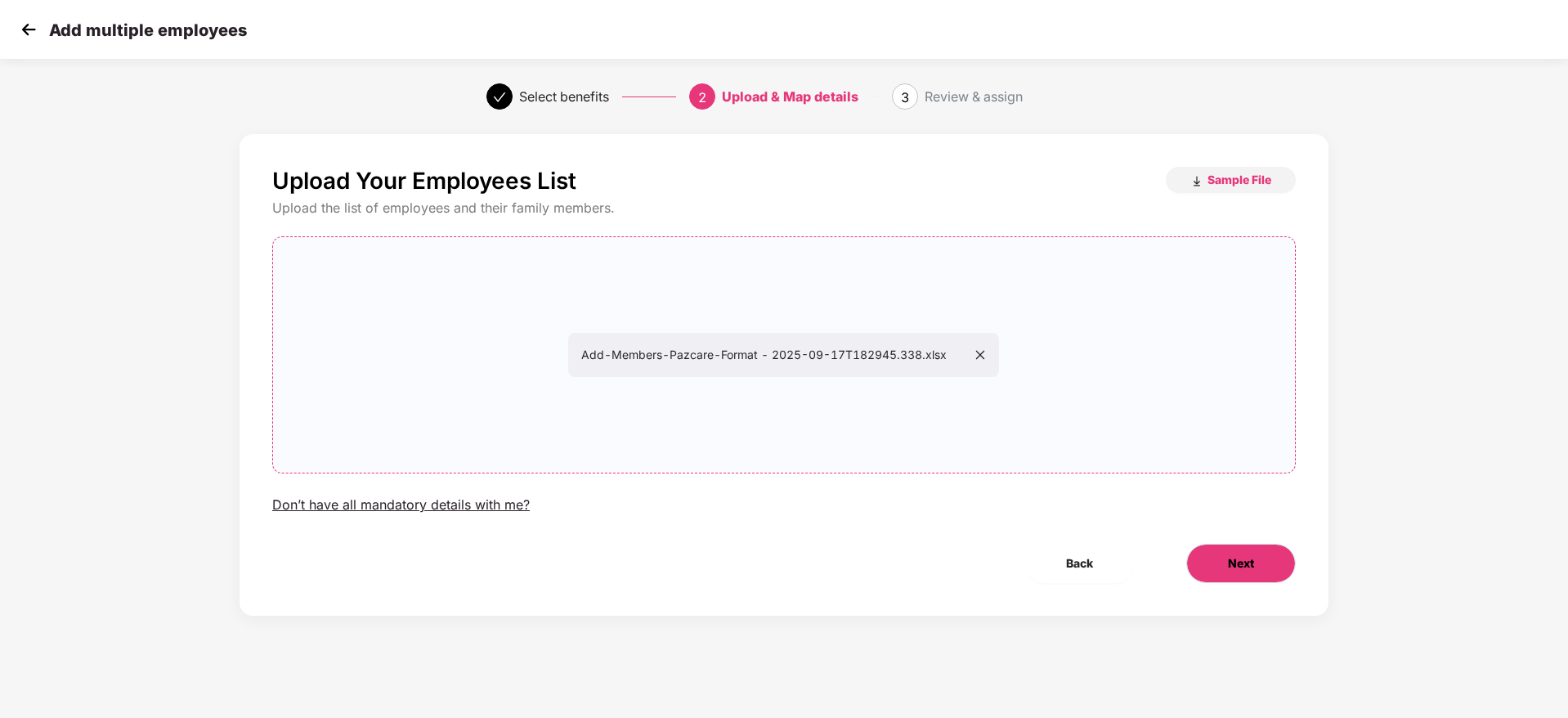
click at [1214, 563] on button "Next" at bounding box center [1240, 563] width 109 height 39
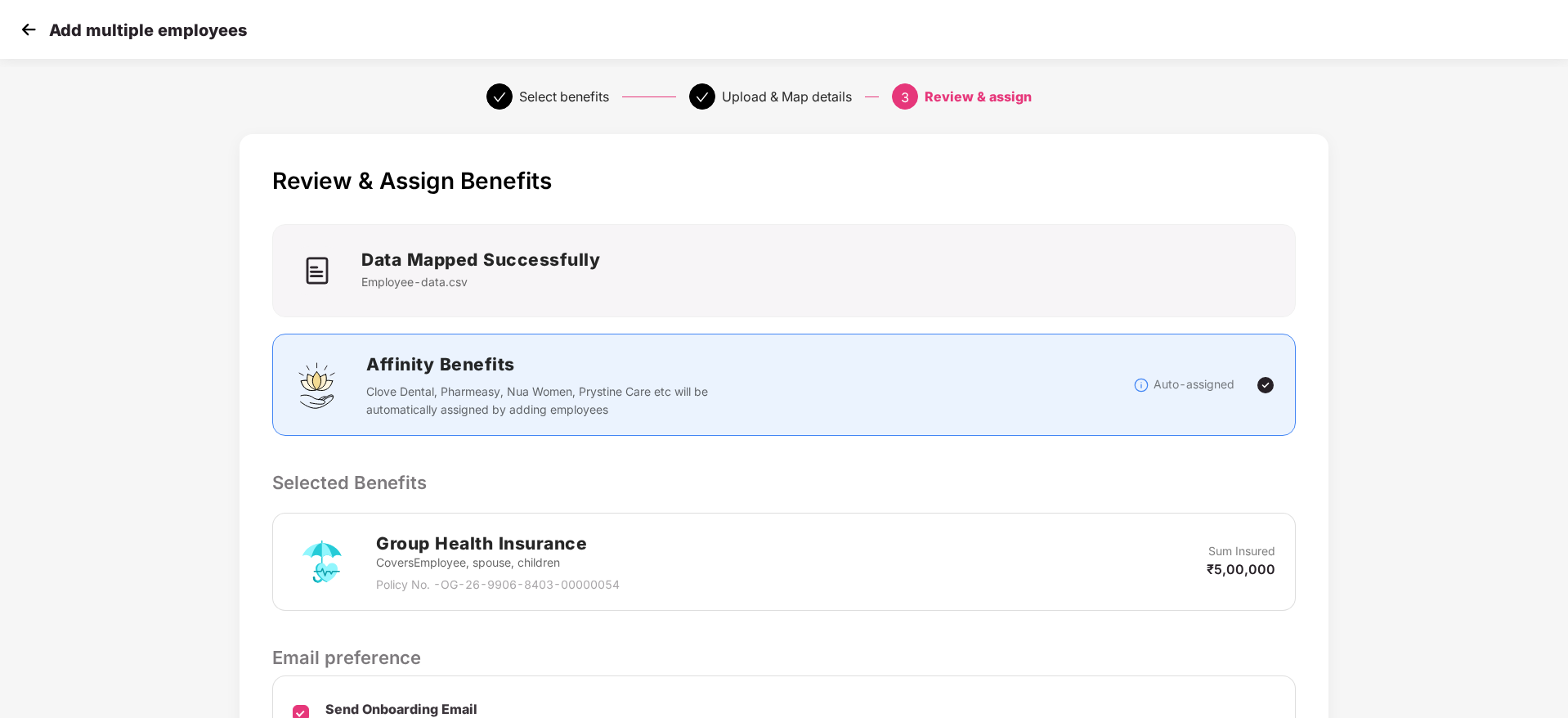
click at [1013, 509] on div "Review & Assign Benefits Data Mapped Successfully Employee-data.csv Affinity Be…" at bounding box center [784, 503] width 1089 height 737
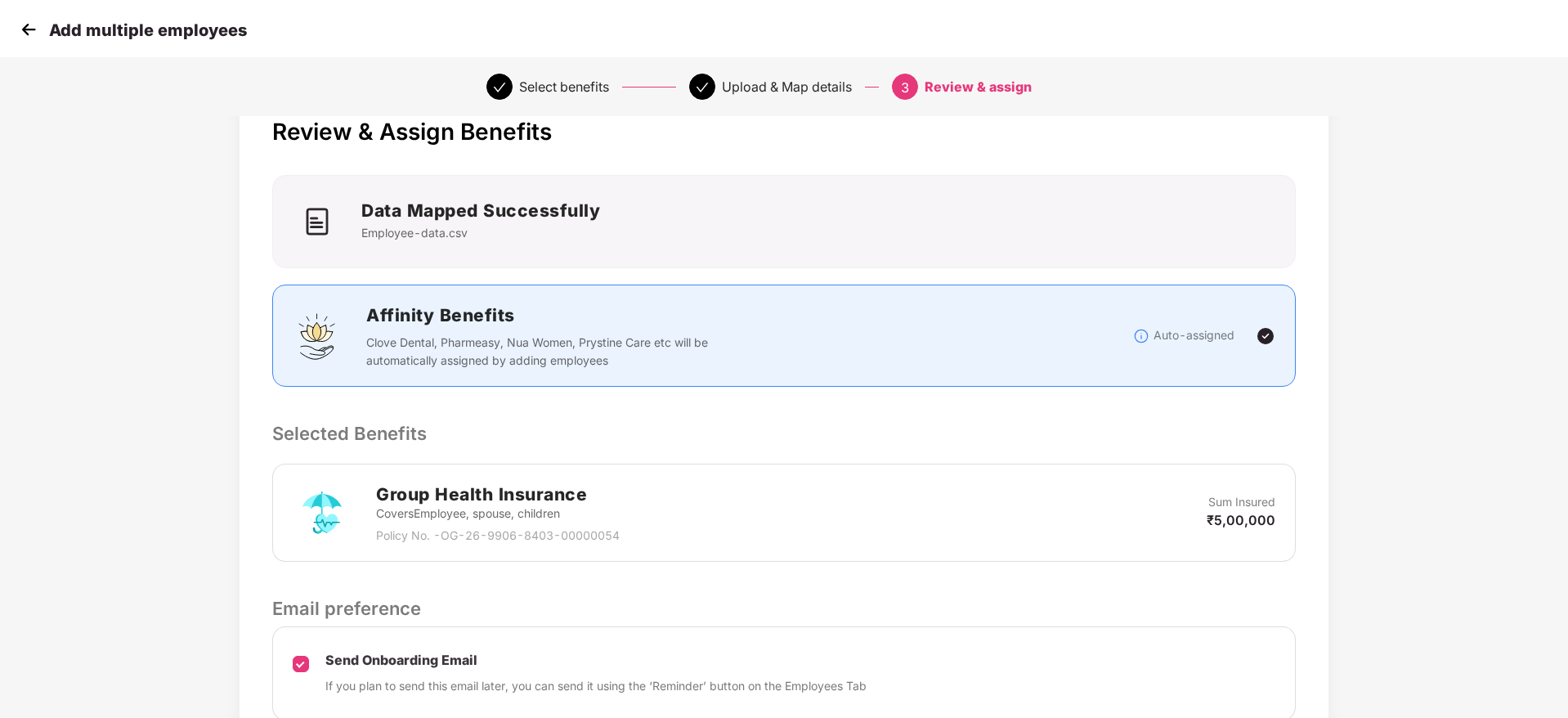
scroll to position [194, 0]
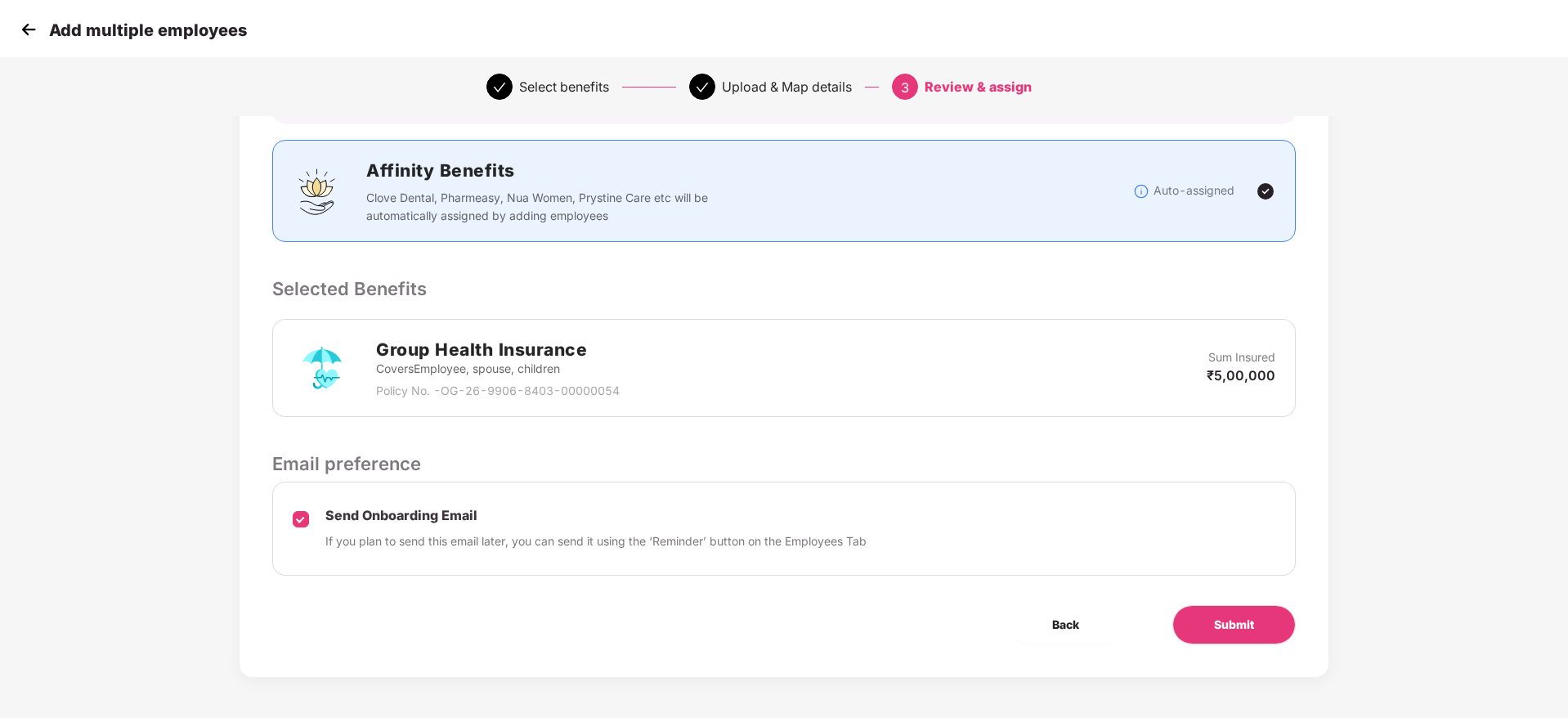
click at [310, 517] on div "Send Onboarding Email If you plan to send this email later, you can send it usi…" at bounding box center [784, 528] width 1024 height 94
click at [1208, 625] on button "Submit" at bounding box center [1233, 625] width 123 height 39
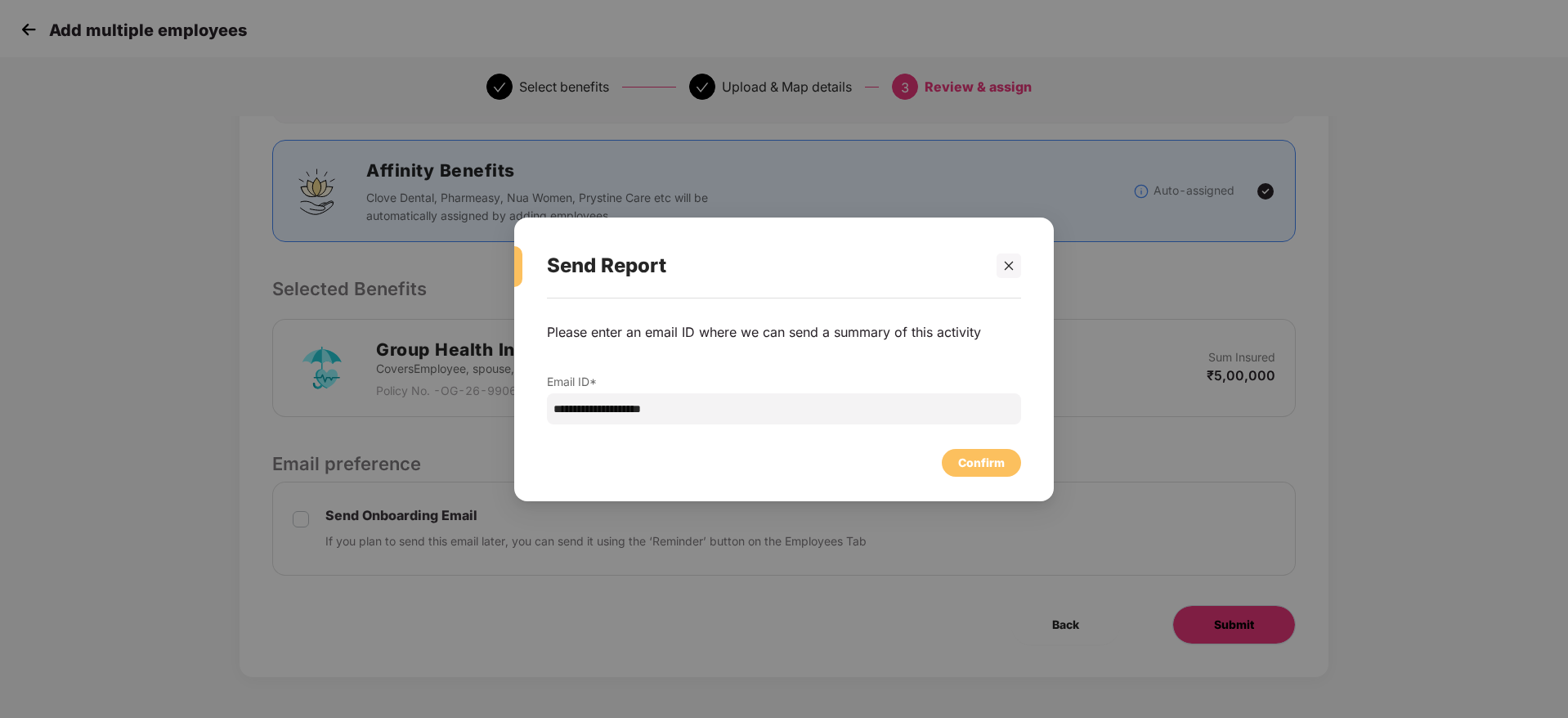
scroll to position [0, 0]
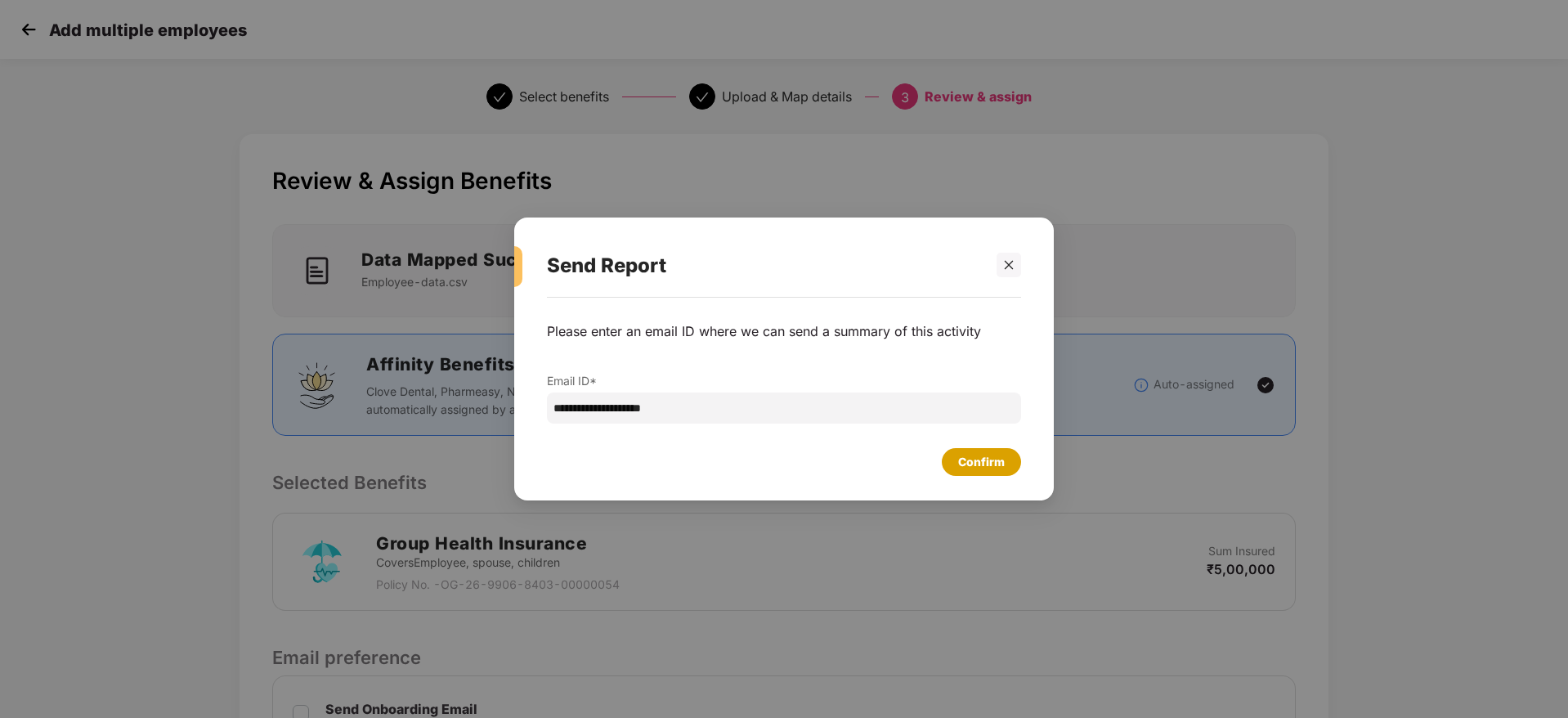
click at [964, 459] on div "Confirm" at bounding box center [981, 462] width 47 height 18
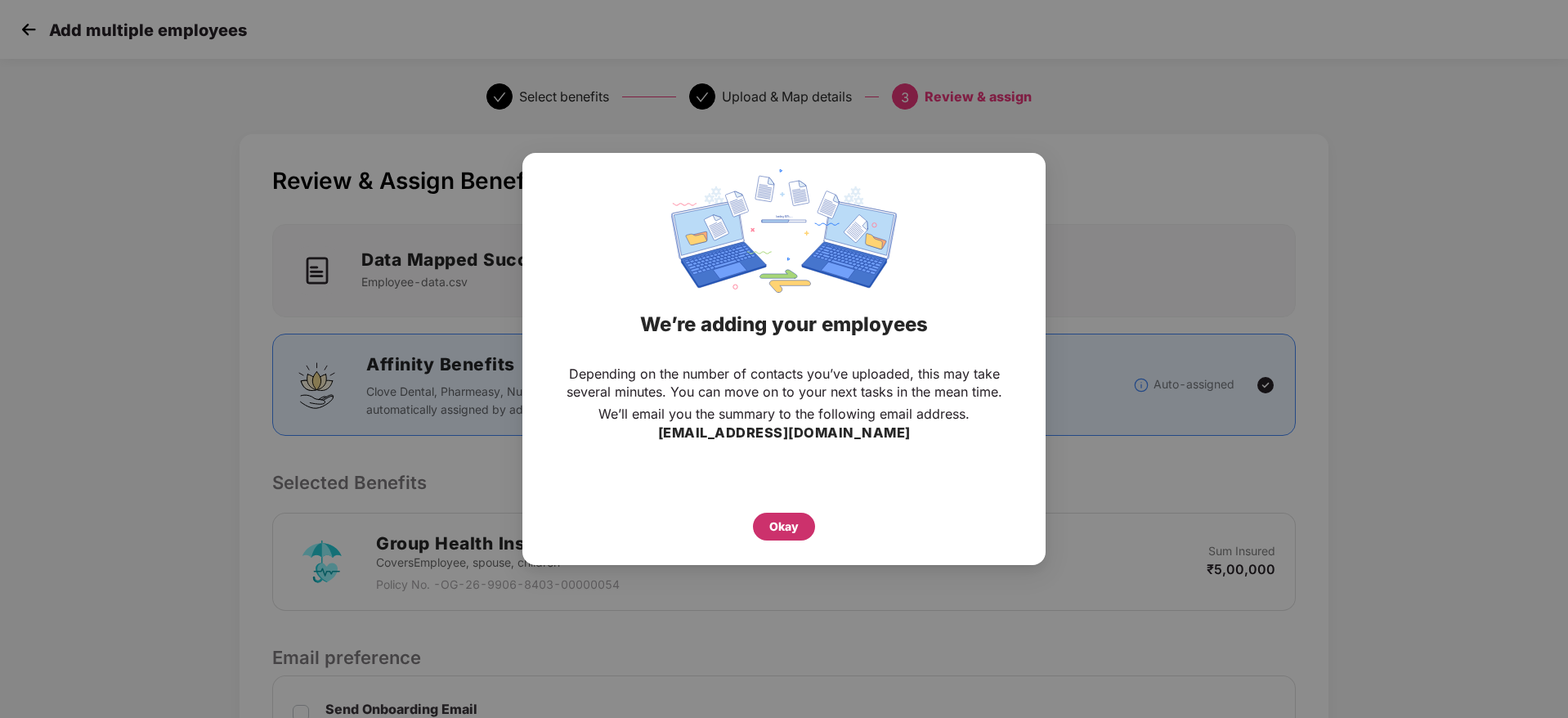
click at [792, 521] on div "Okay" at bounding box center [784, 526] width 30 height 18
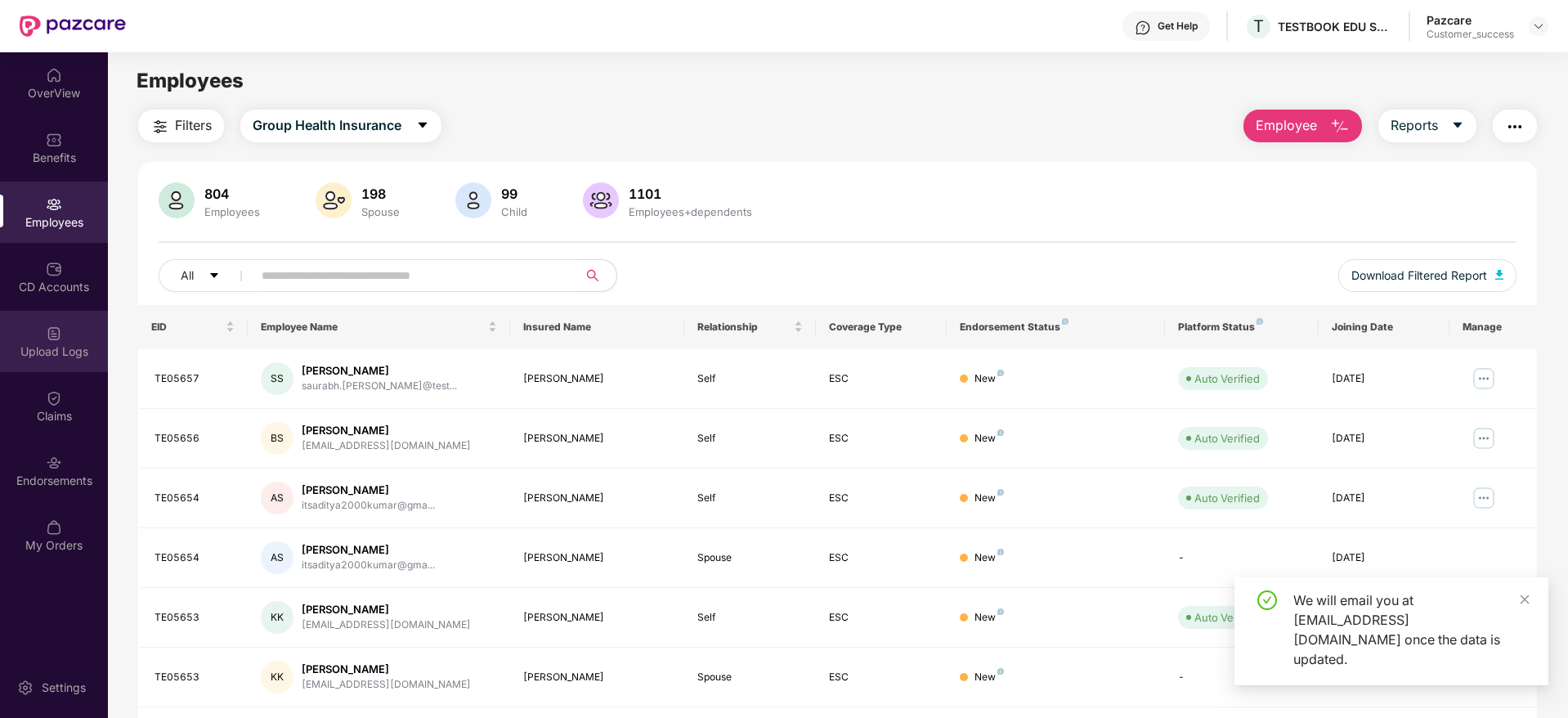
click at [59, 354] on div "Upload Logs" at bounding box center [53, 351] width 108 height 16
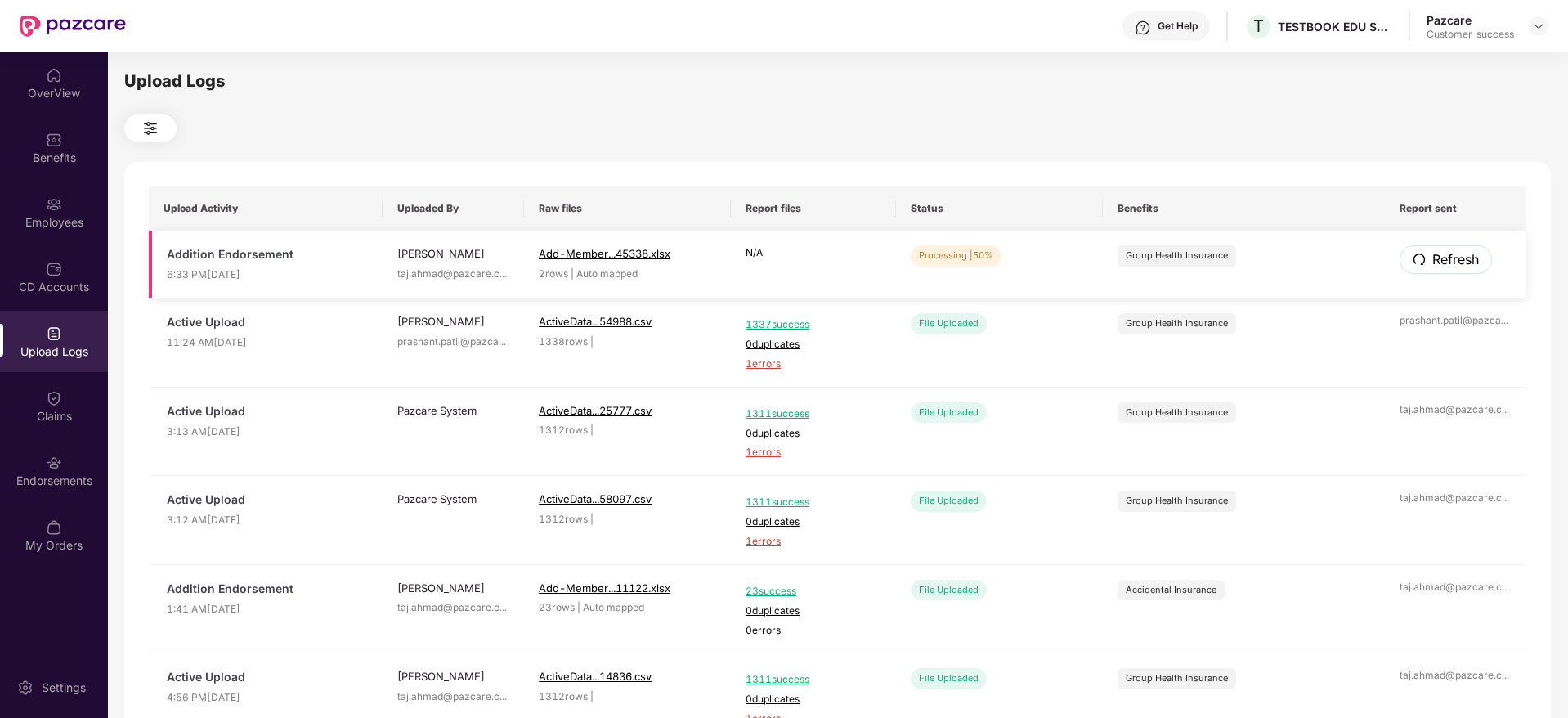
click at [1446, 256] on span "Refresh" at bounding box center [1455, 259] width 47 height 21
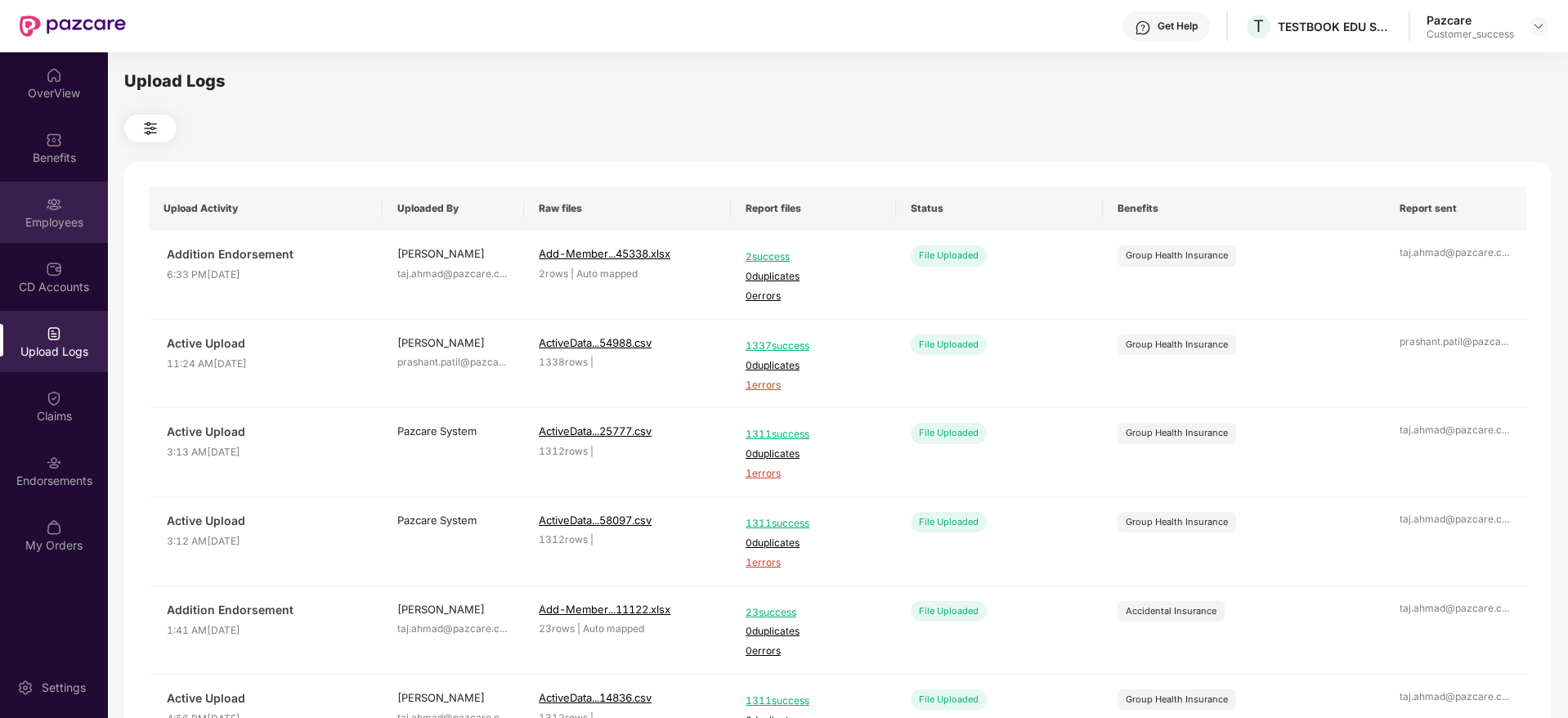
click at [48, 223] on div "Employees" at bounding box center [53, 222] width 108 height 16
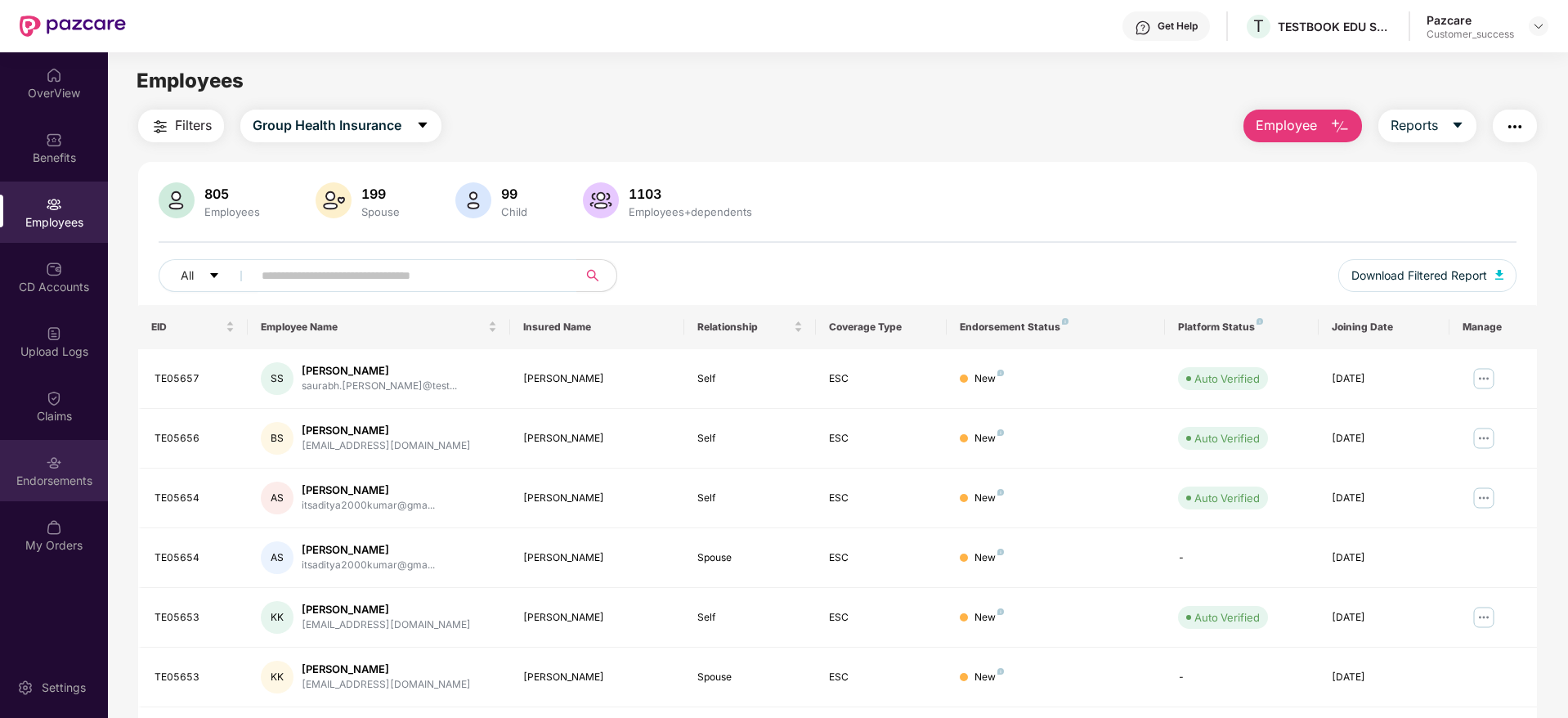
click at [46, 459] on img at bounding box center [54, 463] width 16 height 16
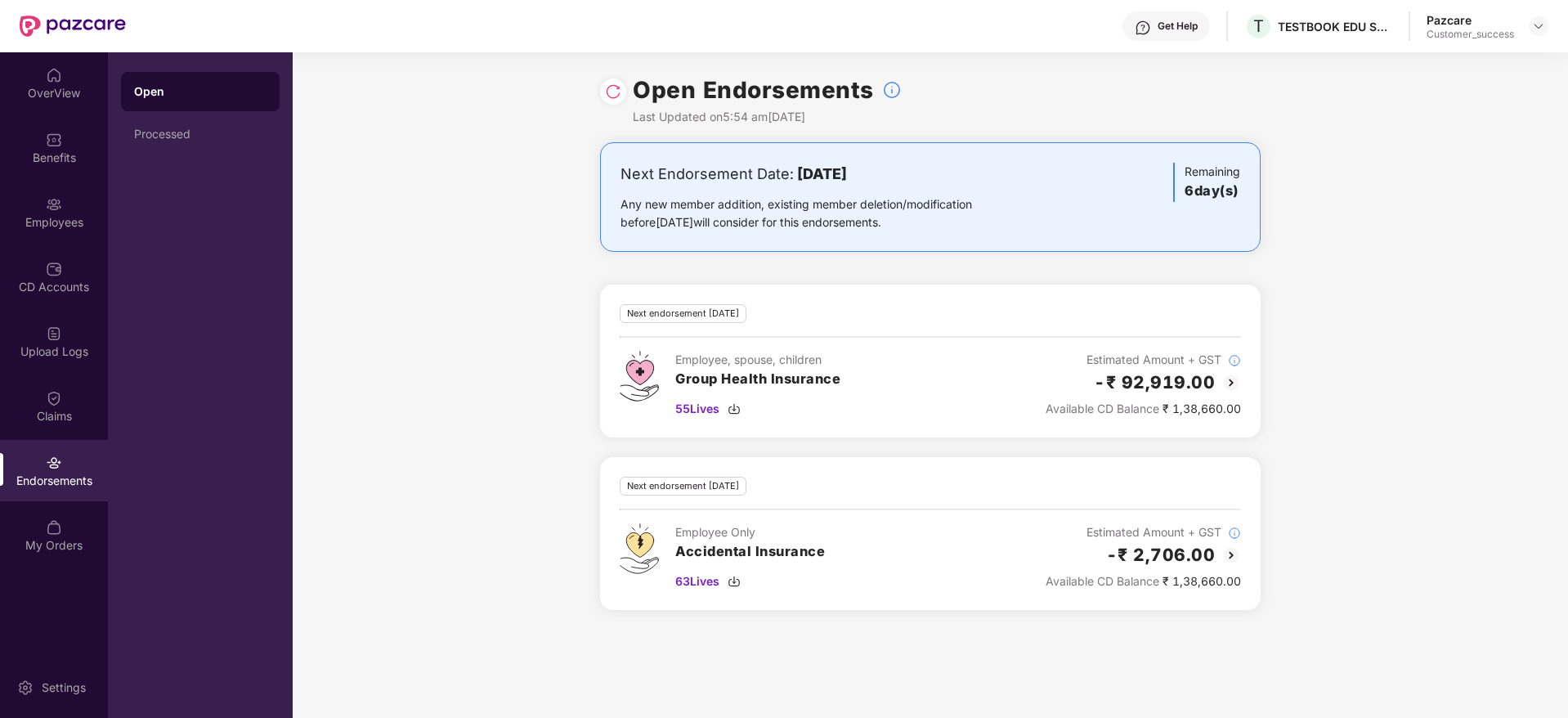
click at [612, 81] on div at bounding box center [613, 91] width 26 height 26
click at [612, 86] on img at bounding box center [613, 91] width 16 height 16
